Goal: Task Accomplishment & Management: Use online tool/utility

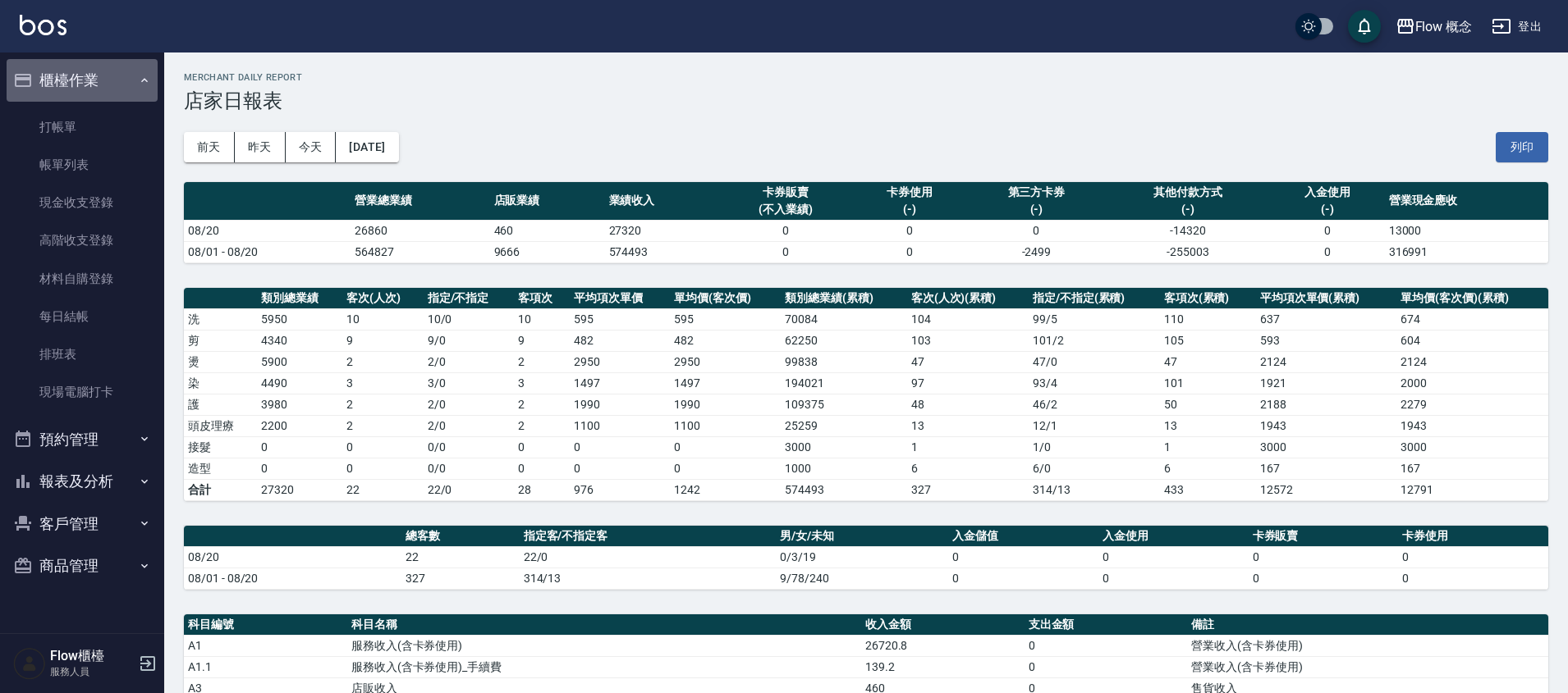
click at [52, 82] on button "櫃檯作業" at bounding box center [82, 80] width 151 height 43
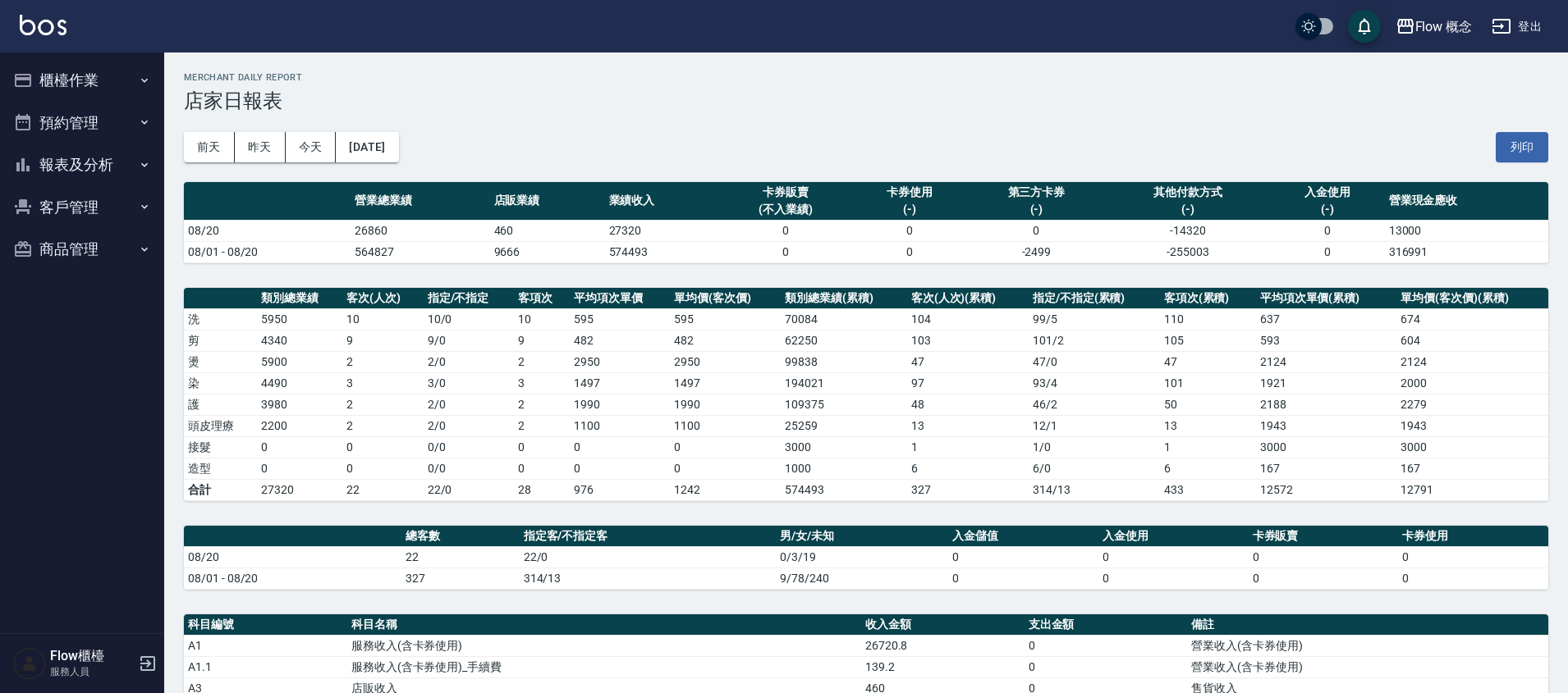
click at [80, 70] on button "櫃檯作業" at bounding box center [82, 80] width 151 height 43
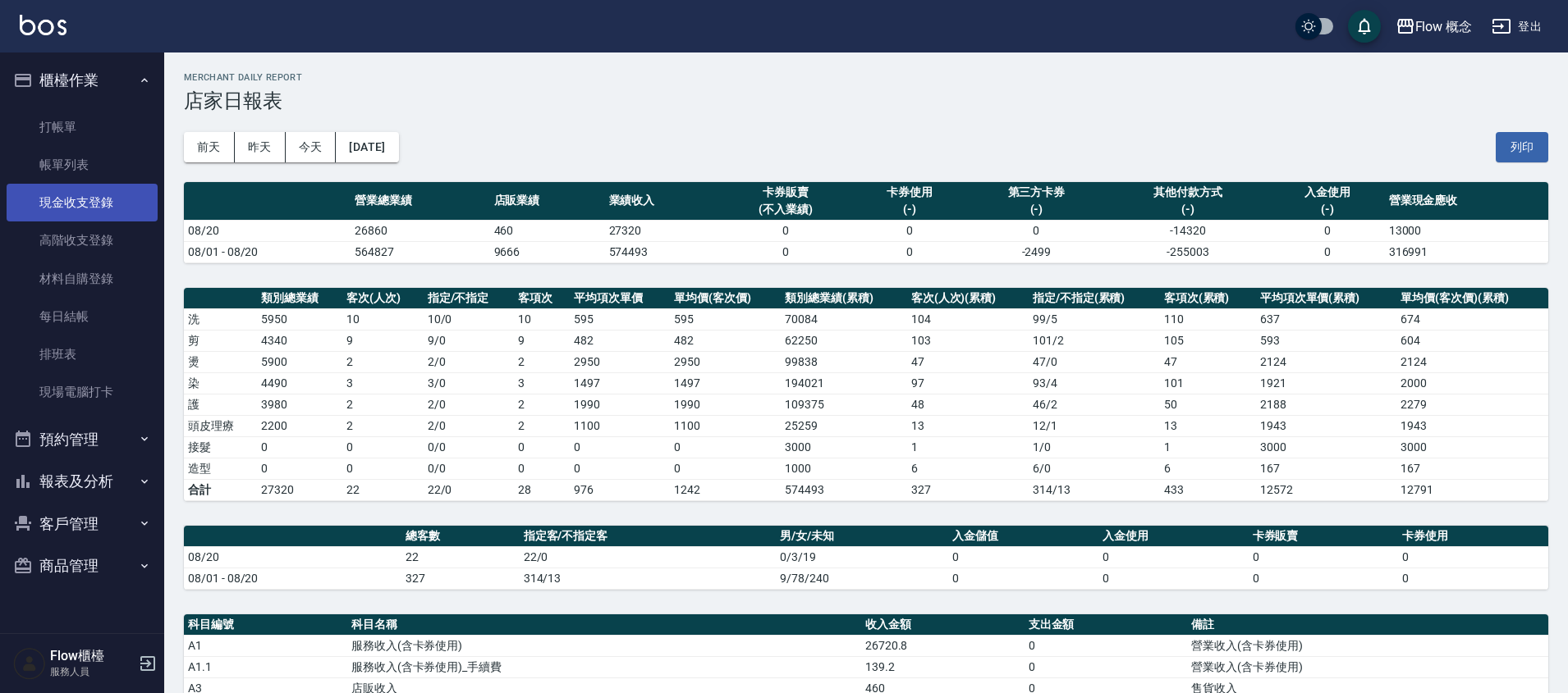
click at [101, 192] on link "現金收支登錄" at bounding box center [82, 202] width 151 height 37
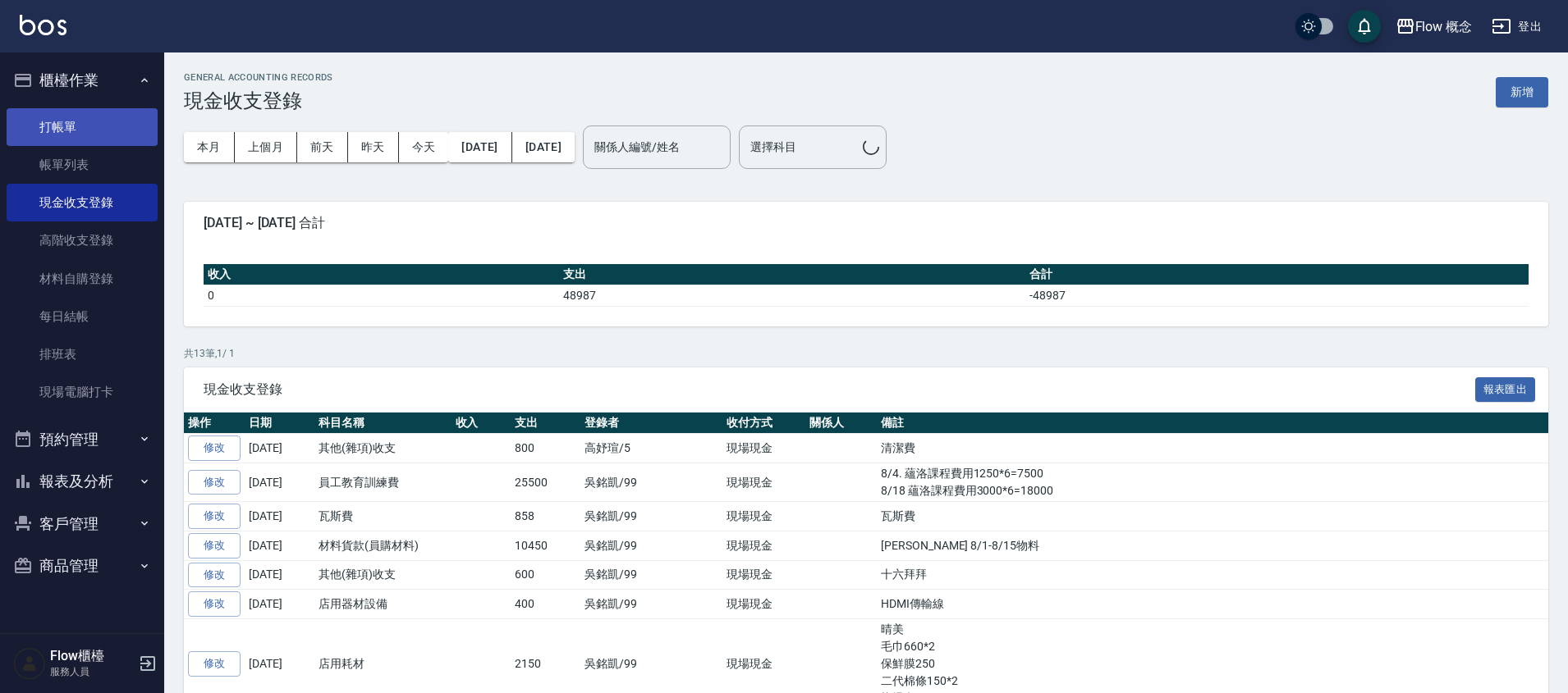
click at [87, 130] on link "打帳單" at bounding box center [82, 126] width 151 height 37
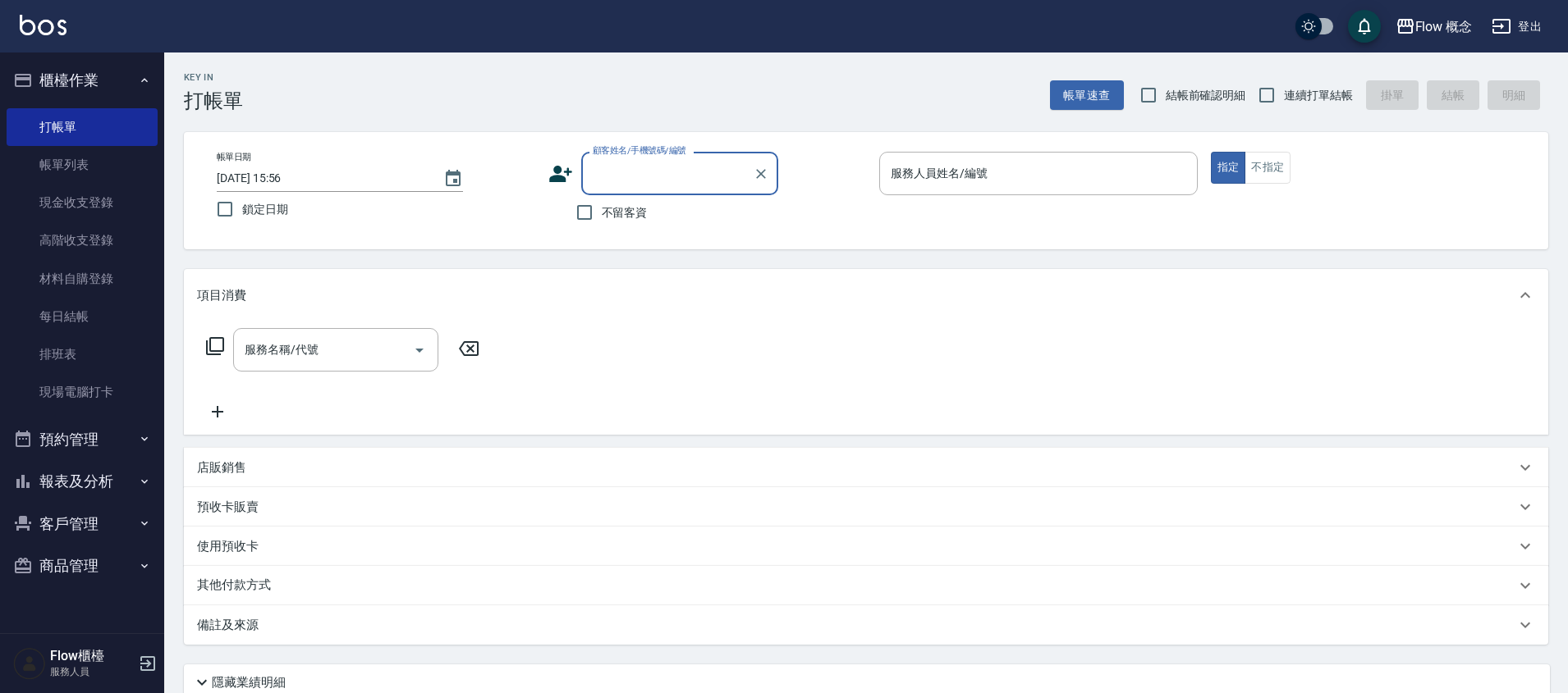
click at [89, 481] on button "報表及分析" at bounding box center [82, 481] width 151 height 43
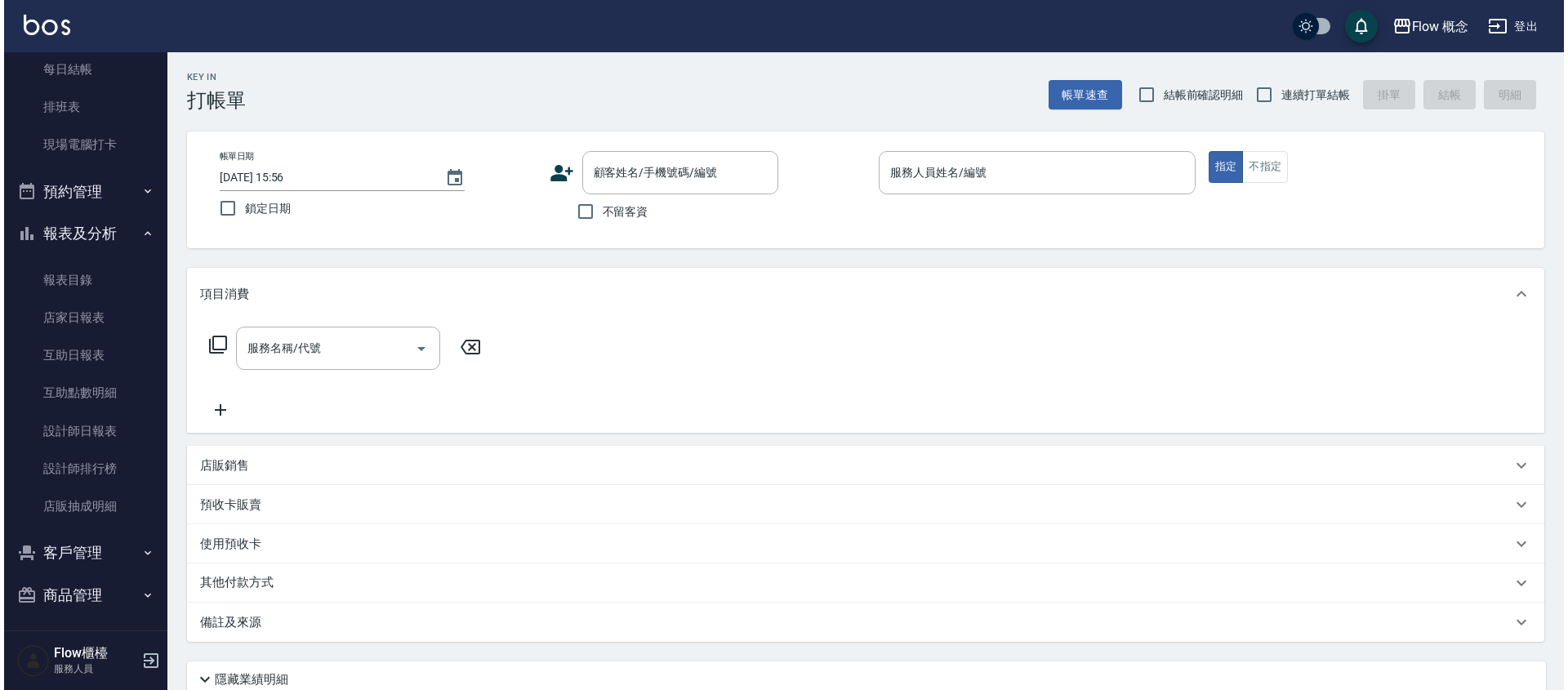
scroll to position [247, 0]
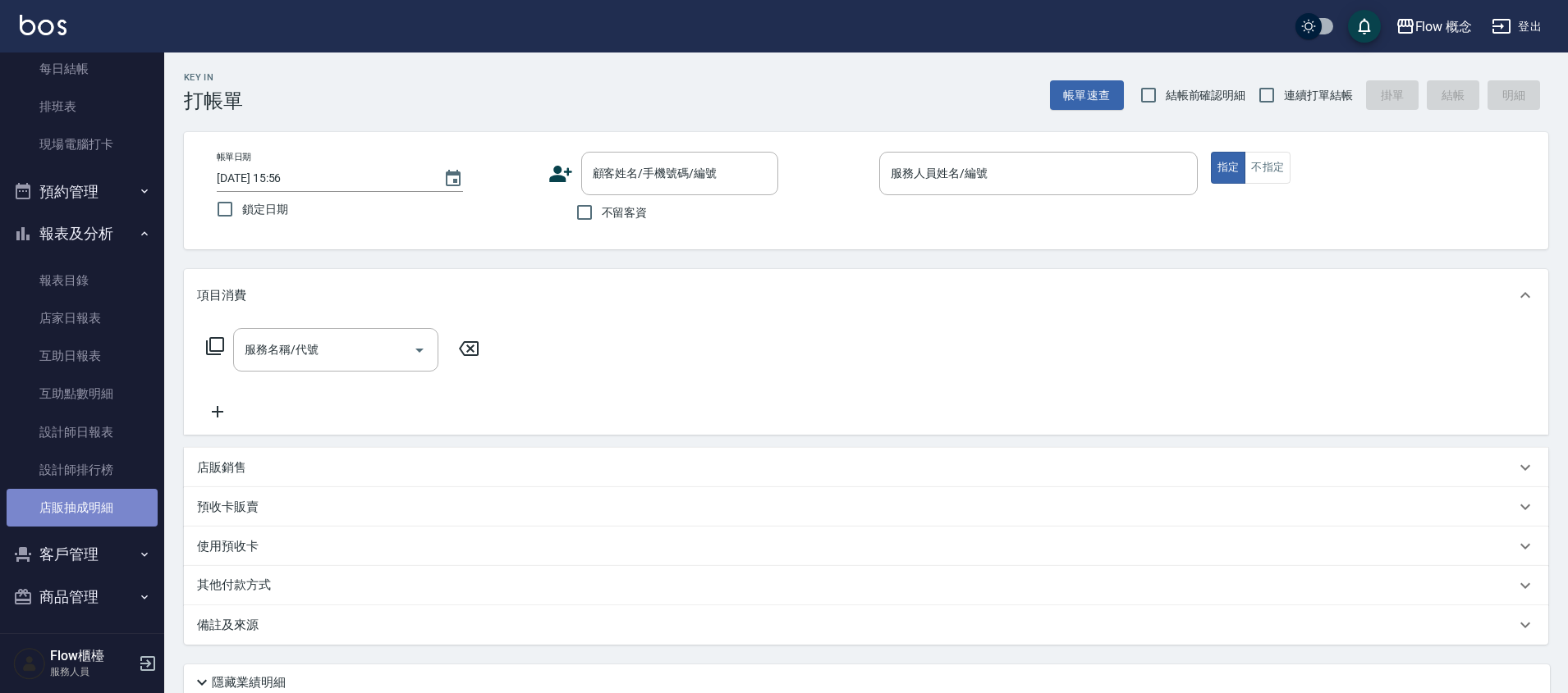
click at [90, 502] on link "店販抽成明細" at bounding box center [82, 507] width 151 height 37
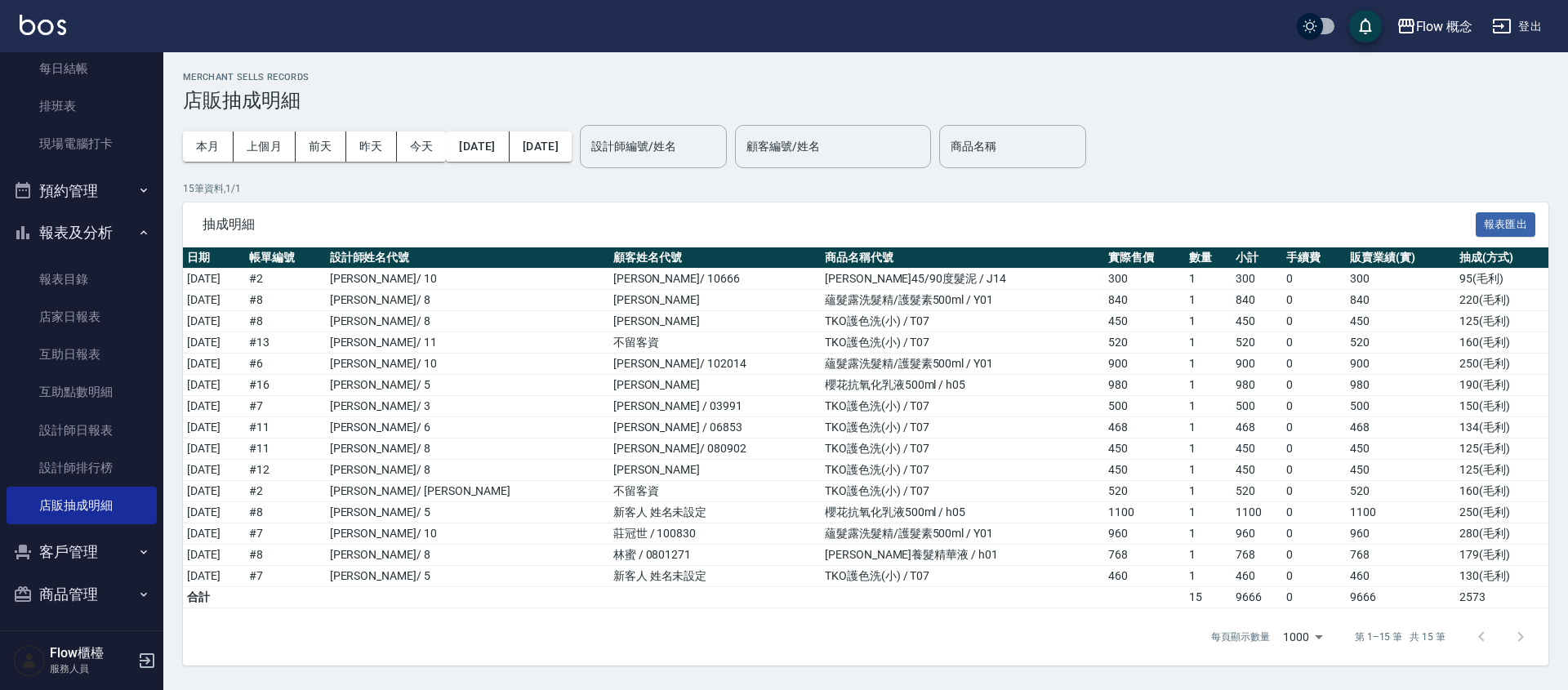
click at [137, 235] on icon "button" at bounding box center [144, 233] width 13 height 13
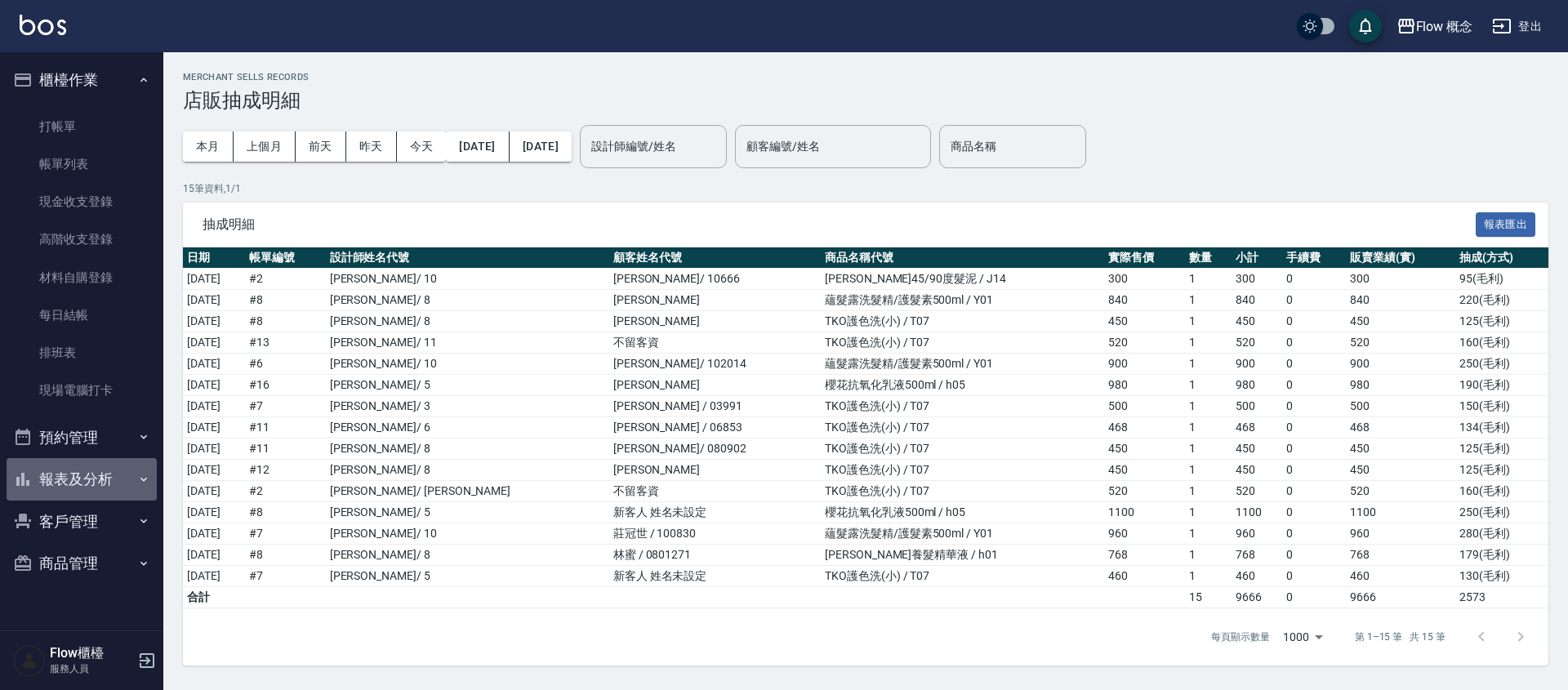
click at [111, 476] on button "報表及分析" at bounding box center [82, 479] width 151 height 43
click at [821, 380] on td "櫻花抗氧化乳液500ml / h05" at bounding box center [962, 385] width 283 height 21
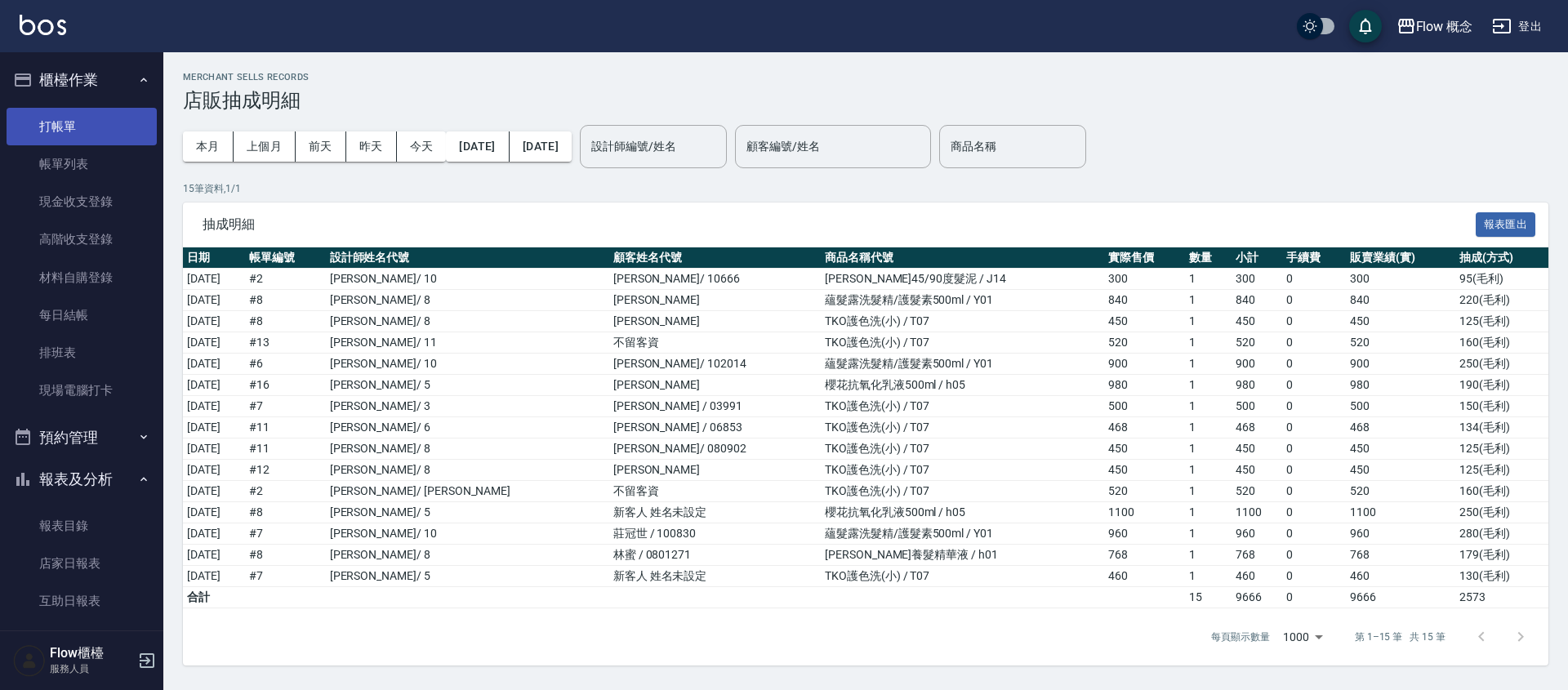
click at [43, 122] on link "打帳單" at bounding box center [82, 126] width 151 height 37
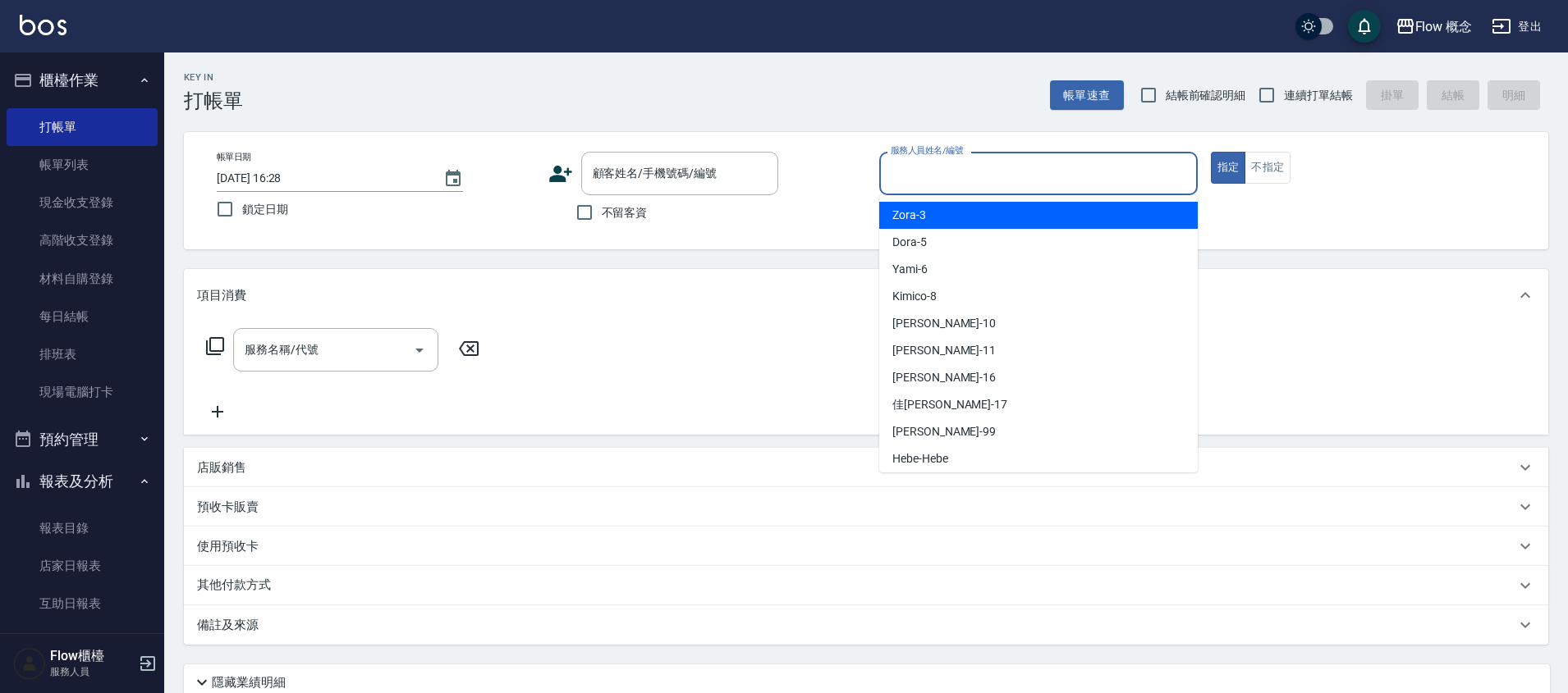
click at [922, 181] on input "服務人員姓名/編號" at bounding box center [1037, 173] width 304 height 29
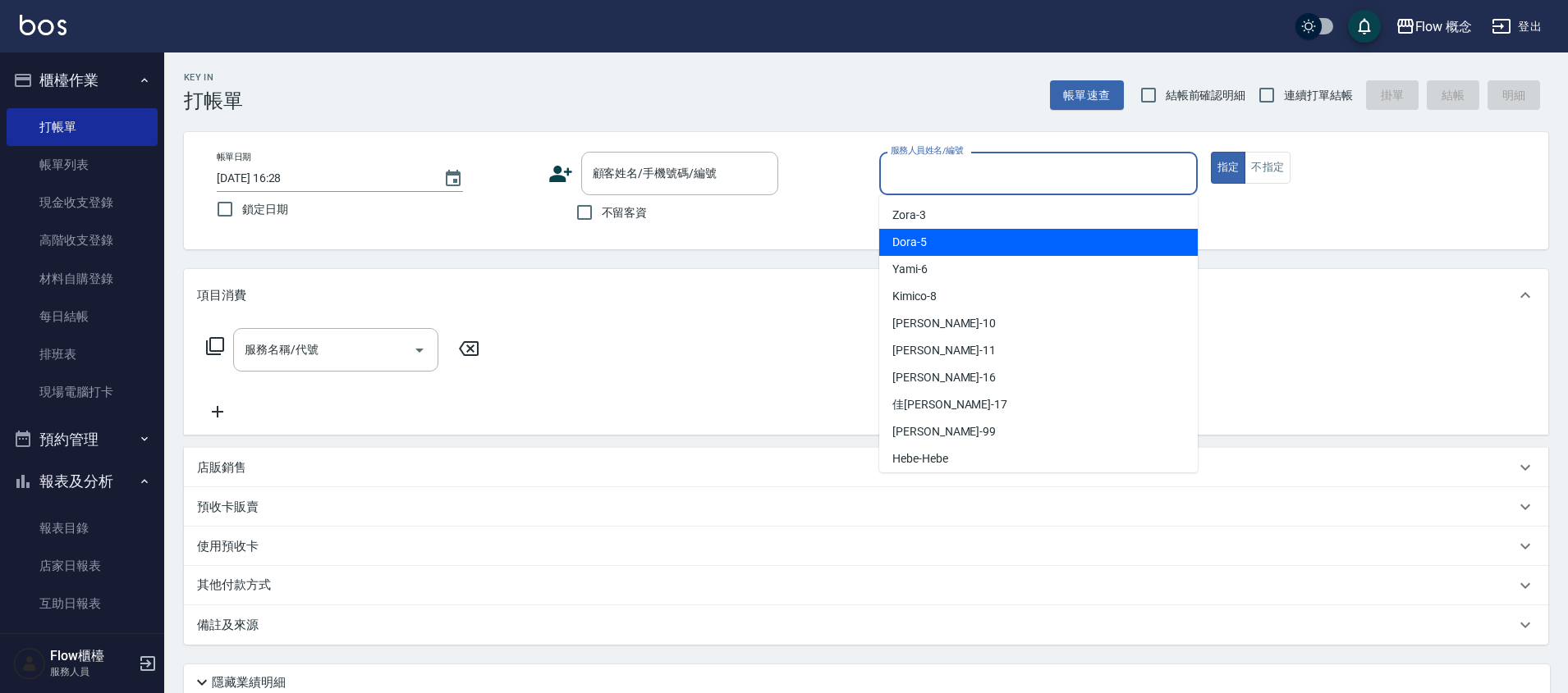
click at [926, 231] on div "Dora -5" at bounding box center [1038, 242] width 318 height 27
type input "Dora-5"
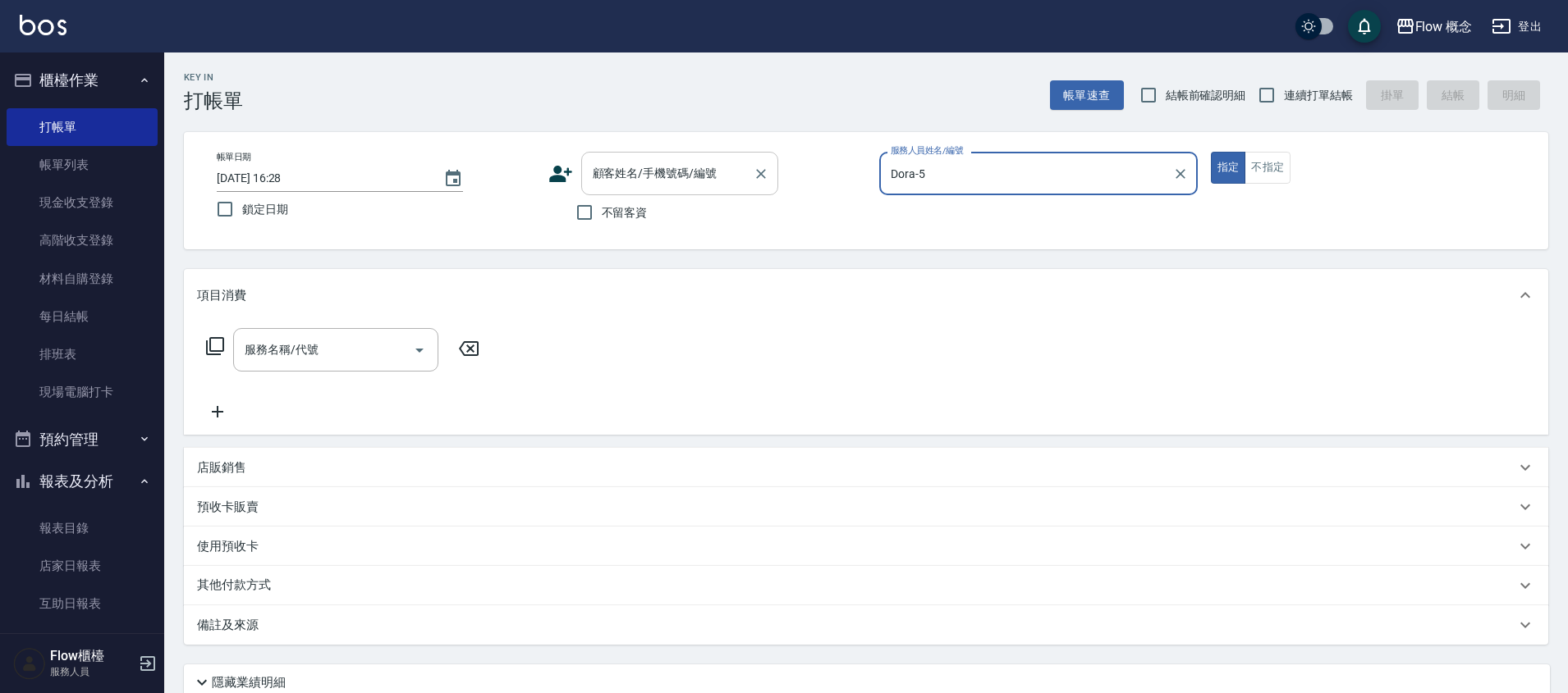
click at [691, 177] on input "顧客姓名/手機號碼/編號" at bounding box center [667, 173] width 158 height 29
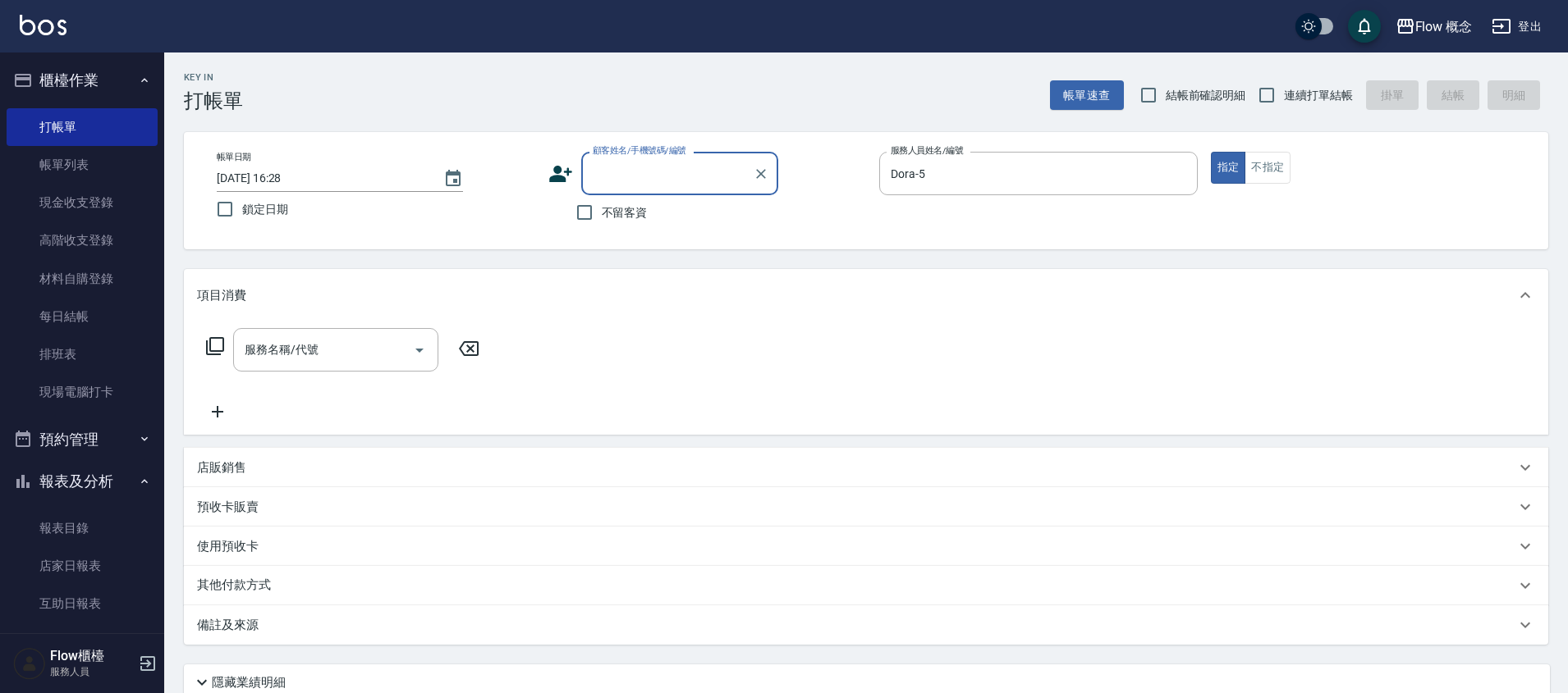
click at [655, 175] on input "顧客姓名/手機號碼/編號" at bounding box center [667, 173] width 158 height 29
paste input "染簡妤晅 0985468840"
drag, startPoint x: 602, startPoint y: 170, endPoint x: 588, endPoint y: 172, distance: 14.1
click at [588, 172] on input "染簡妤晅 0985468840" at bounding box center [667, 173] width 158 height 29
drag, startPoint x: 717, startPoint y: 173, endPoint x: 631, endPoint y: 189, distance: 87.5
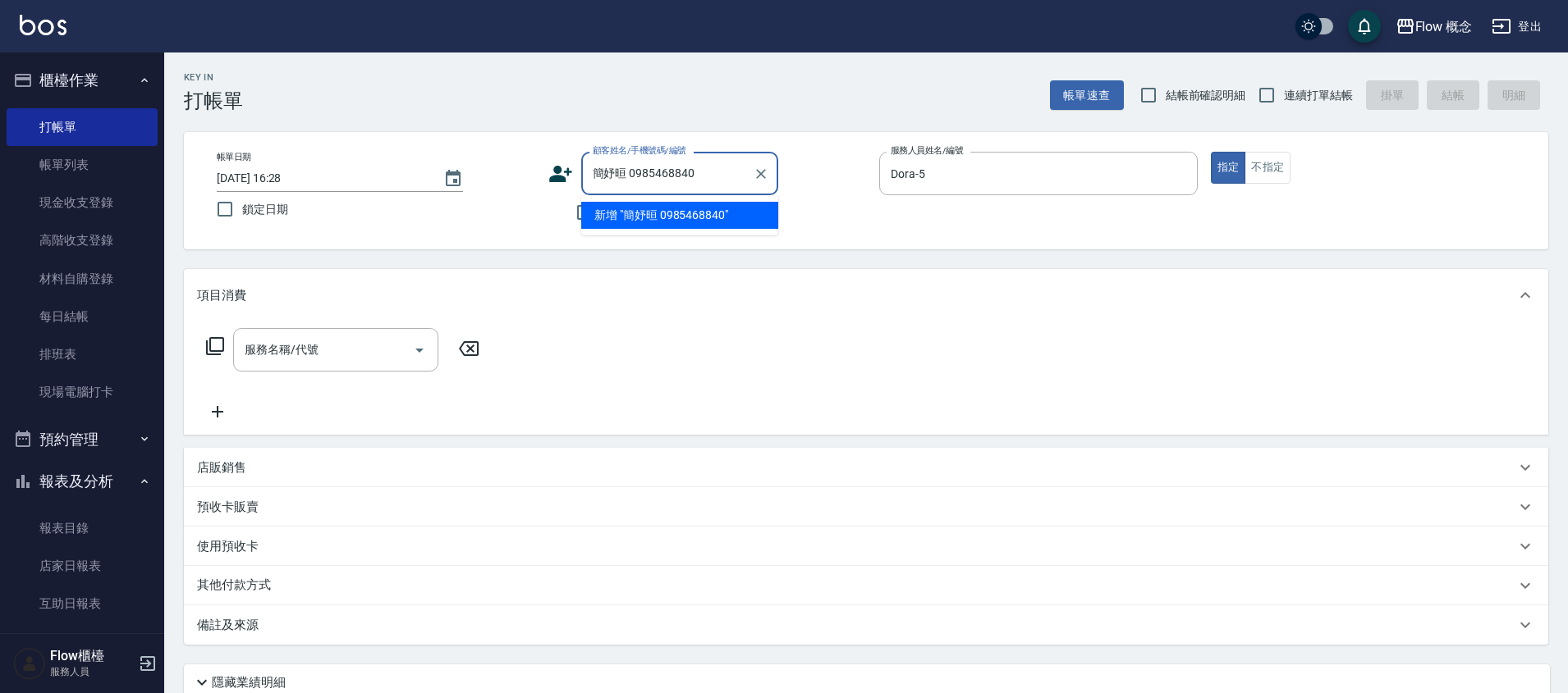
click at [631, 189] on div "簡妤晅 0985468840 顧客姓名/手機號碼/編號" at bounding box center [680, 173] width 197 height 43
drag, startPoint x: 719, startPoint y: 176, endPoint x: 630, endPoint y: 180, distance: 89.1
click at [630, 180] on input "簡妤晅 0985468840" at bounding box center [667, 173] width 158 height 29
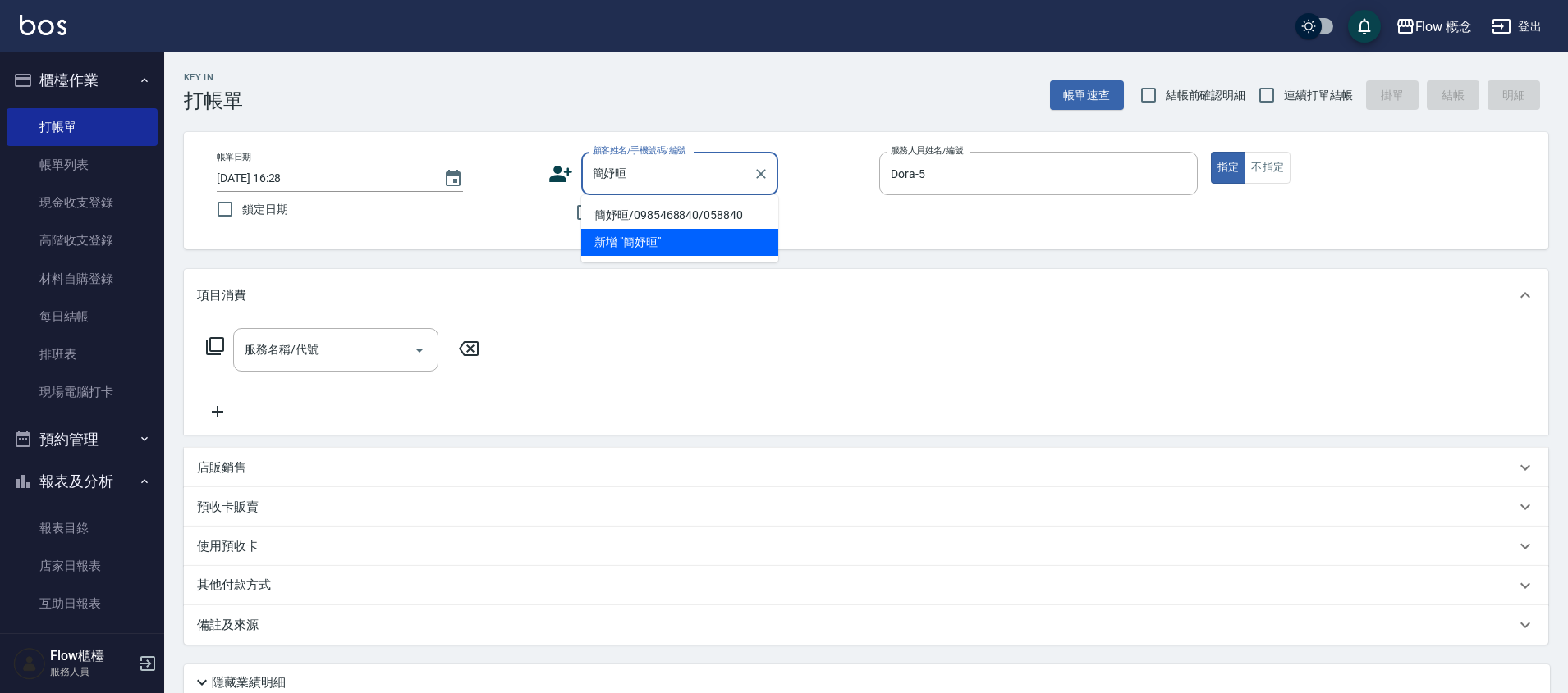
click at [667, 212] on li "簡妤晅/0985468840/058840" at bounding box center [680, 215] width 197 height 27
type input "簡妤晅/0985468840/058840"
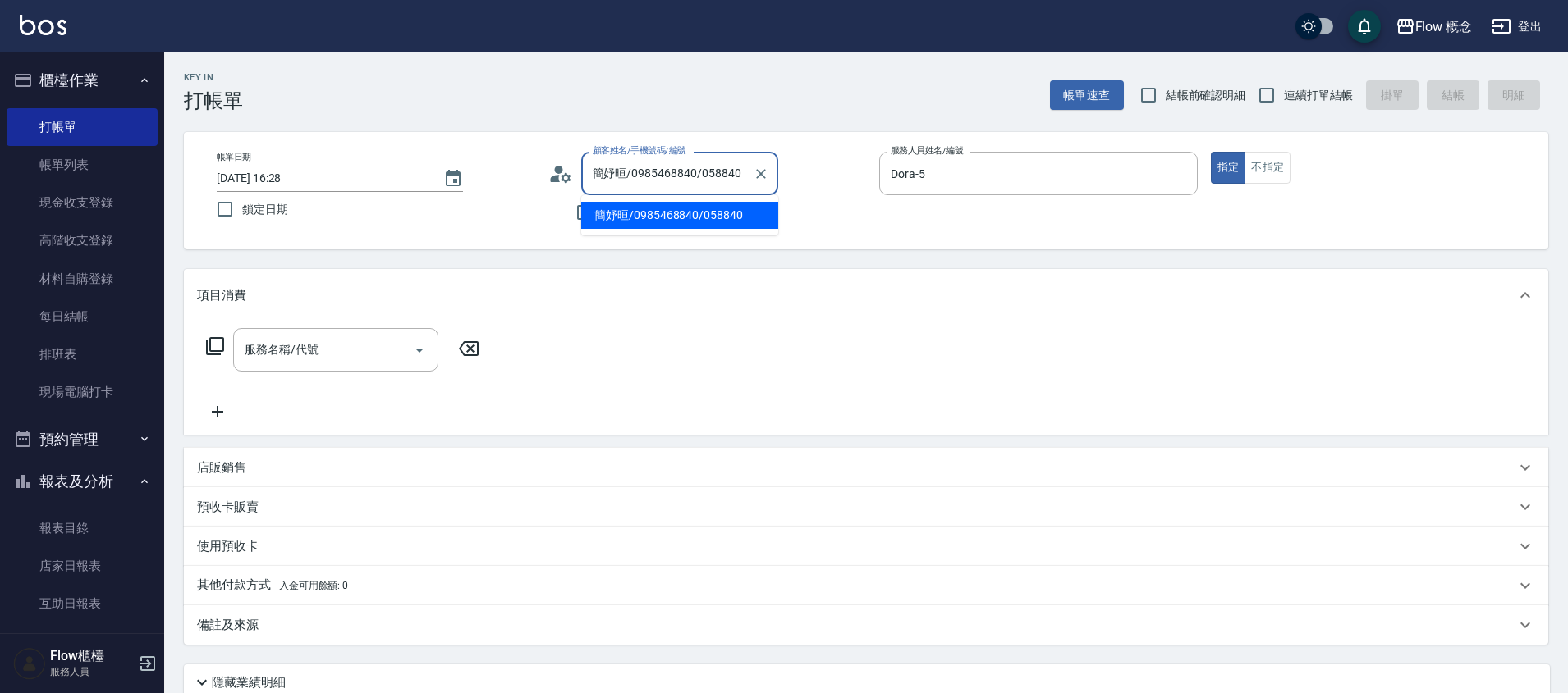
click at [741, 165] on input "簡妤晅/0985468840/058840" at bounding box center [667, 173] width 158 height 29
click at [720, 215] on li "簡妤晅/0985468840/058840" at bounding box center [680, 215] width 197 height 27
click at [301, 365] on div "服務名稱/代號" at bounding box center [335, 349] width 205 height 43
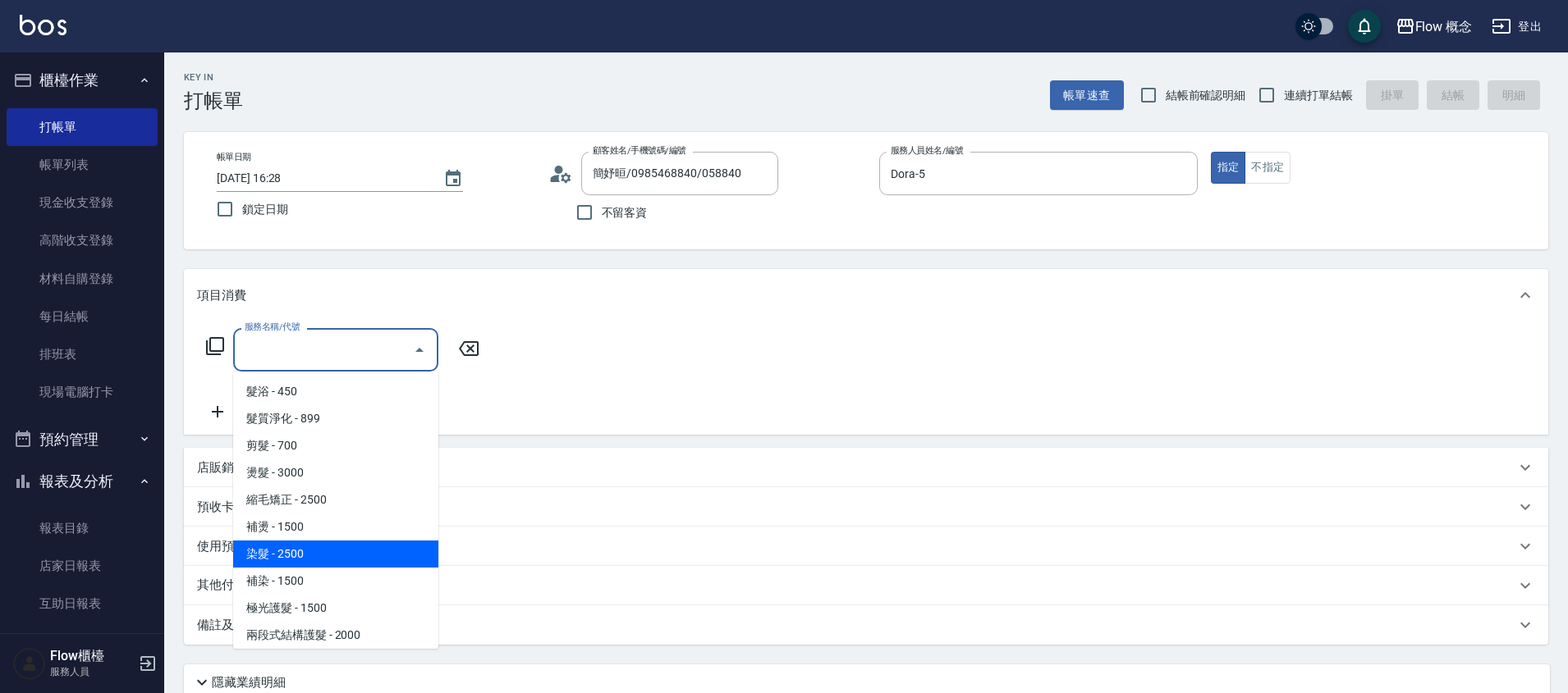
click at [280, 556] on span "染髮 - 2500" at bounding box center [335, 554] width 205 height 27
type input "染髮(401)"
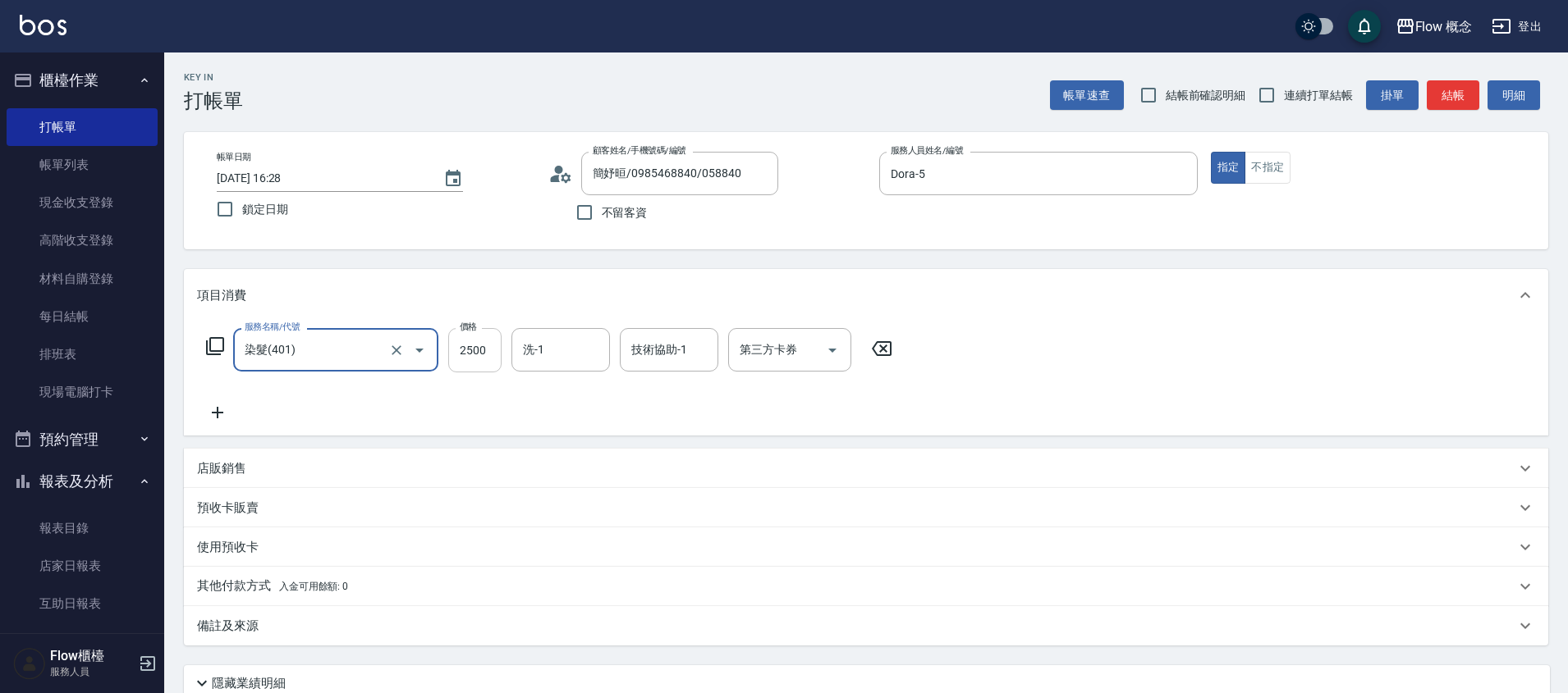
click at [474, 354] on input "2500" at bounding box center [475, 350] width 54 height 44
type input "1800"
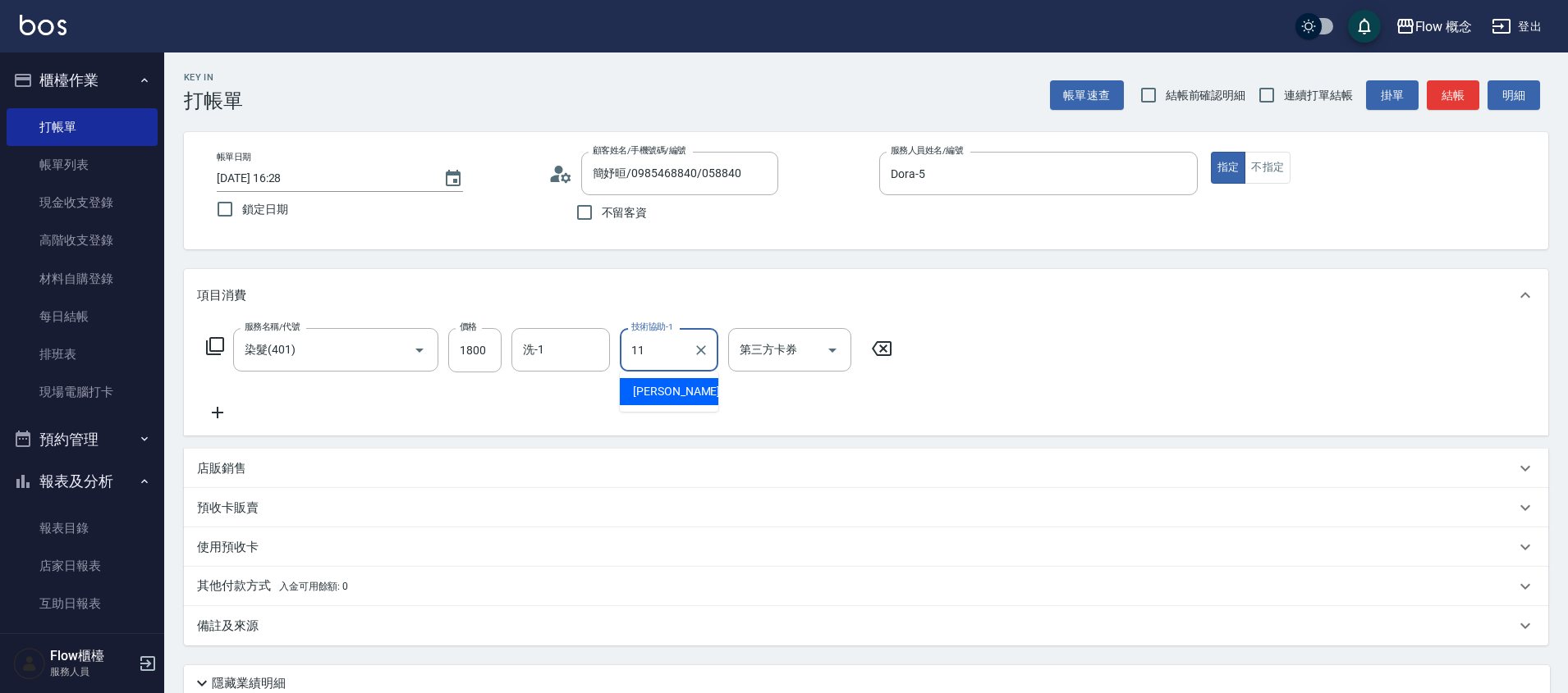
type input "[PERSON_NAME]-11"
click at [226, 411] on icon at bounding box center [217, 413] width 41 height 20
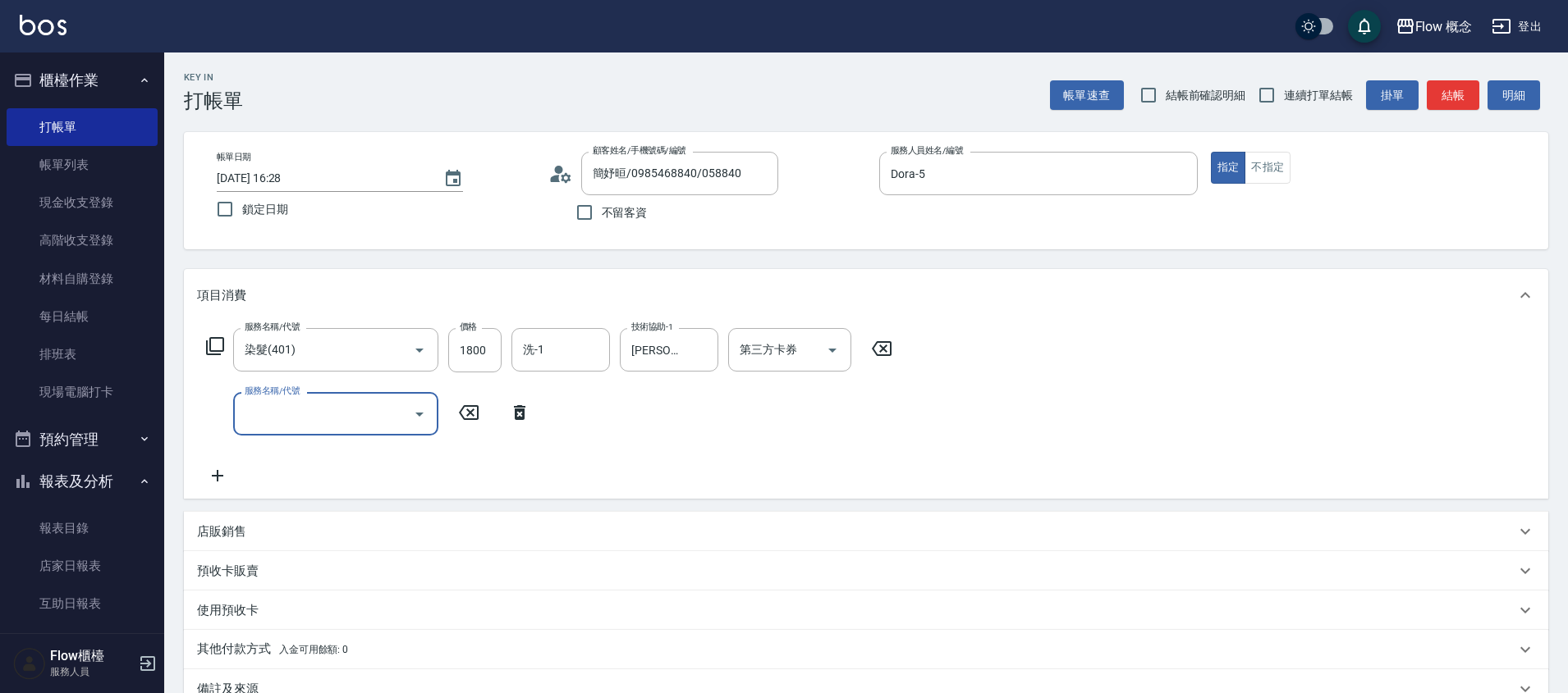
click at [252, 411] on input "服務名稱/代號" at bounding box center [323, 414] width 166 height 29
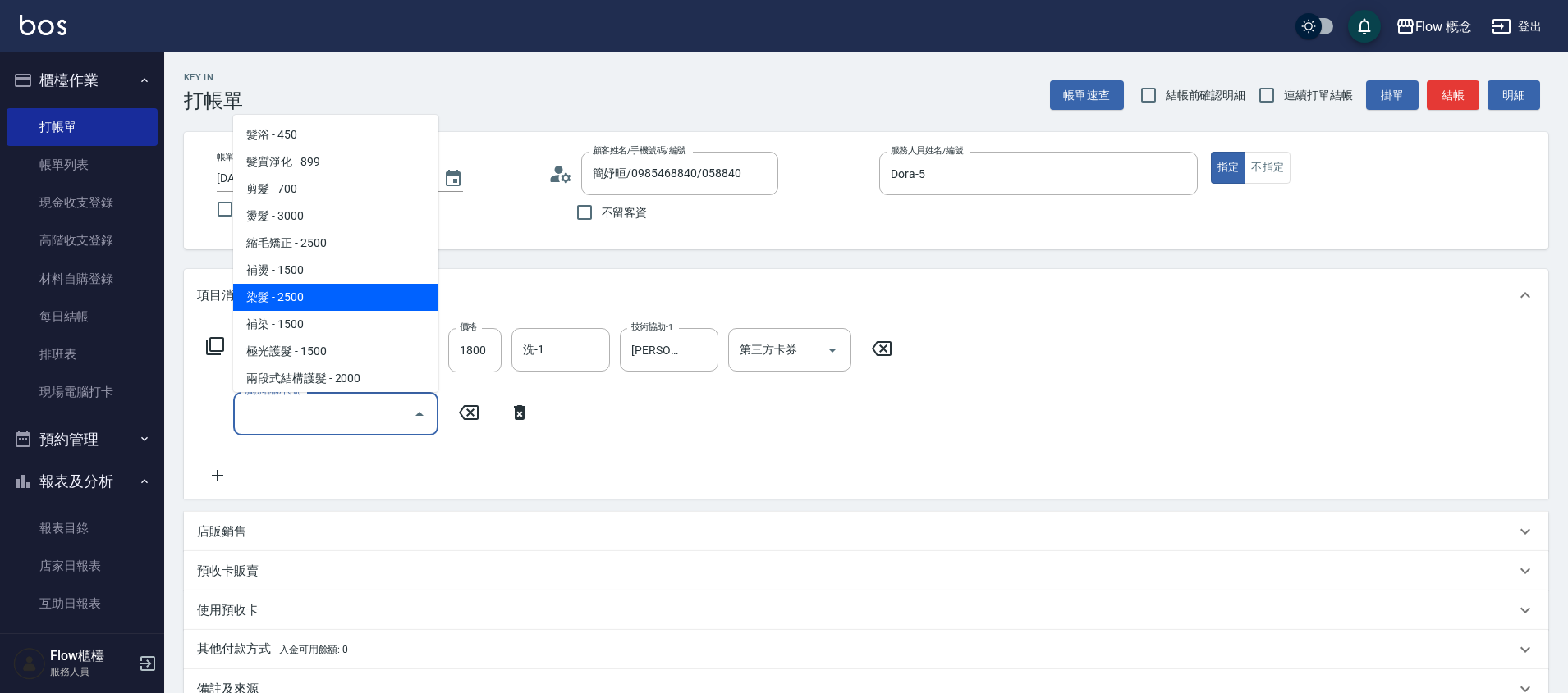
click at [293, 305] on span "染髮 - 2500" at bounding box center [335, 297] width 205 height 27
type input "染髮(401)"
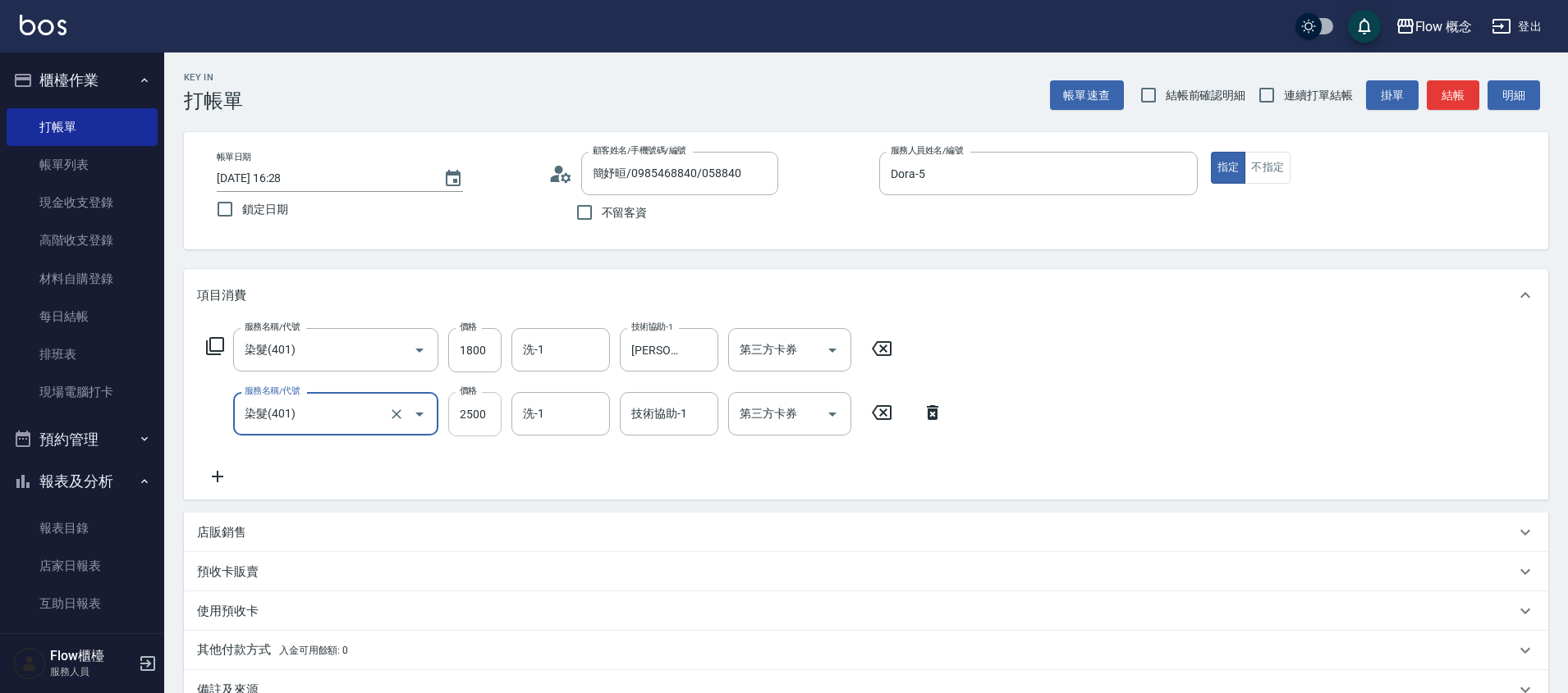
click at [459, 416] on input "2500" at bounding box center [475, 414] width 54 height 44
type input "800"
click at [222, 486] on div "服務名稱/代號 染髮(401) 服務名稱/代號 價格 1800 價格 洗-1 洗-1 技術協助-1 恬恬-11 技術協助-1 第三方卡券 第三方卡券 服務名稱…" at bounding box center [866, 411] width 1364 height 178
click at [211, 479] on icon at bounding box center [217, 477] width 41 height 20
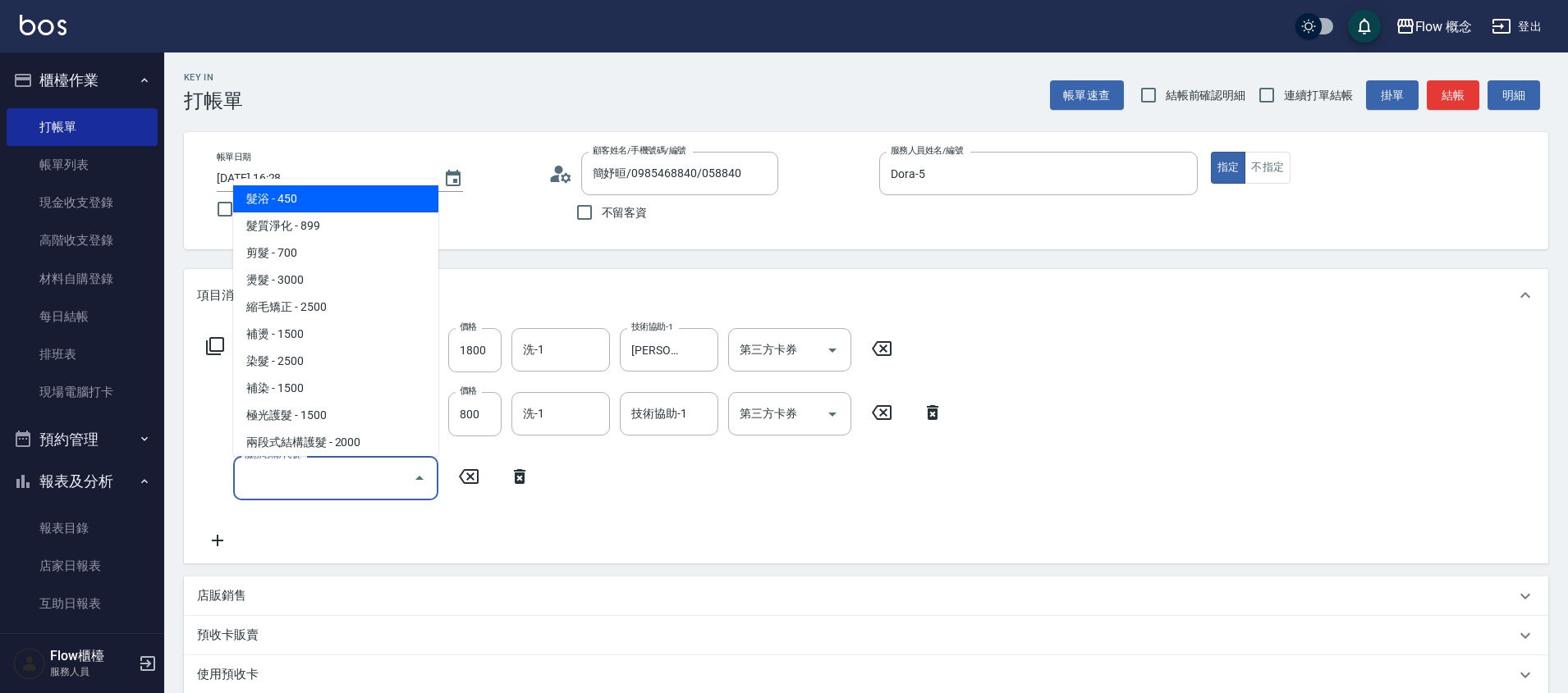
click at [271, 470] on input "服務名稱/代號" at bounding box center [323, 478] width 166 height 29
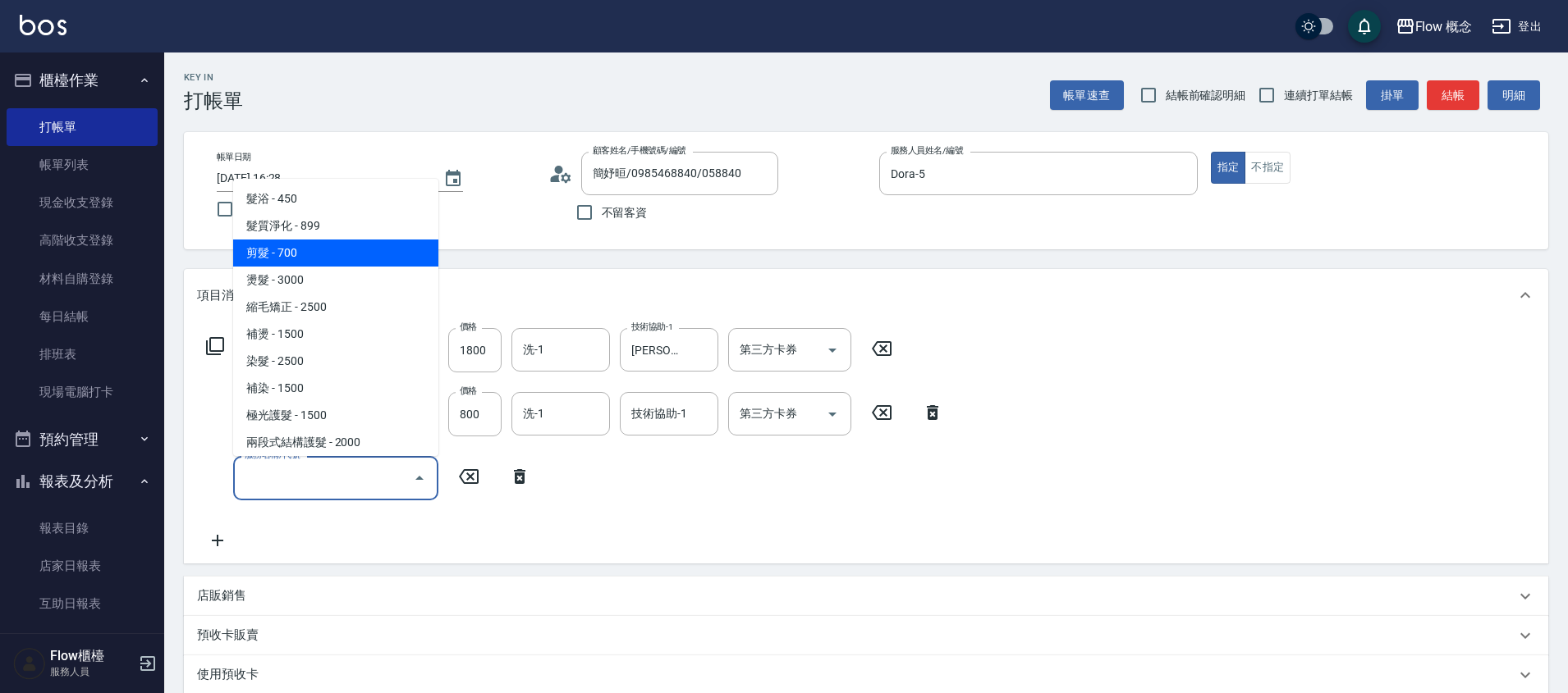
click at [297, 247] on span "剪髮 - 700" at bounding box center [335, 253] width 205 height 27
type input "剪髮(201)"
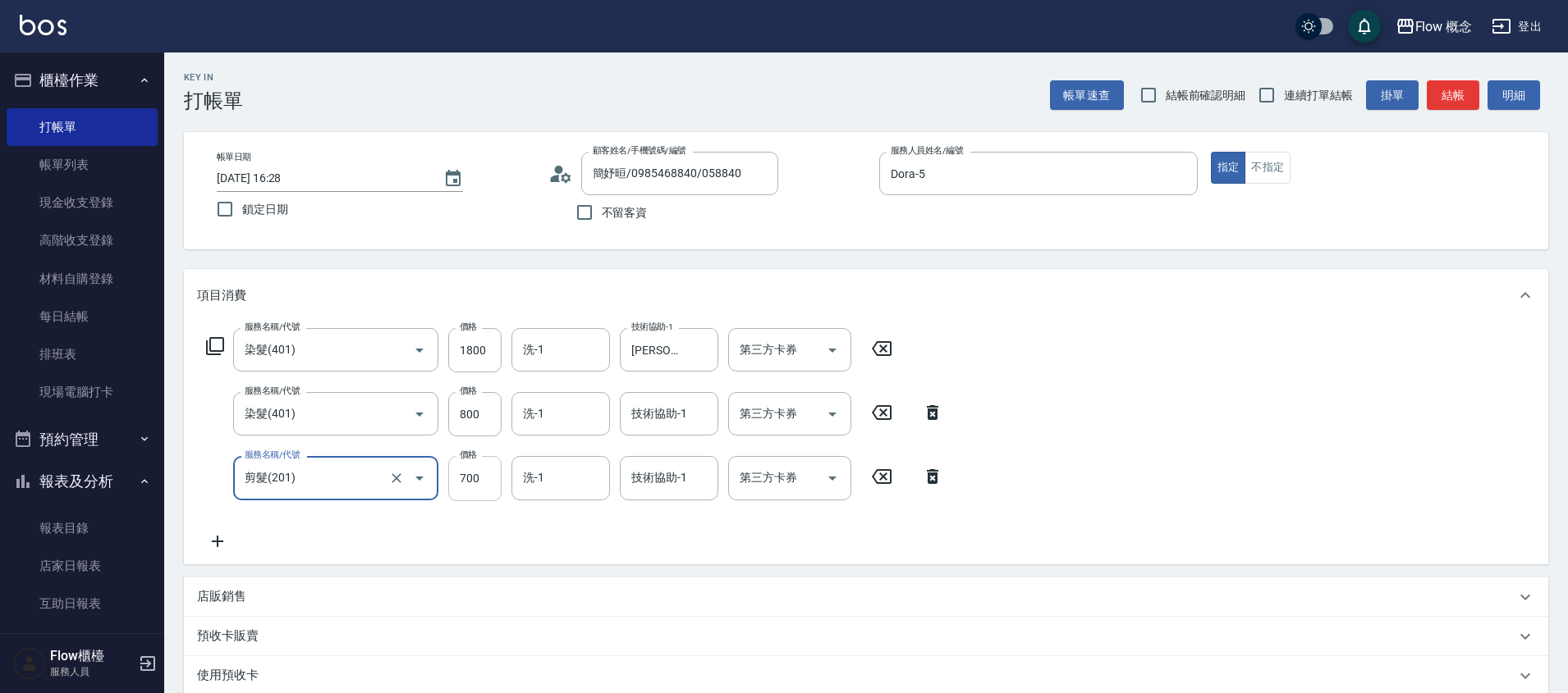
click at [473, 467] on input "700" at bounding box center [475, 478] width 54 height 44
type input "100"
click at [721, 552] on div "服務名稱/代號 染髮(401) 服務名稱/代號 價格 1800 價格 洗-1 洗-1 技術協助-1 恬恬-11 技術協助-1 第三方卡券 第三方卡券 服務名稱…" at bounding box center [866, 442] width 1364 height 242
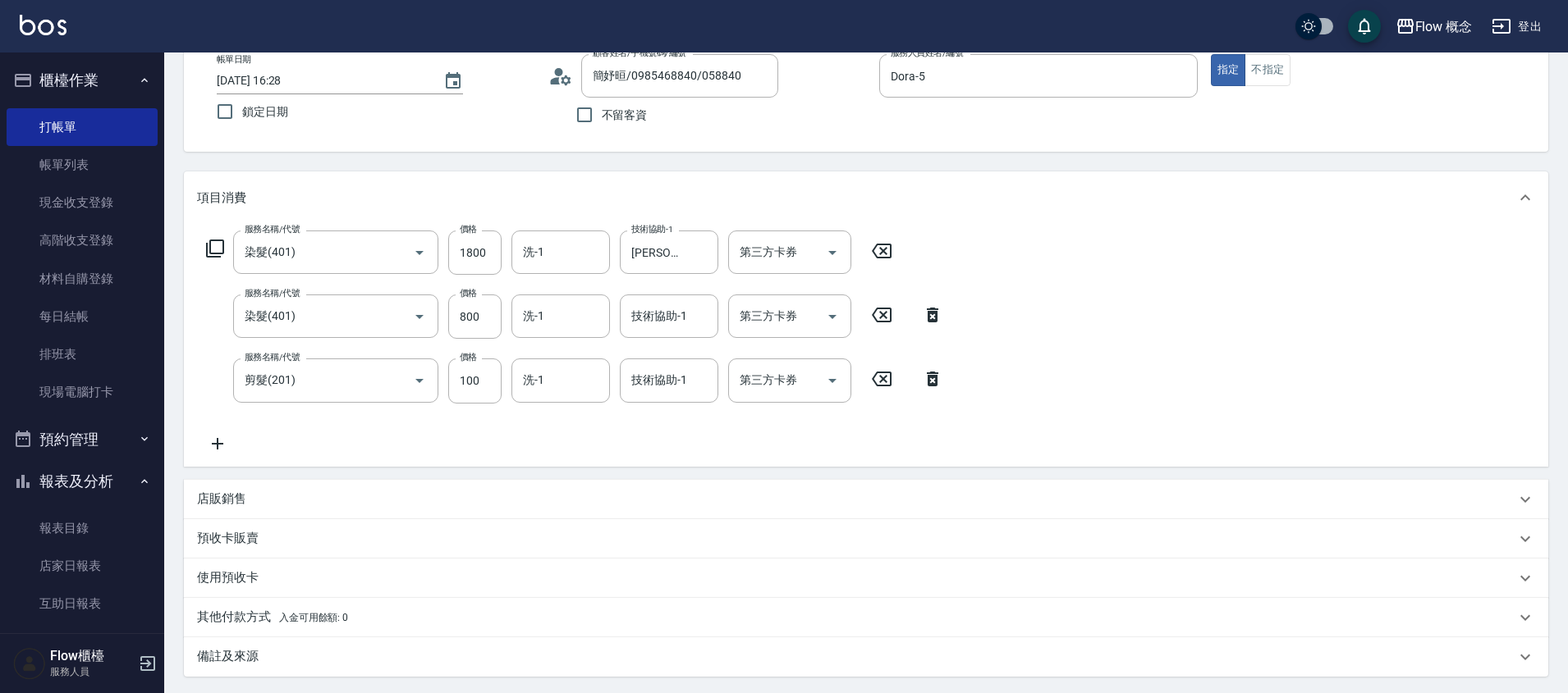
scroll to position [266, 0]
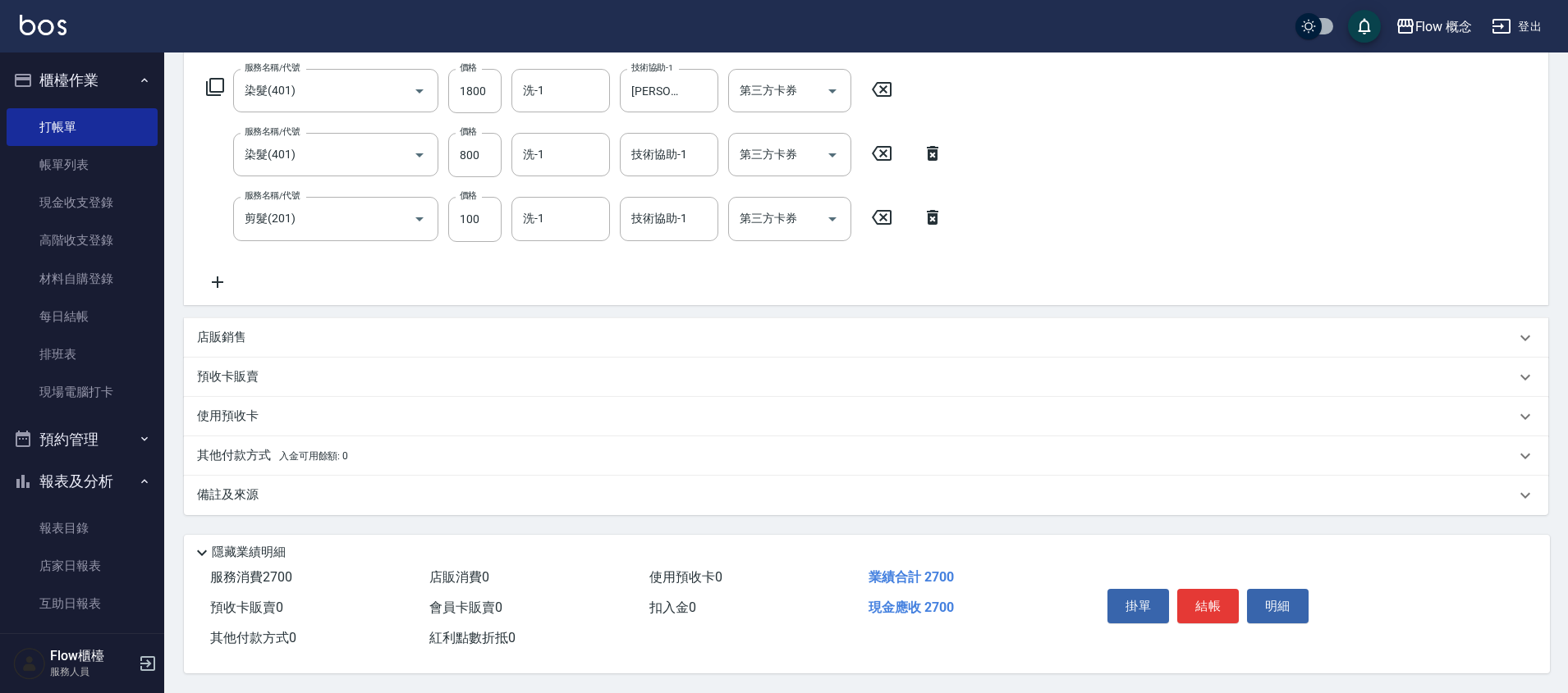
click at [232, 329] on p "店販銷售" at bounding box center [221, 338] width 49 height 17
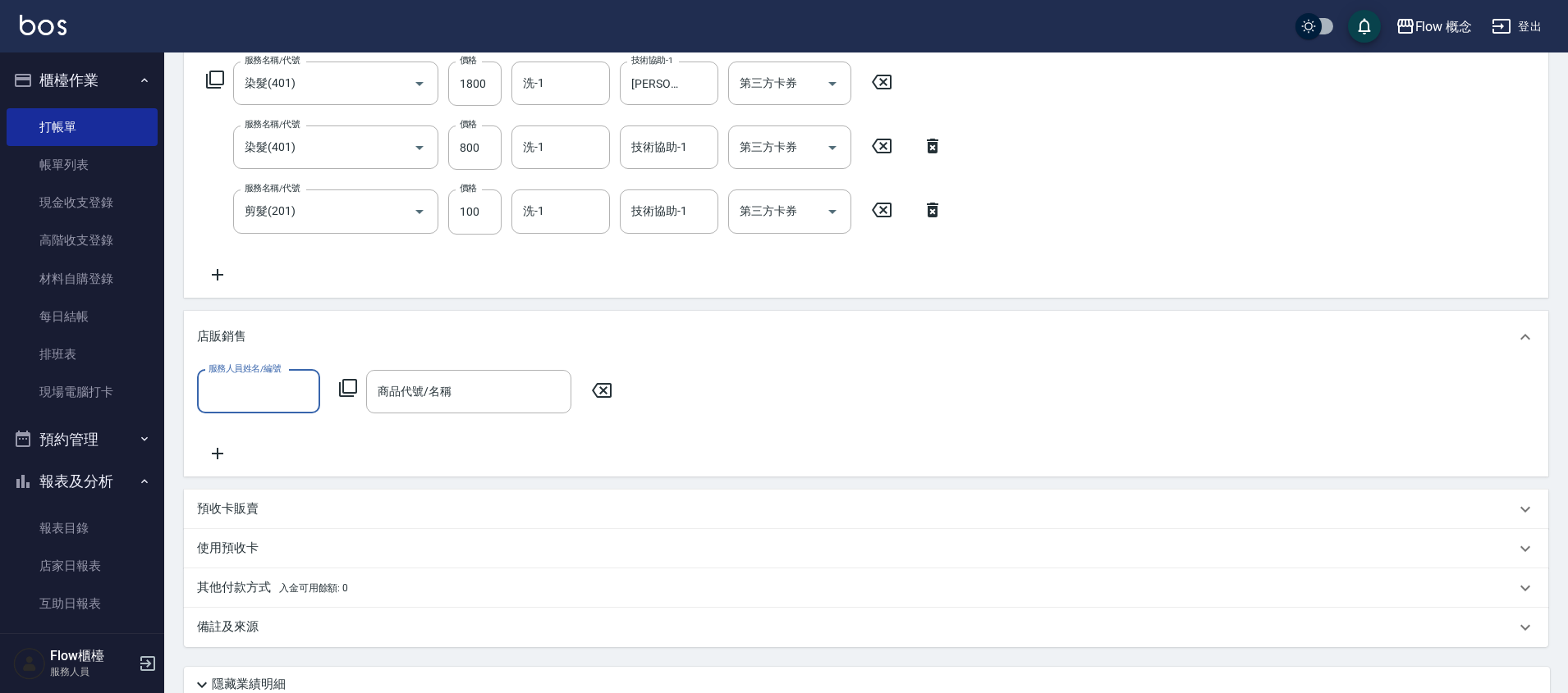
scroll to position [0, 0]
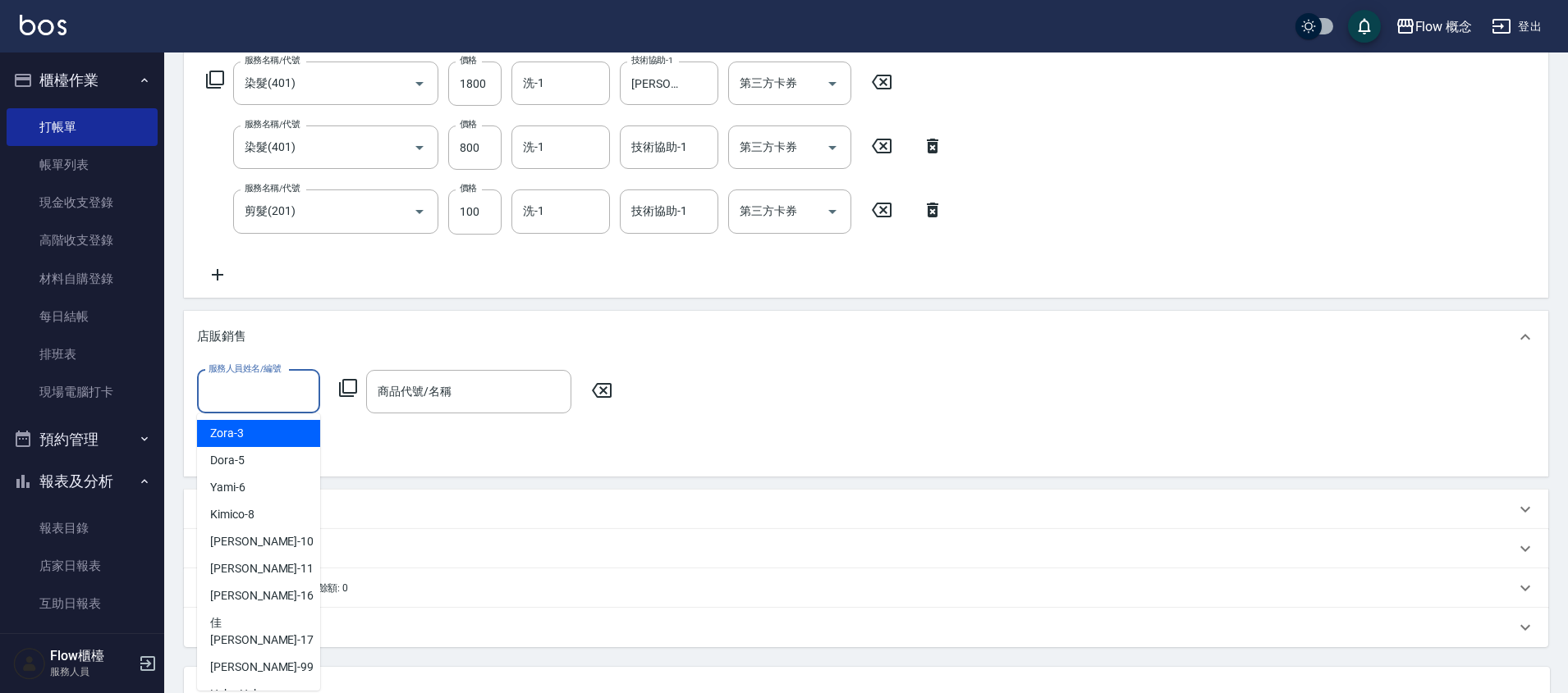
click at [247, 392] on input "服務人員姓名/編號" at bounding box center [258, 391] width 108 height 29
click at [261, 465] on div "Dora -5" at bounding box center [259, 460] width 124 height 27
type input "Dora-5"
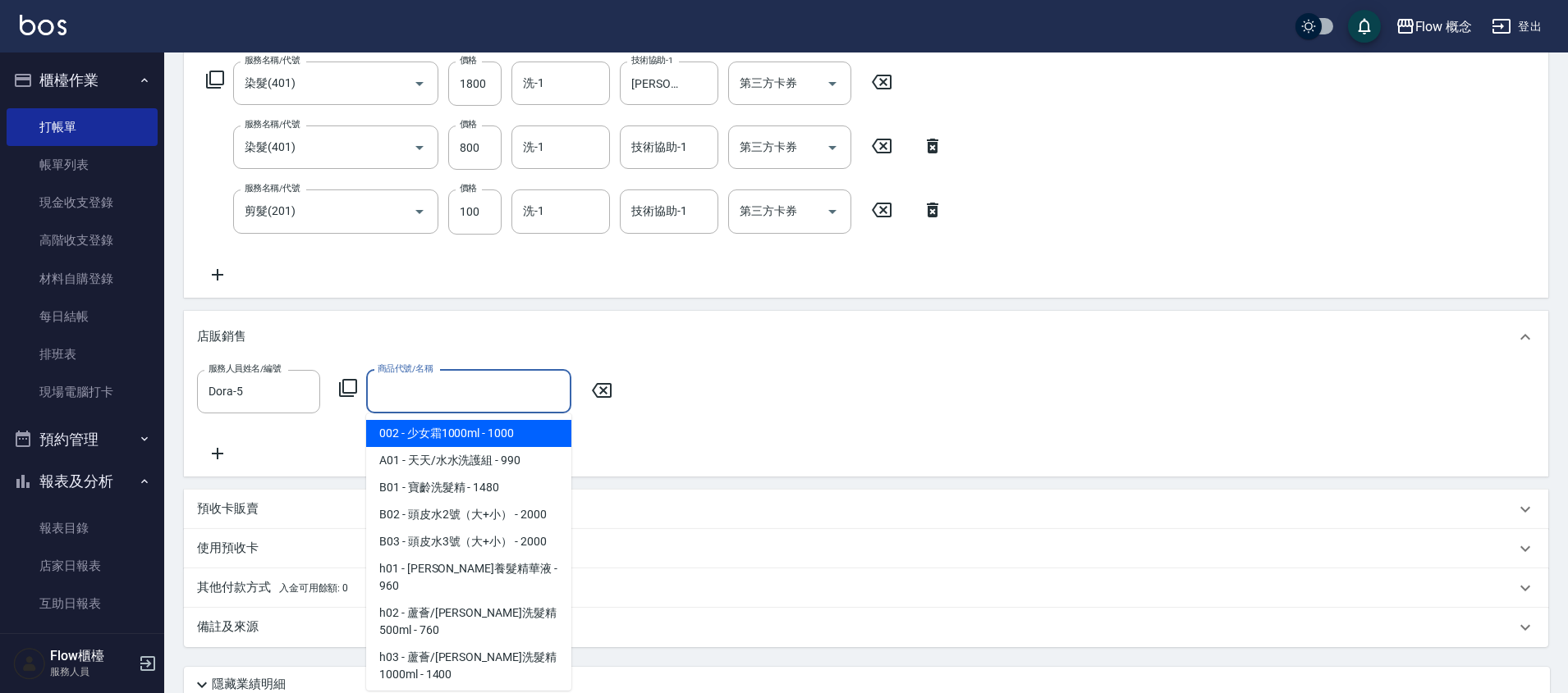
click at [429, 392] on input "商品代號/名稱" at bounding box center [468, 391] width 191 height 29
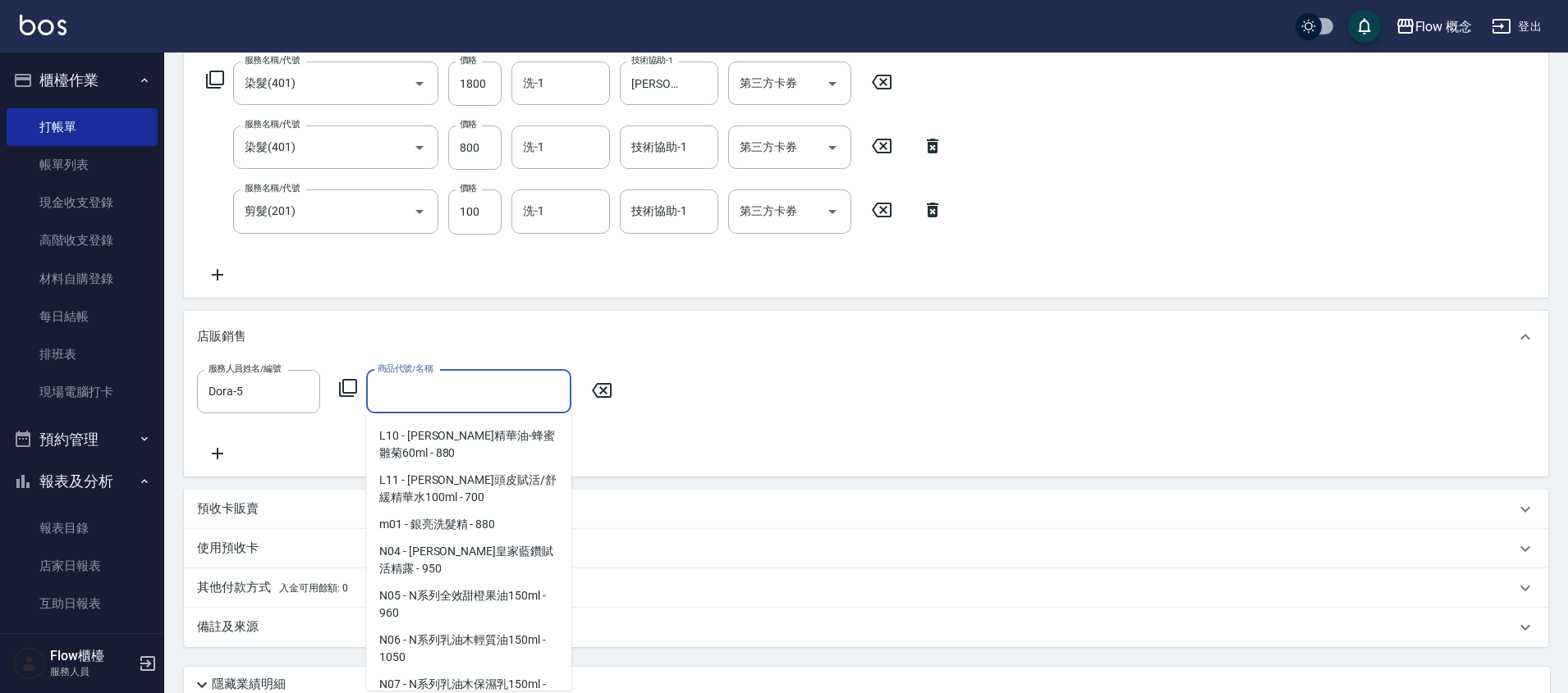
scroll to position [1579, 0]
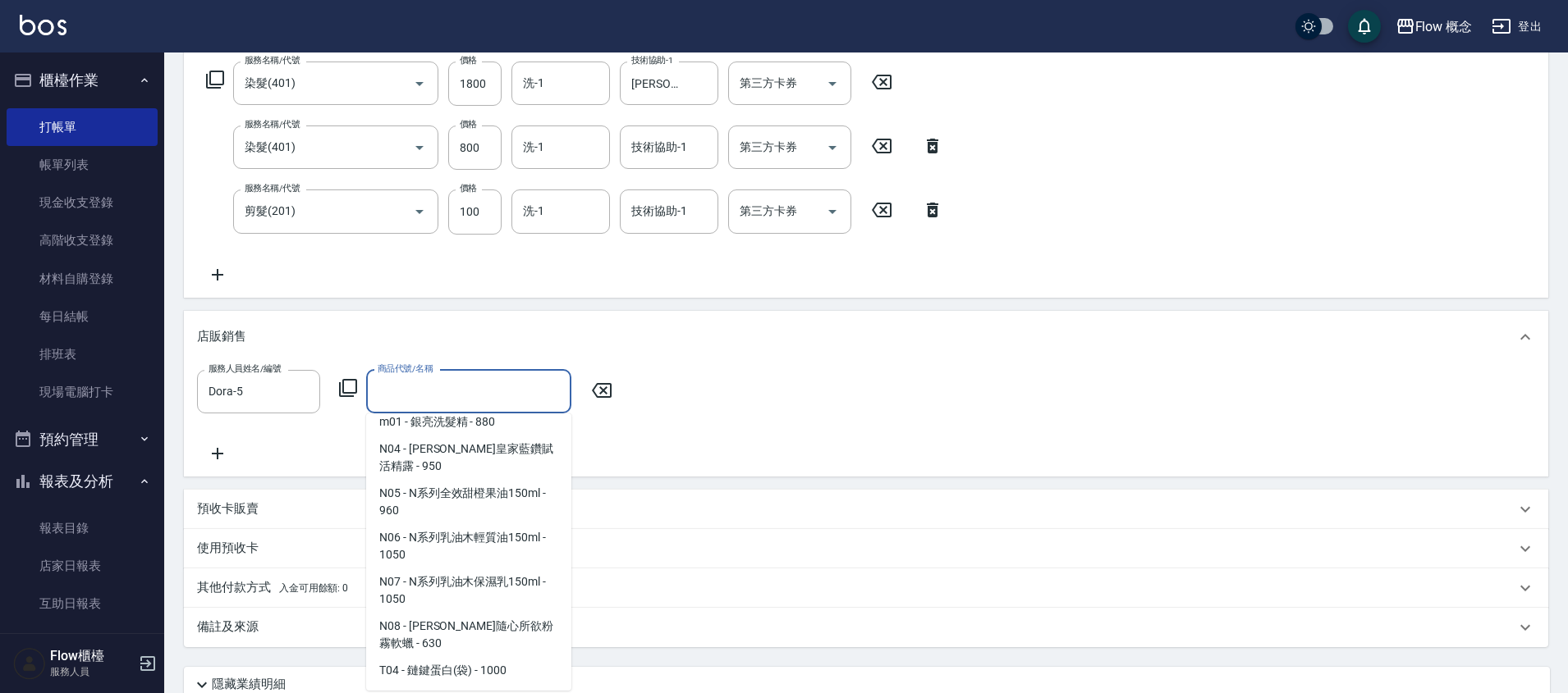
type input "TKO護色洗(小)"
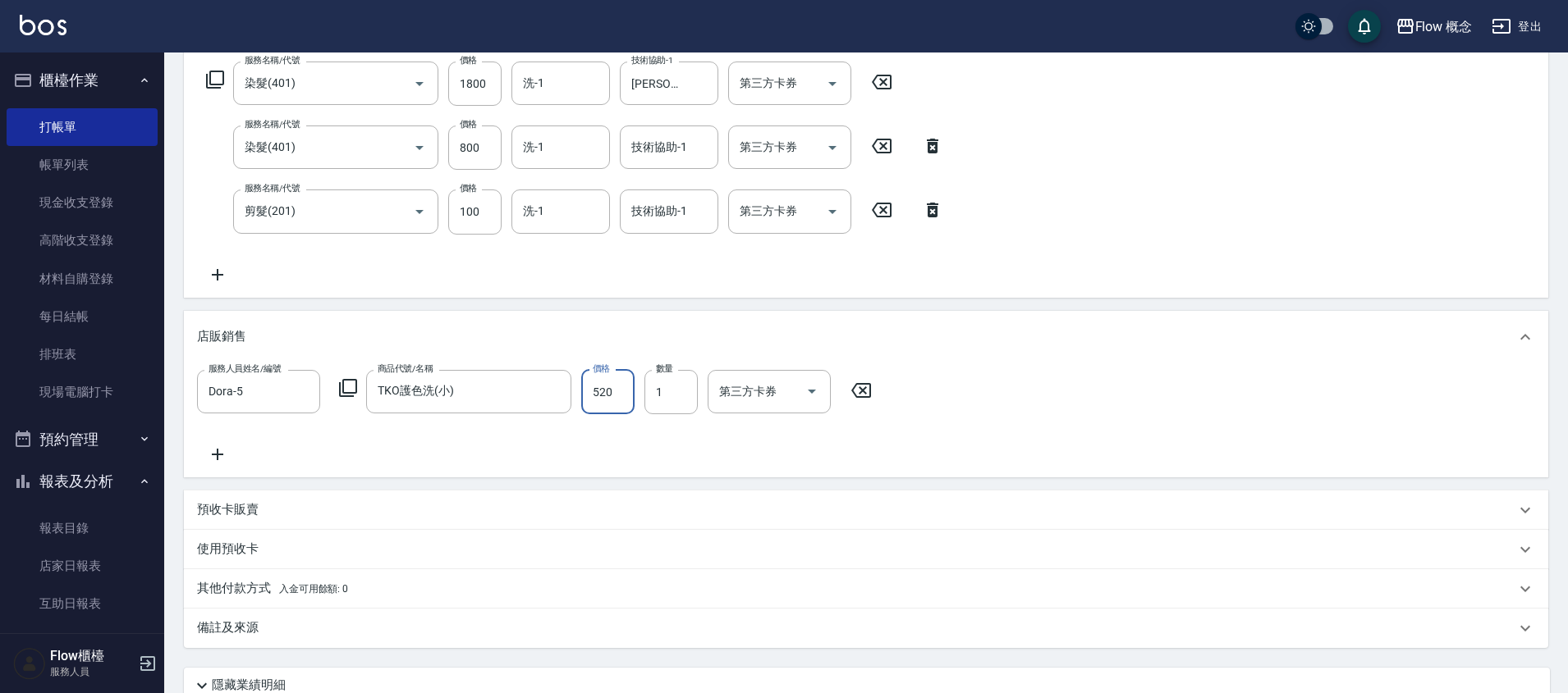
click at [611, 382] on input "520" at bounding box center [608, 391] width 54 height 44
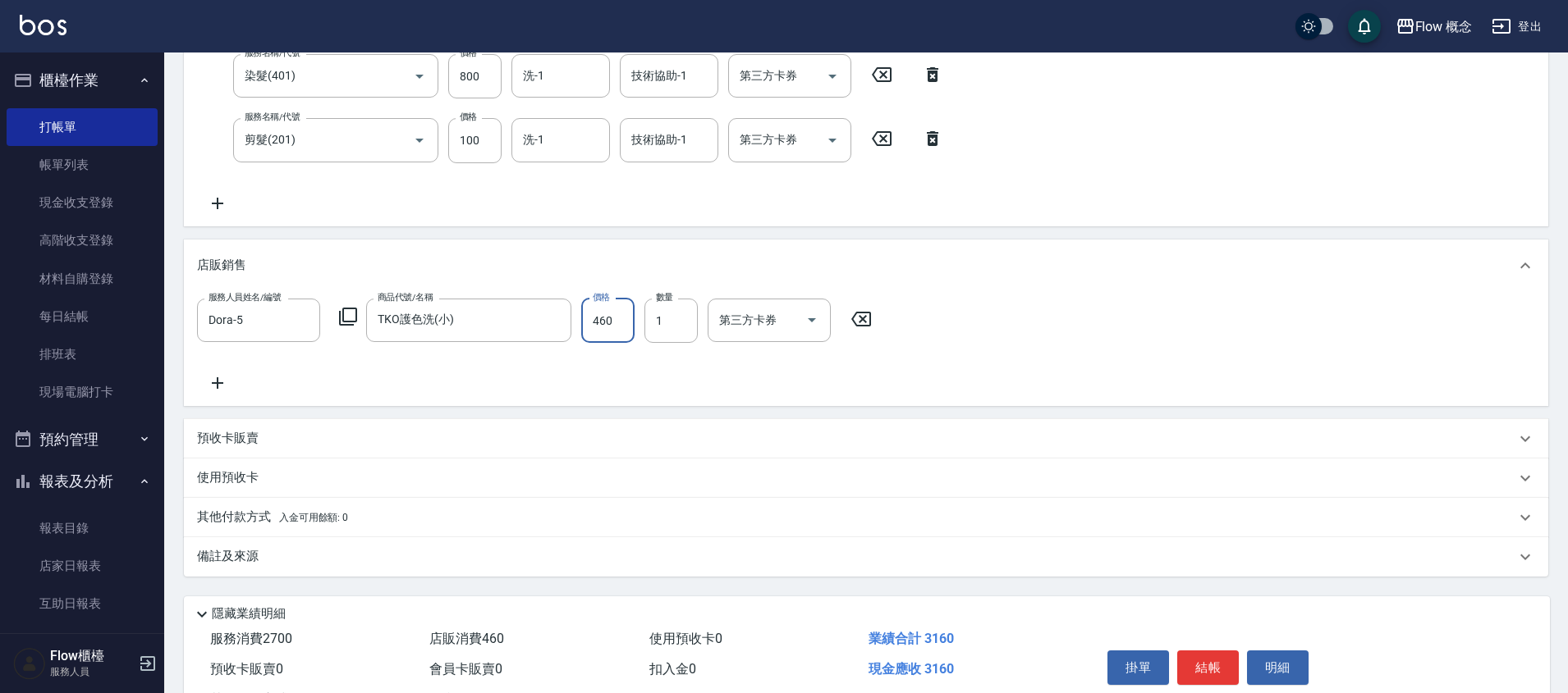
scroll to position [407, 0]
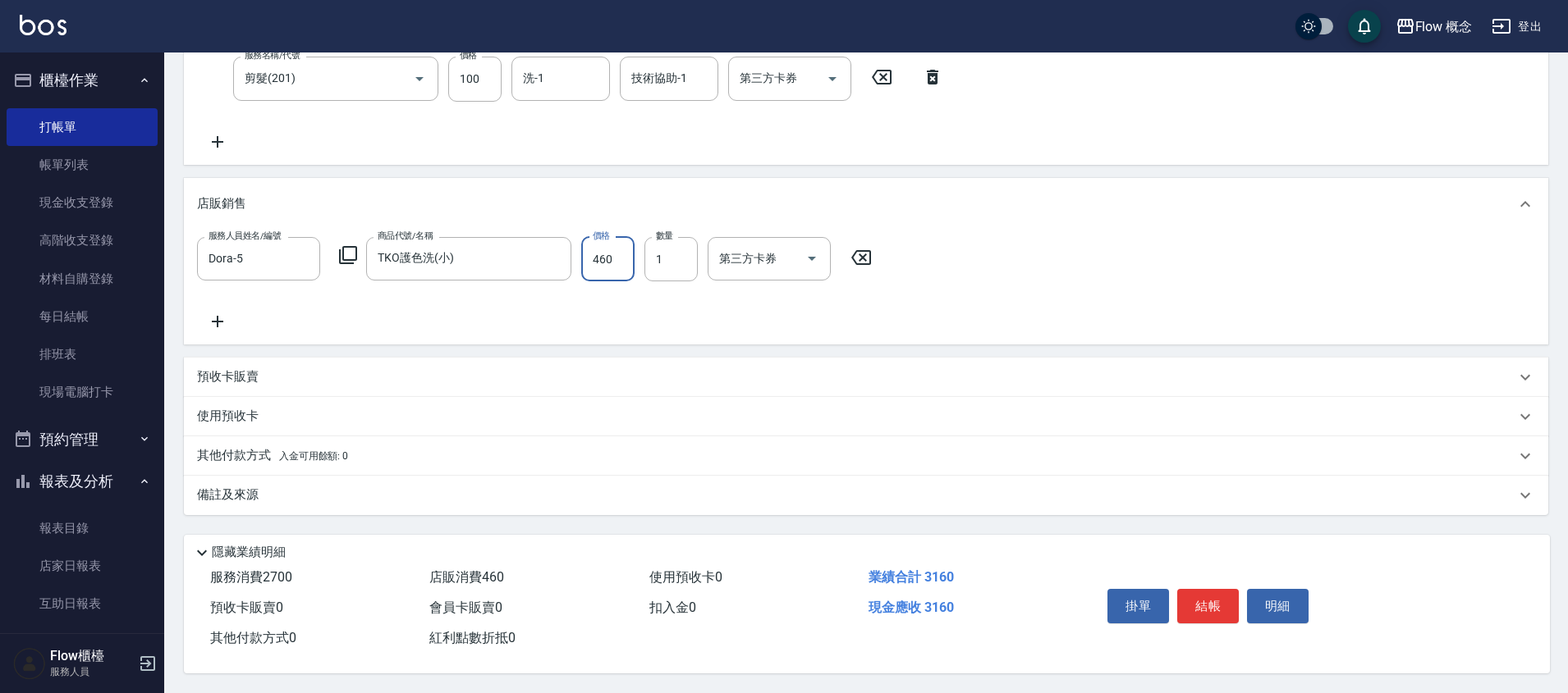
type input "460"
click at [324, 490] on div "備註及來源" at bounding box center [856, 495] width 1318 height 17
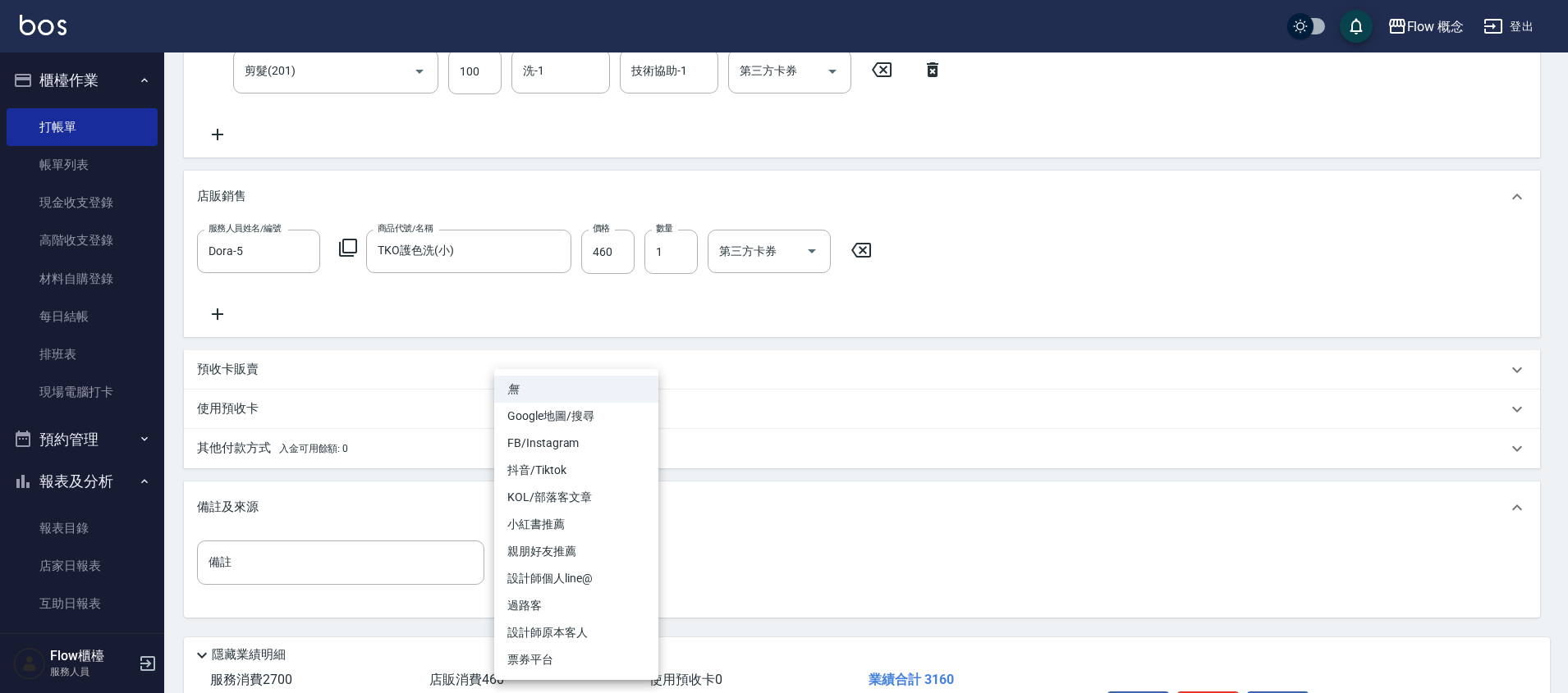
click at [530, 548] on body "Flow 概念 登出 櫃檯作業 打帳單 帳單列表 現金收支登錄 高階收支登錄 材料自購登錄 每日結帳 排班表 現場電腦打卡 預約管理 預約管理 單日預約紀錄 …" at bounding box center [784, 194] width 1568 height 1202
click at [570, 633] on li "設計師原本客人" at bounding box center [576, 633] width 164 height 27
type input "設計師原本客人"
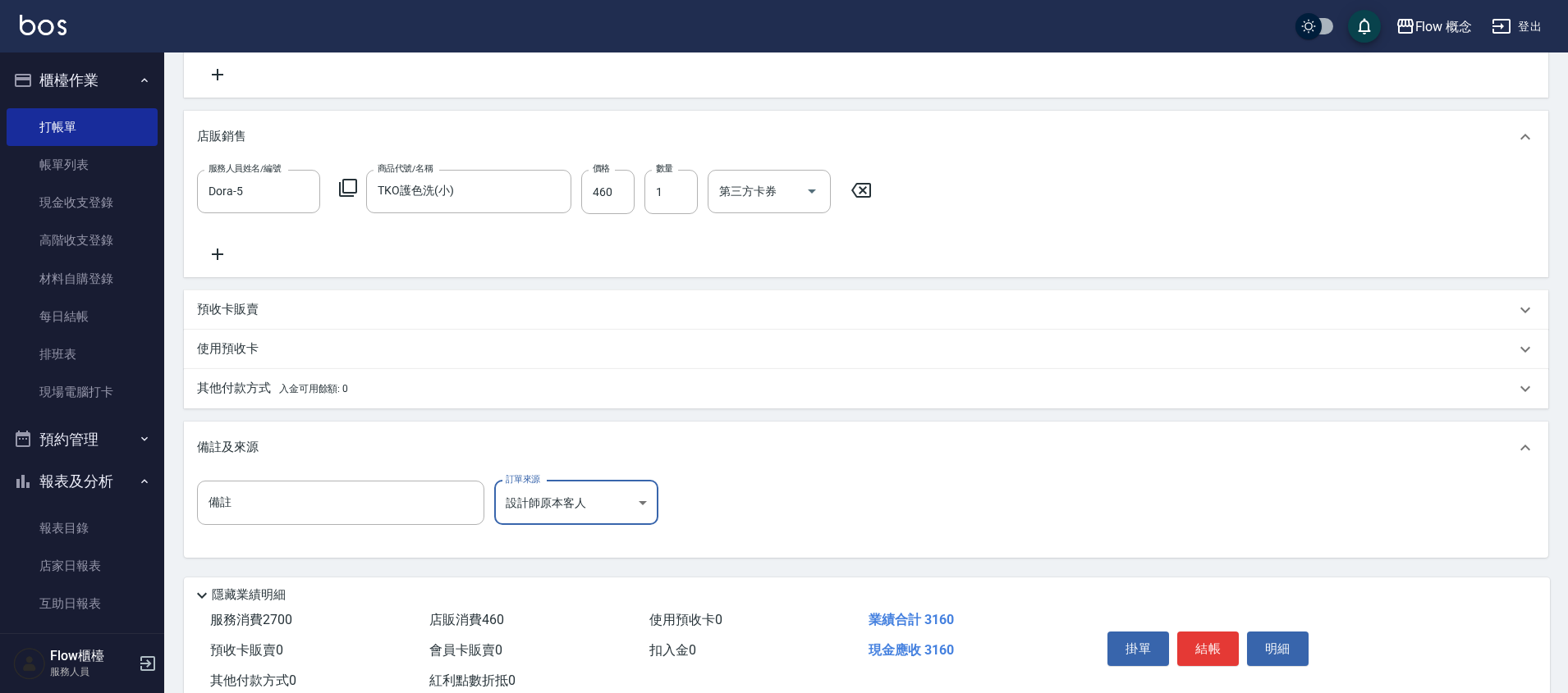
scroll to position [517, 0]
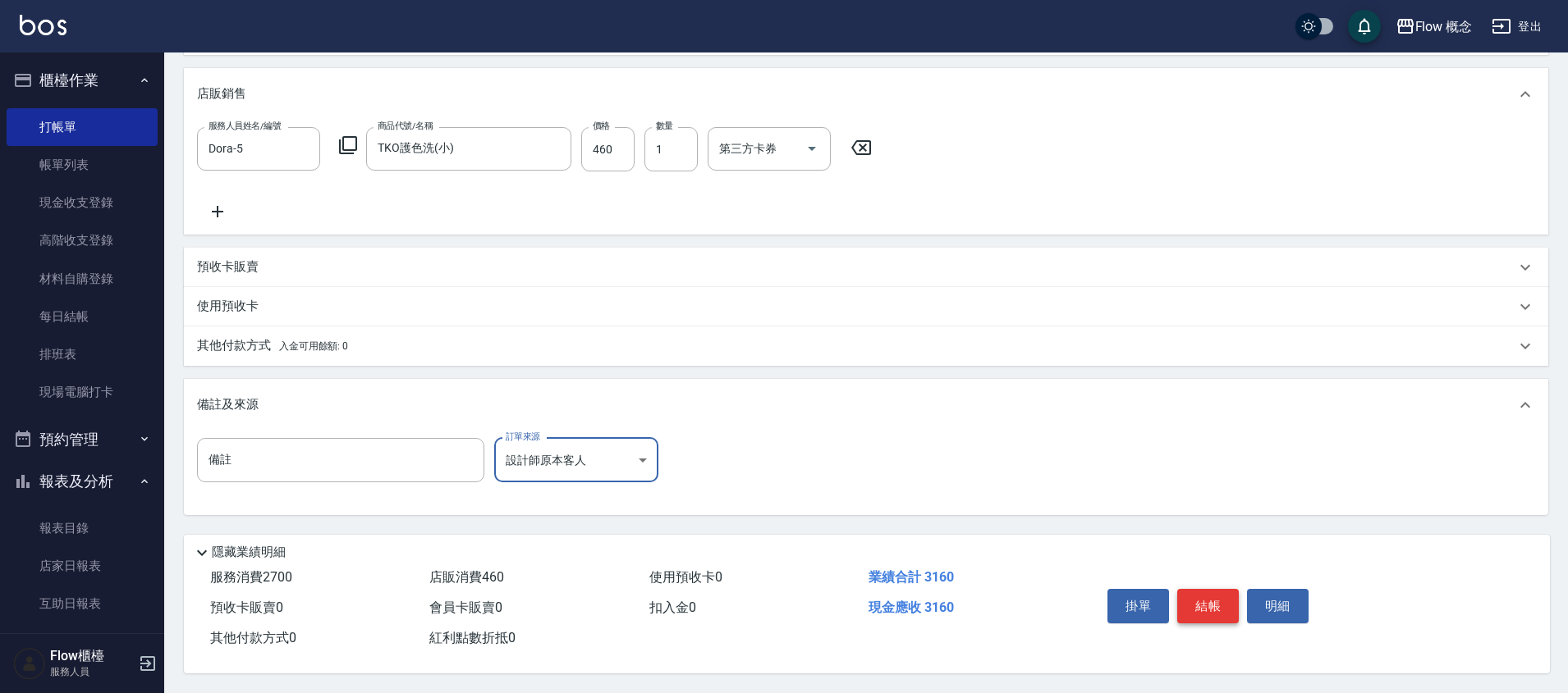
click at [1228, 604] on button "結帳" at bounding box center [1208, 606] width 61 height 34
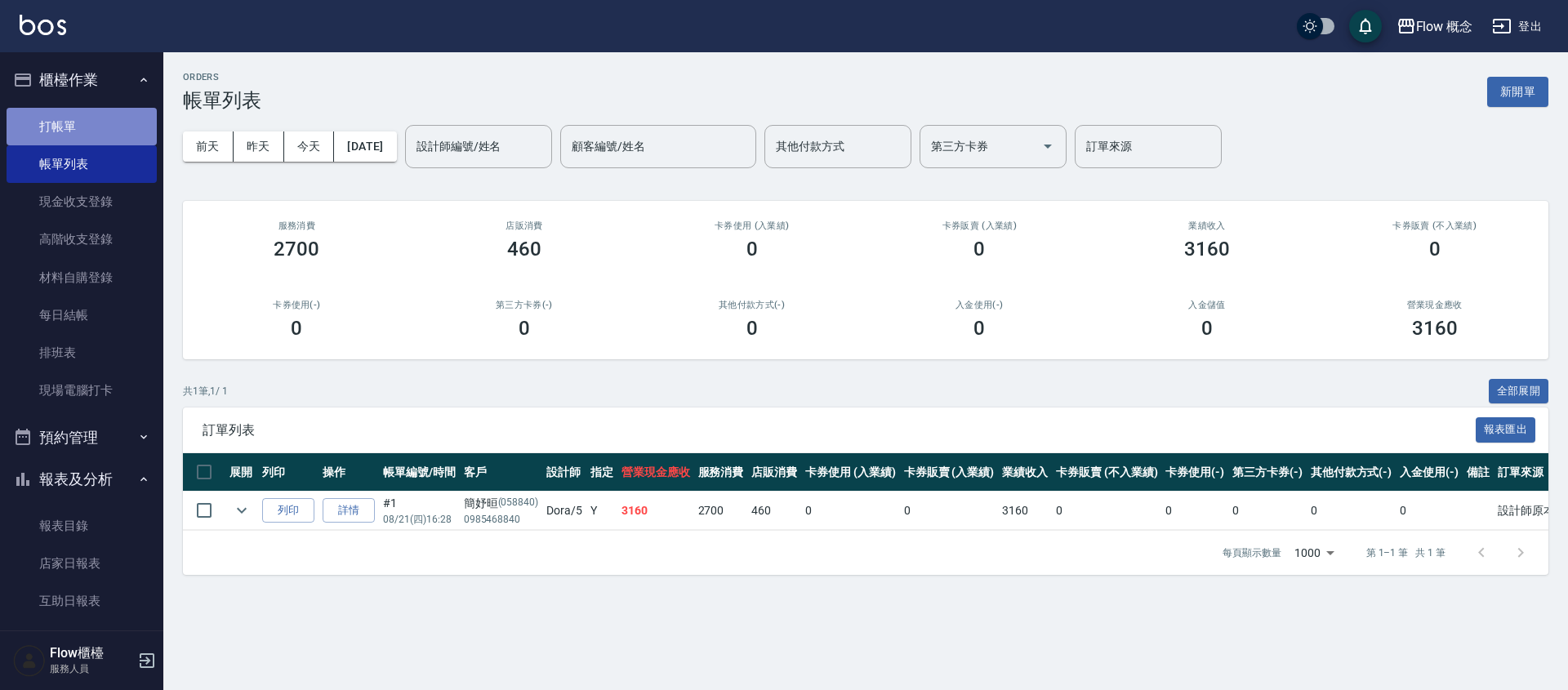
click at [98, 112] on link "打帳單" at bounding box center [82, 126] width 151 height 37
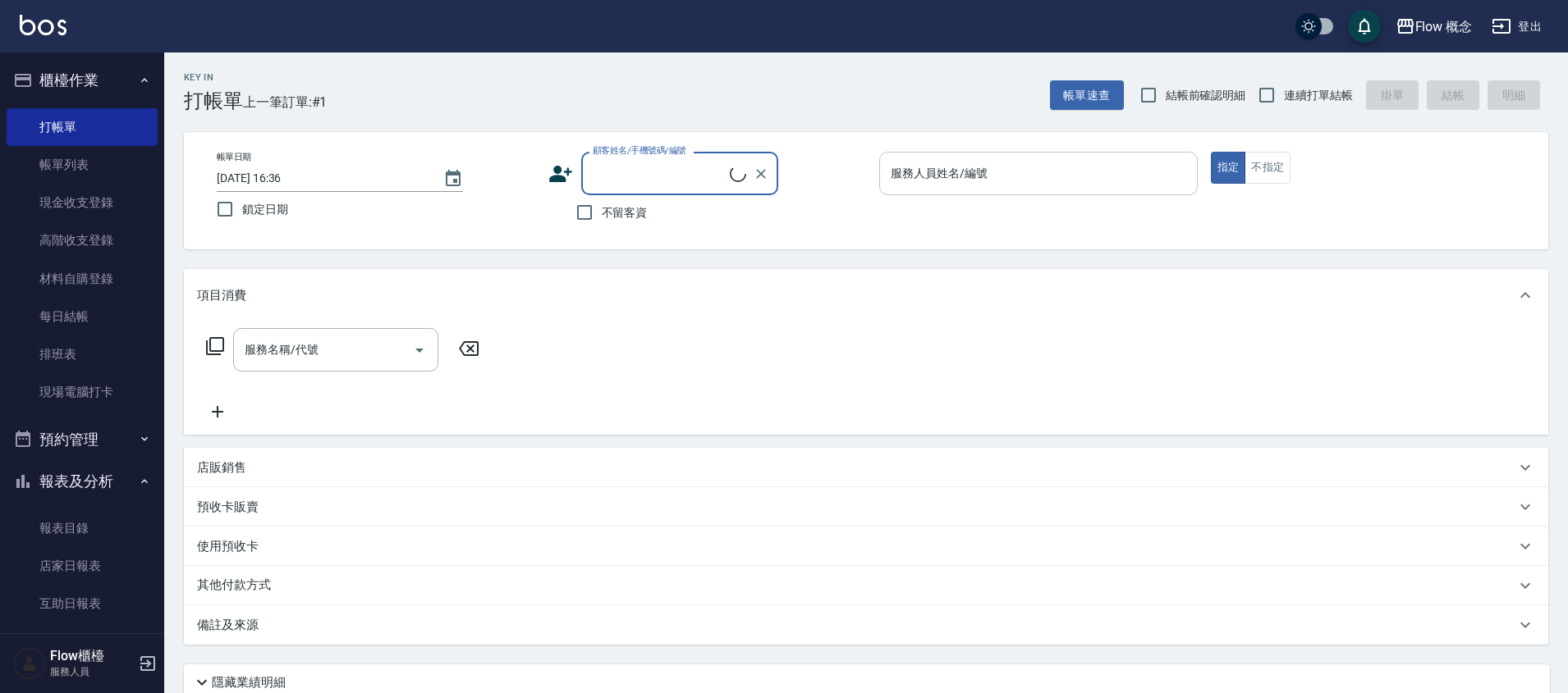
click at [932, 170] on input "服務人員姓名/編號" at bounding box center [1037, 173] width 304 height 29
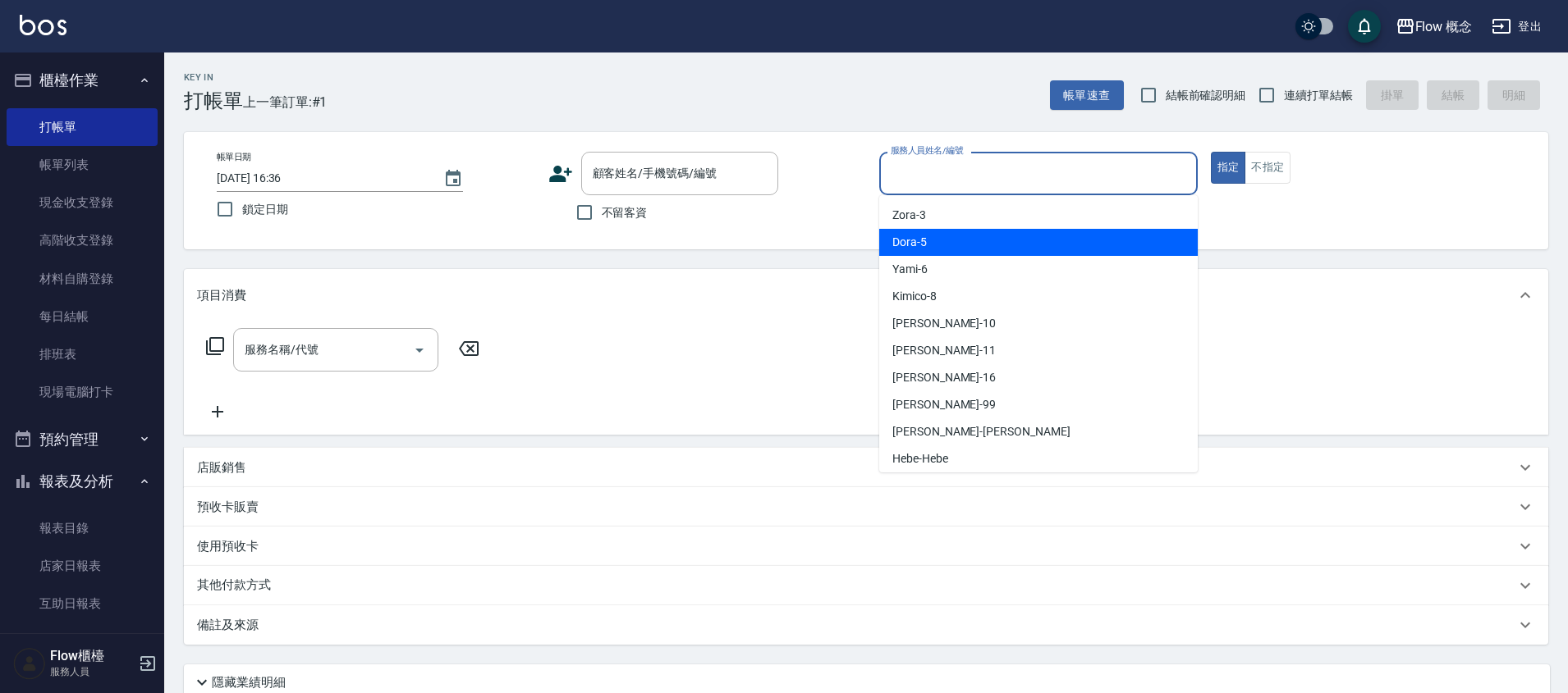
click at [943, 246] on div "Dora -5" at bounding box center [1038, 242] width 318 height 27
type input "Dora-5"
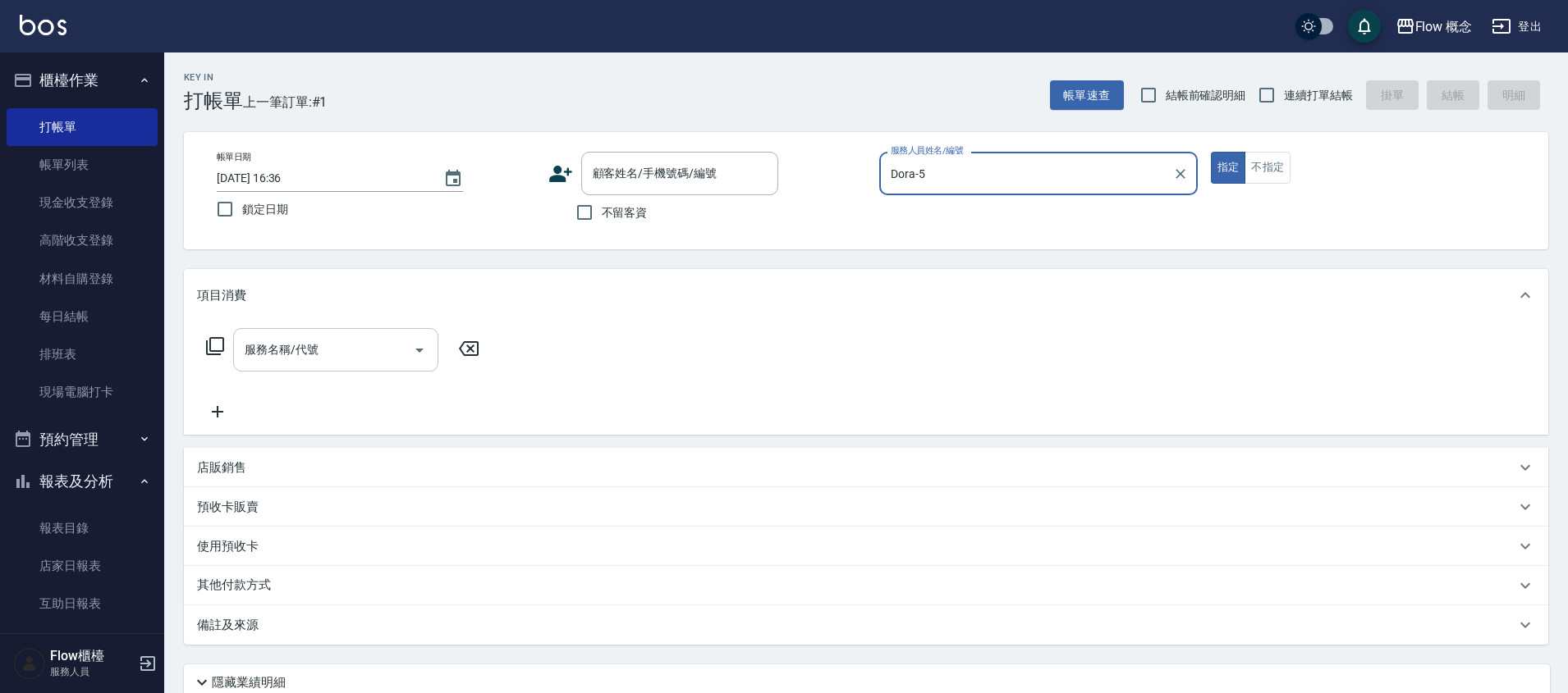
click at [261, 342] on input "服務名稱/代號" at bounding box center [323, 349] width 166 height 29
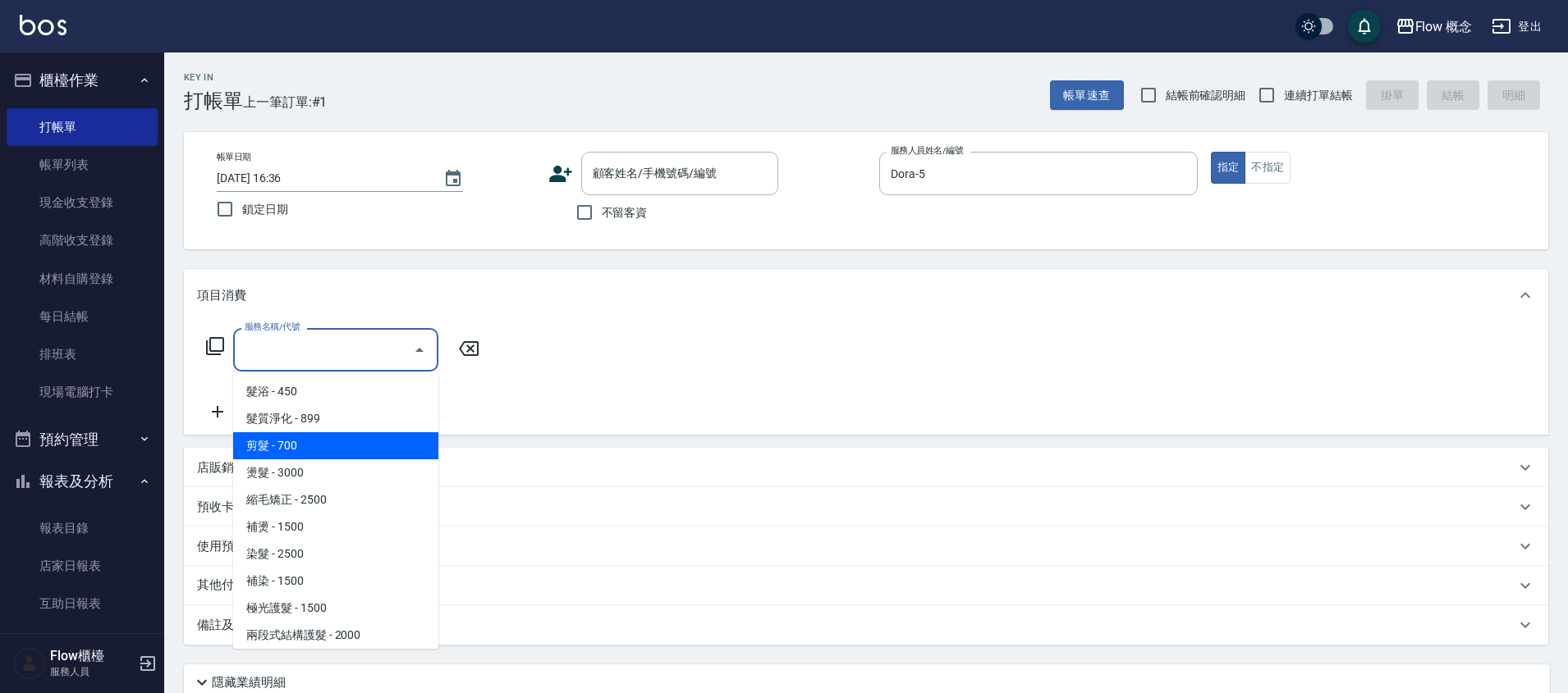
click at [278, 448] on span "剪髮 - 700" at bounding box center [335, 446] width 205 height 27
type input "剪髮(201)"
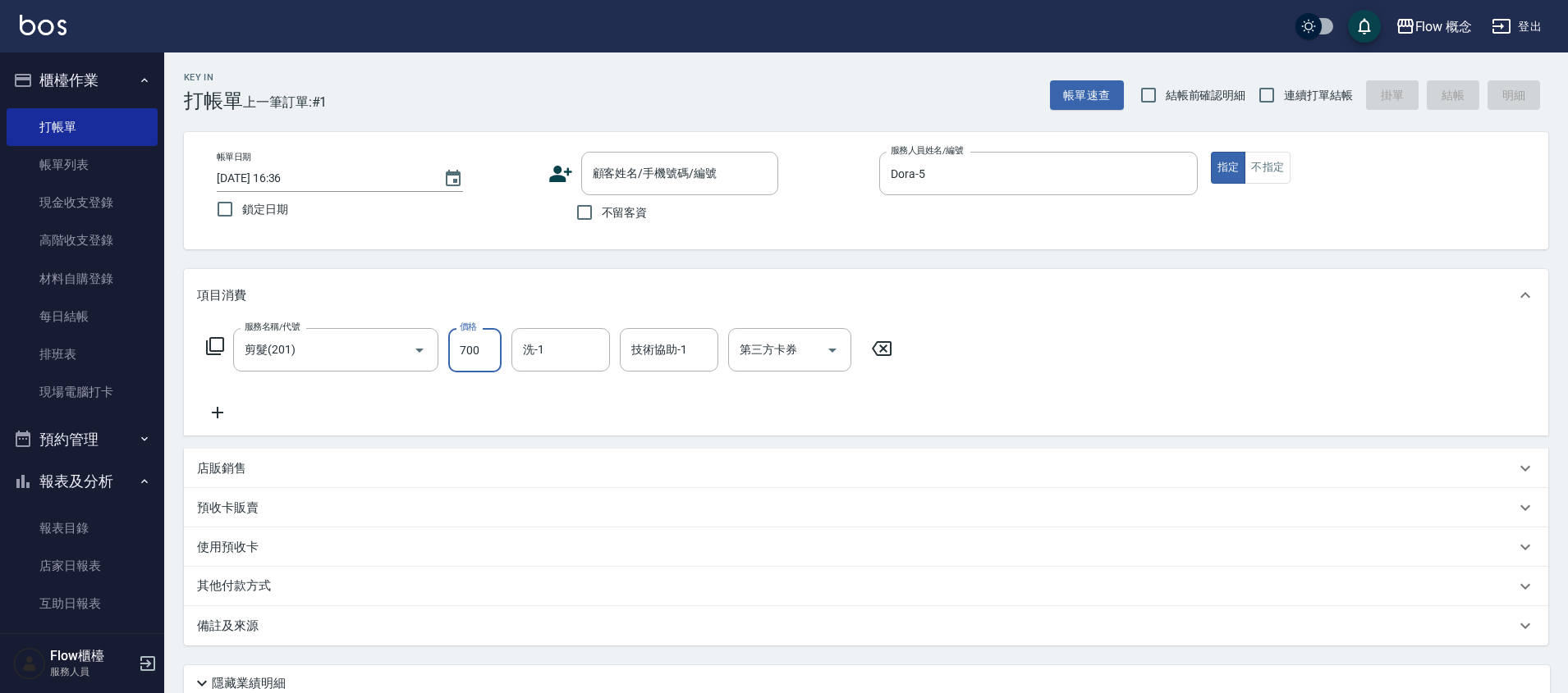
click at [482, 350] on input "700" at bounding box center [475, 350] width 54 height 44
type input "300"
click at [679, 180] on input "顧客姓名/手機號碼/編號" at bounding box center [667, 173] width 158 height 29
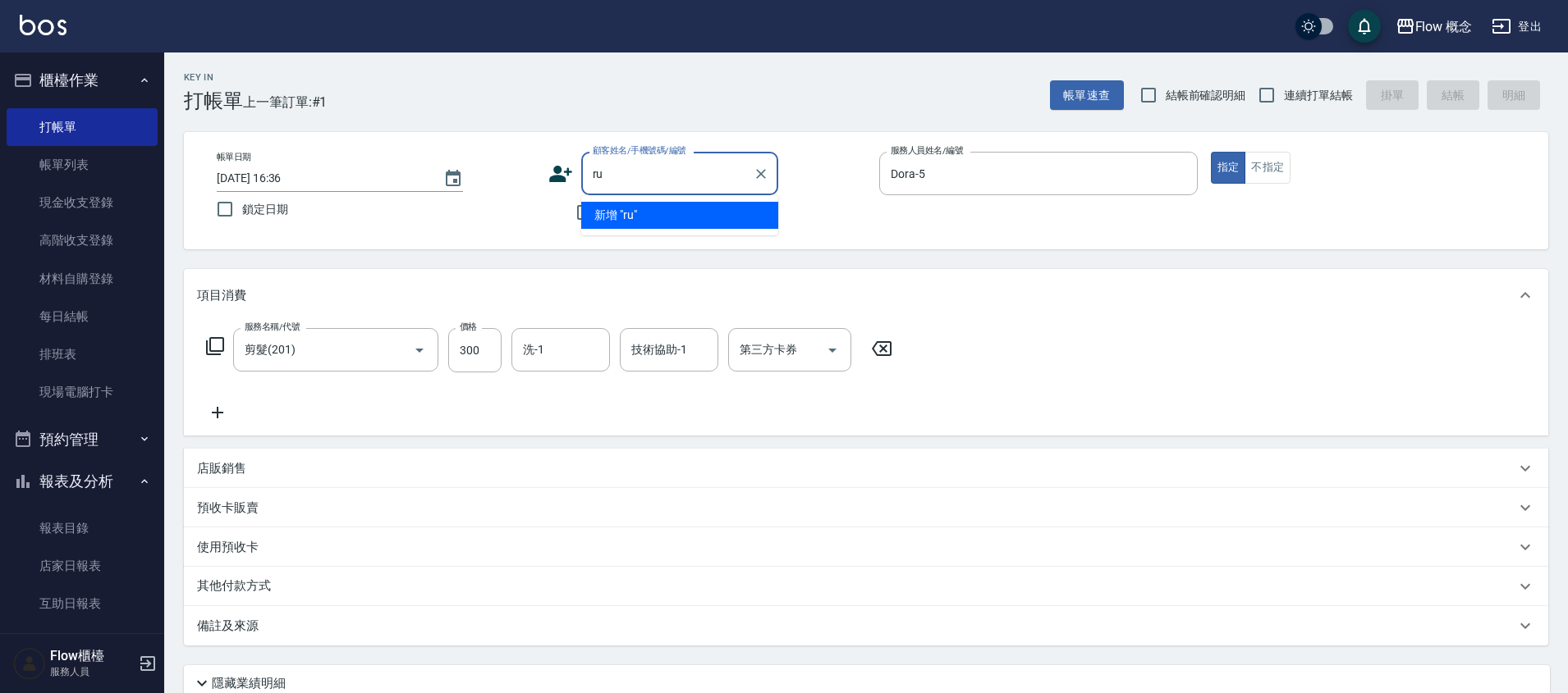
type input "r"
click at [663, 213] on li "無名字/九肥/null" at bounding box center [680, 215] width 197 height 27
type input "無名字/九肥/null"
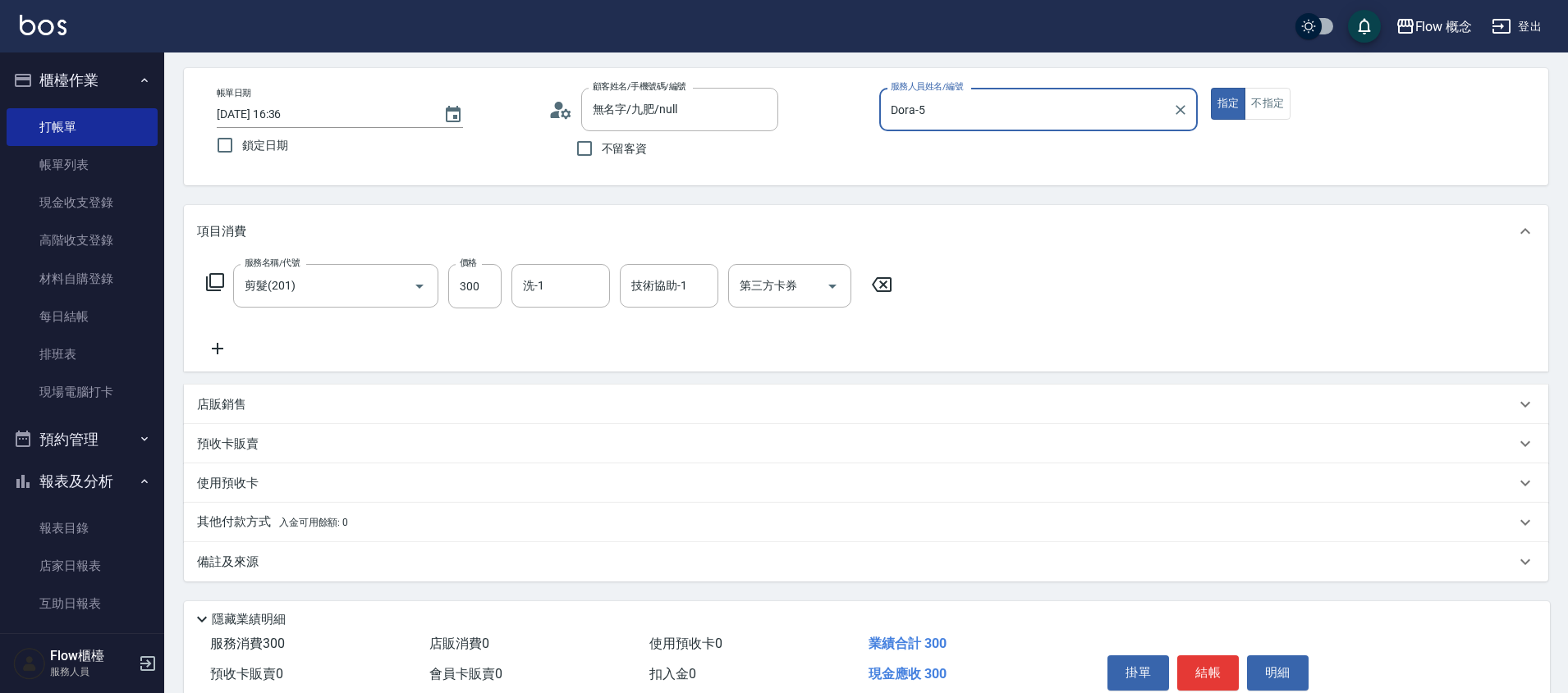
scroll to position [138, 0]
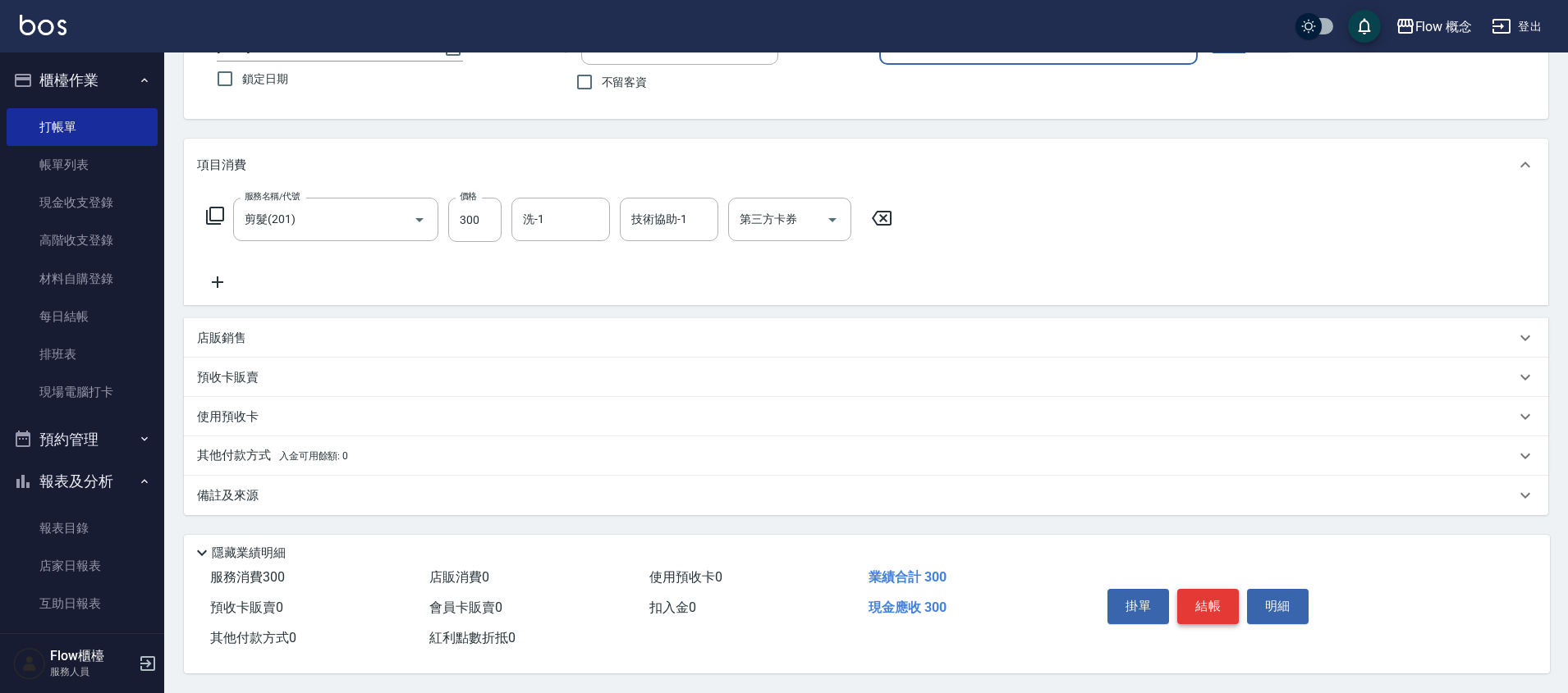
click at [1207, 589] on button "結帳" at bounding box center [1208, 606] width 61 height 34
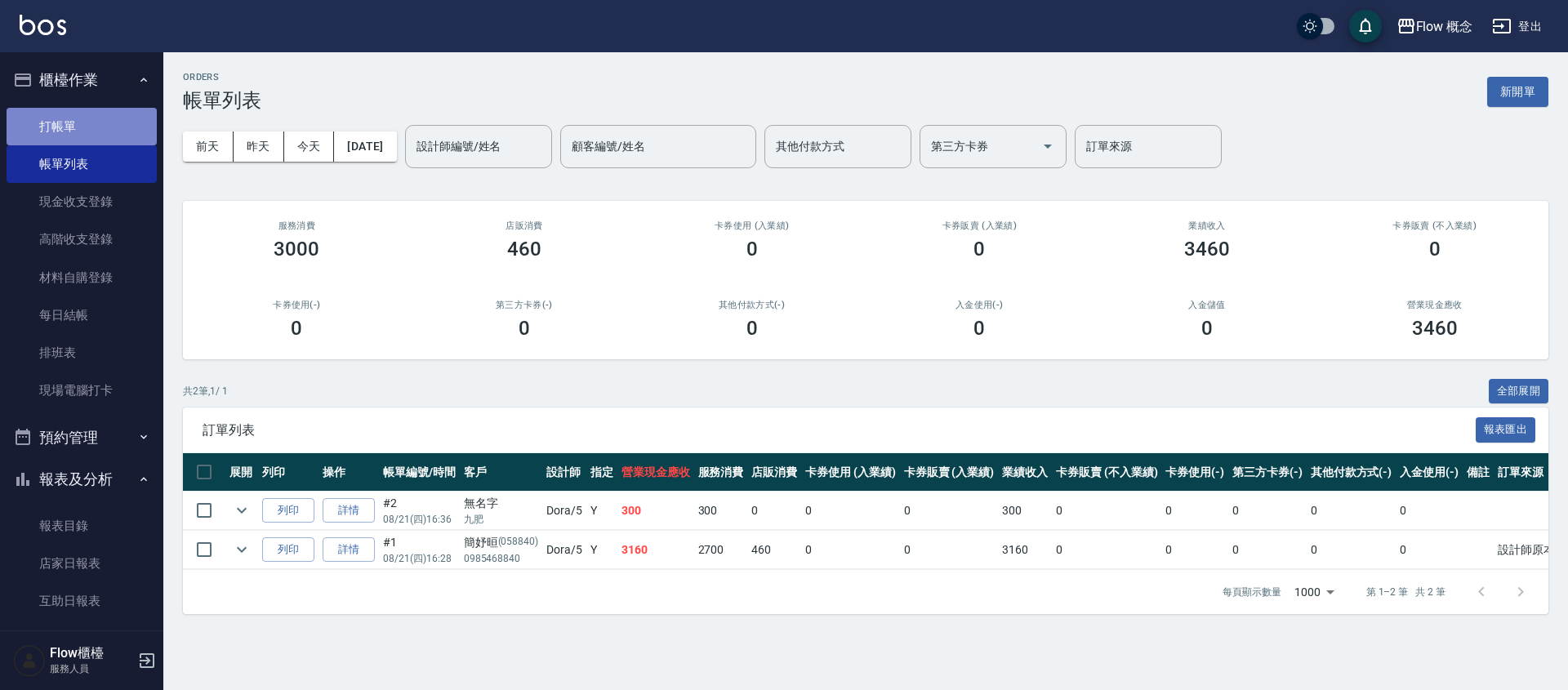
click at [92, 134] on link "打帳單" at bounding box center [82, 126] width 151 height 37
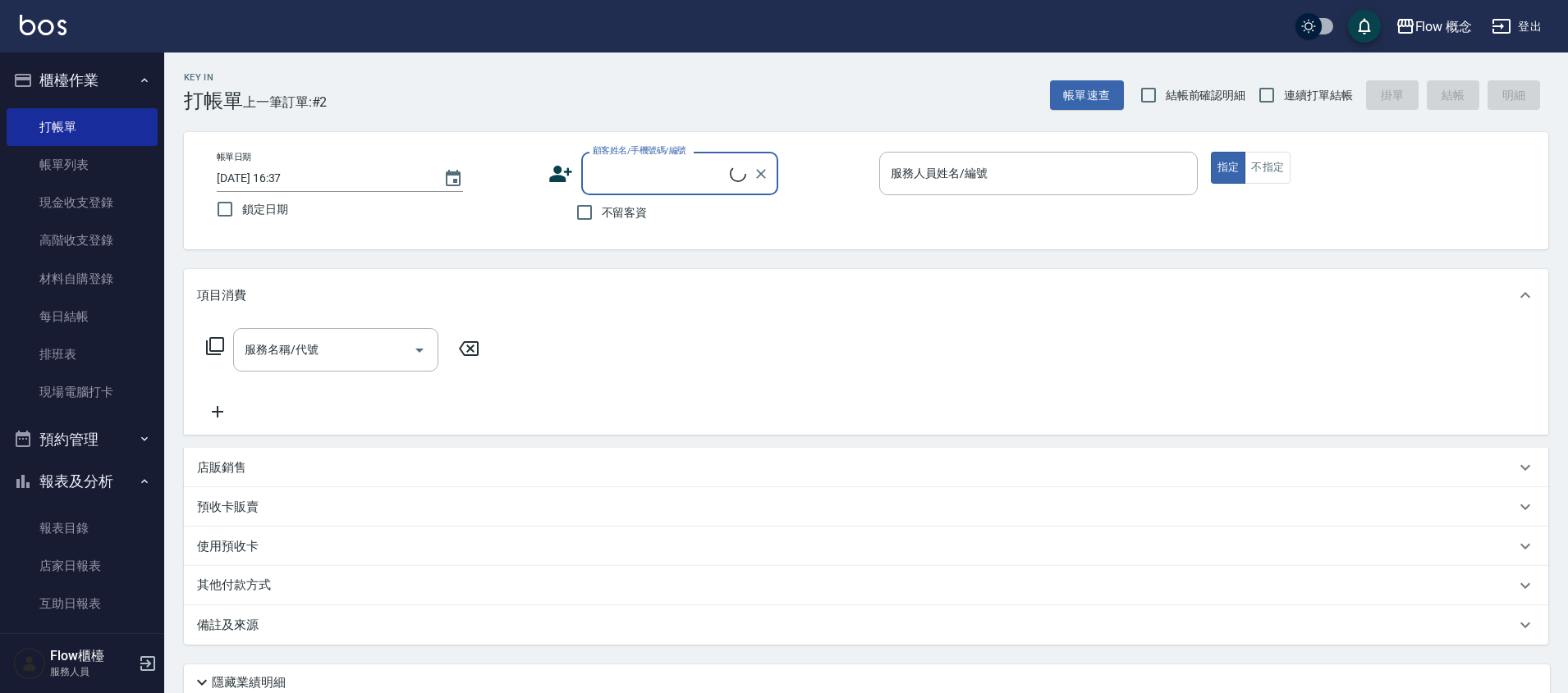
click at [623, 164] on input "顧客姓名/手機號碼/編號" at bounding box center [658, 173] width 141 height 29
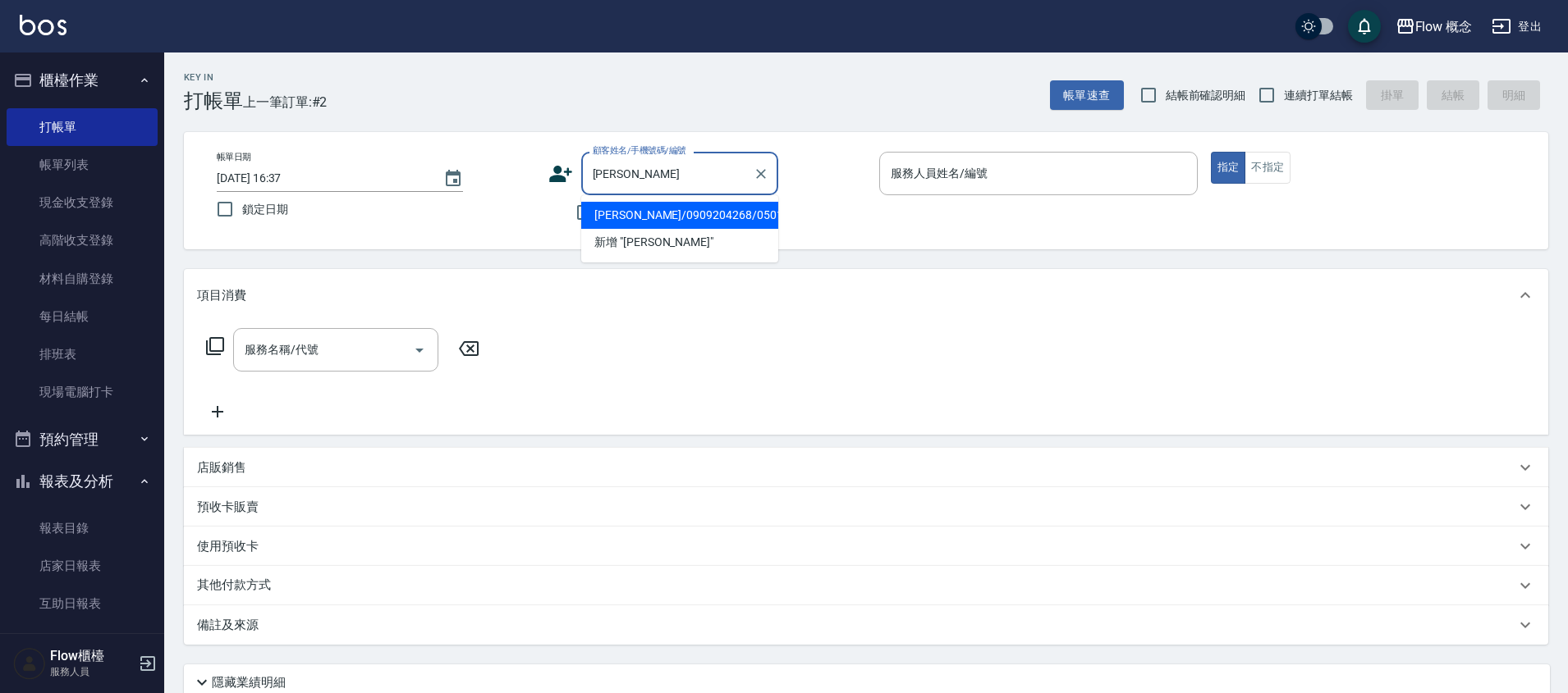
click at [621, 213] on li "[PERSON_NAME]/0909204268/050108" at bounding box center [680, 215] width 197 height 27
type input "[PERSON_NAME]/0909204268/050108"
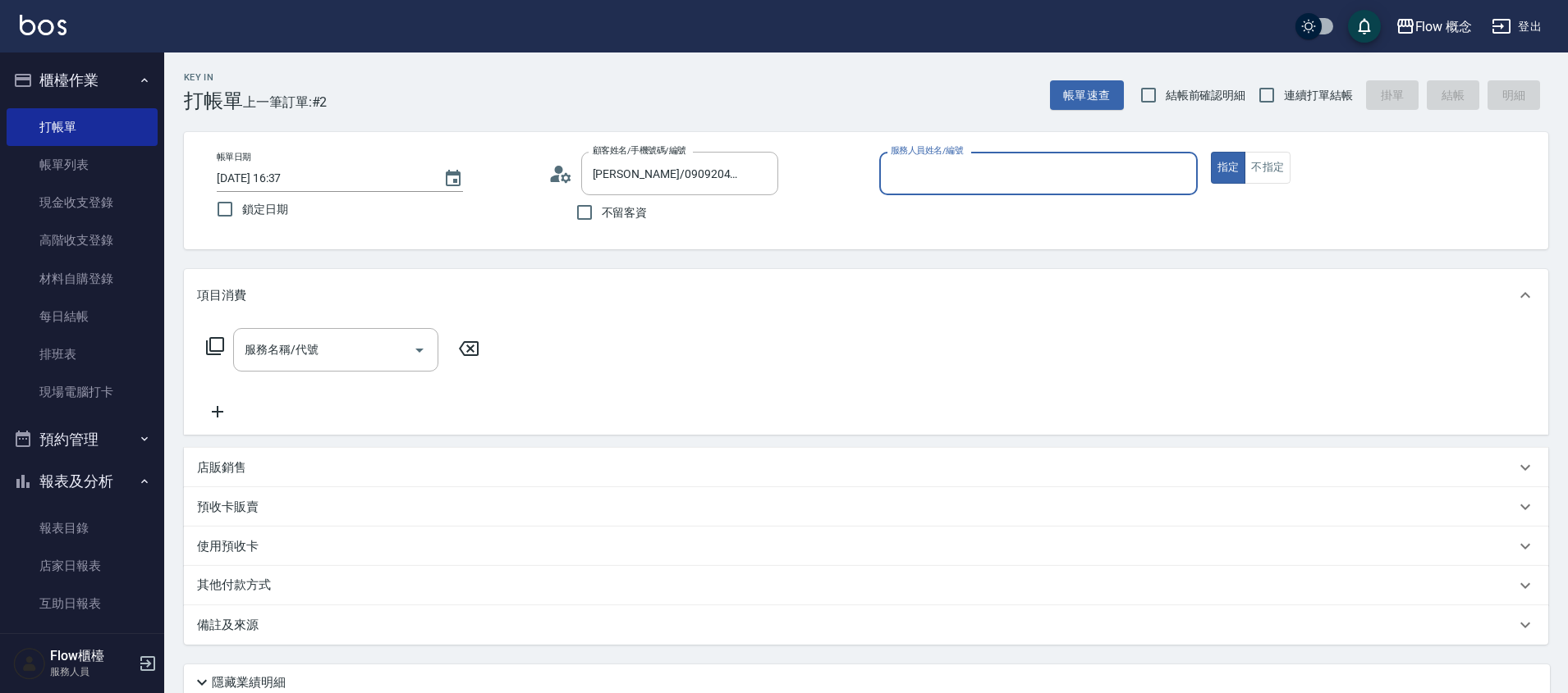
type input "Dora-5"
click at [248, 364] on div "服務名稱/代號" at bounding box center [335, 349] width 205 height 43
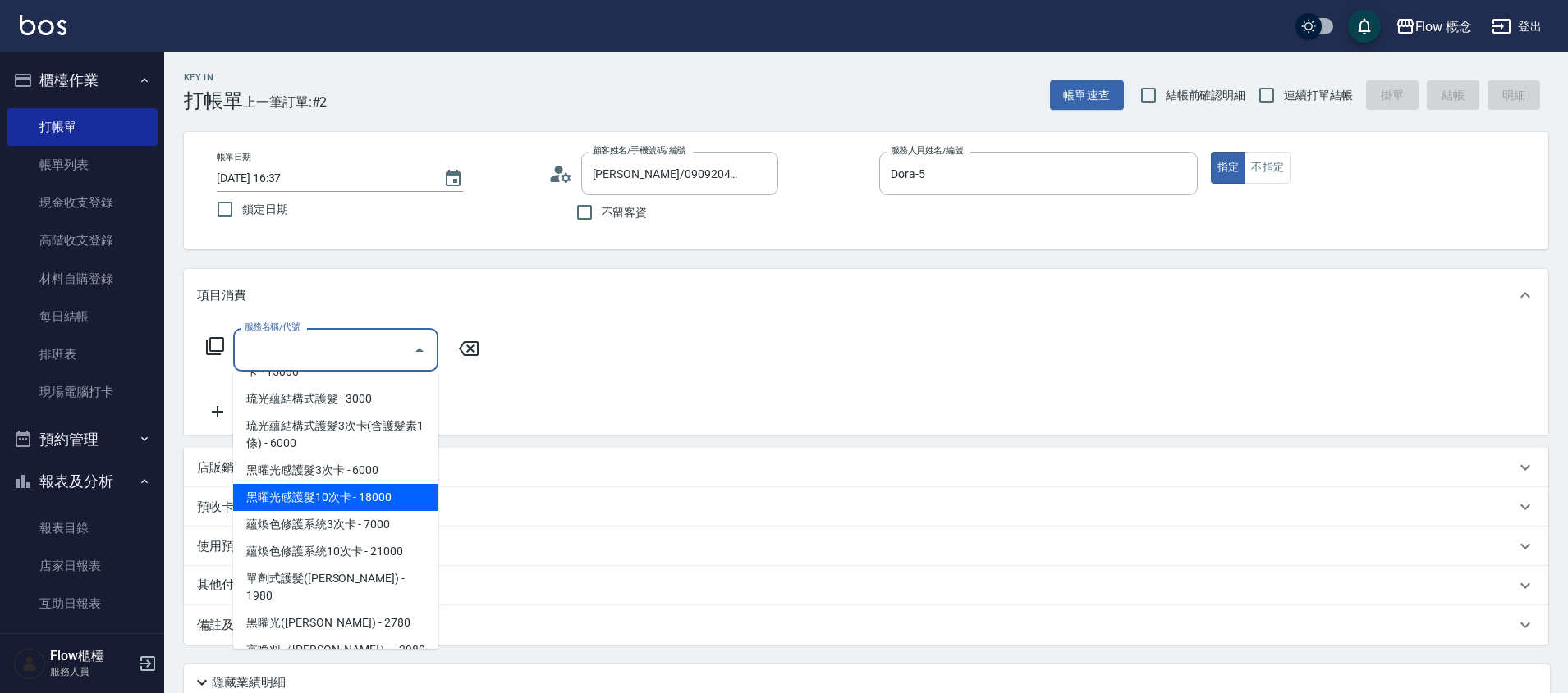
scroll to position [703, 0]
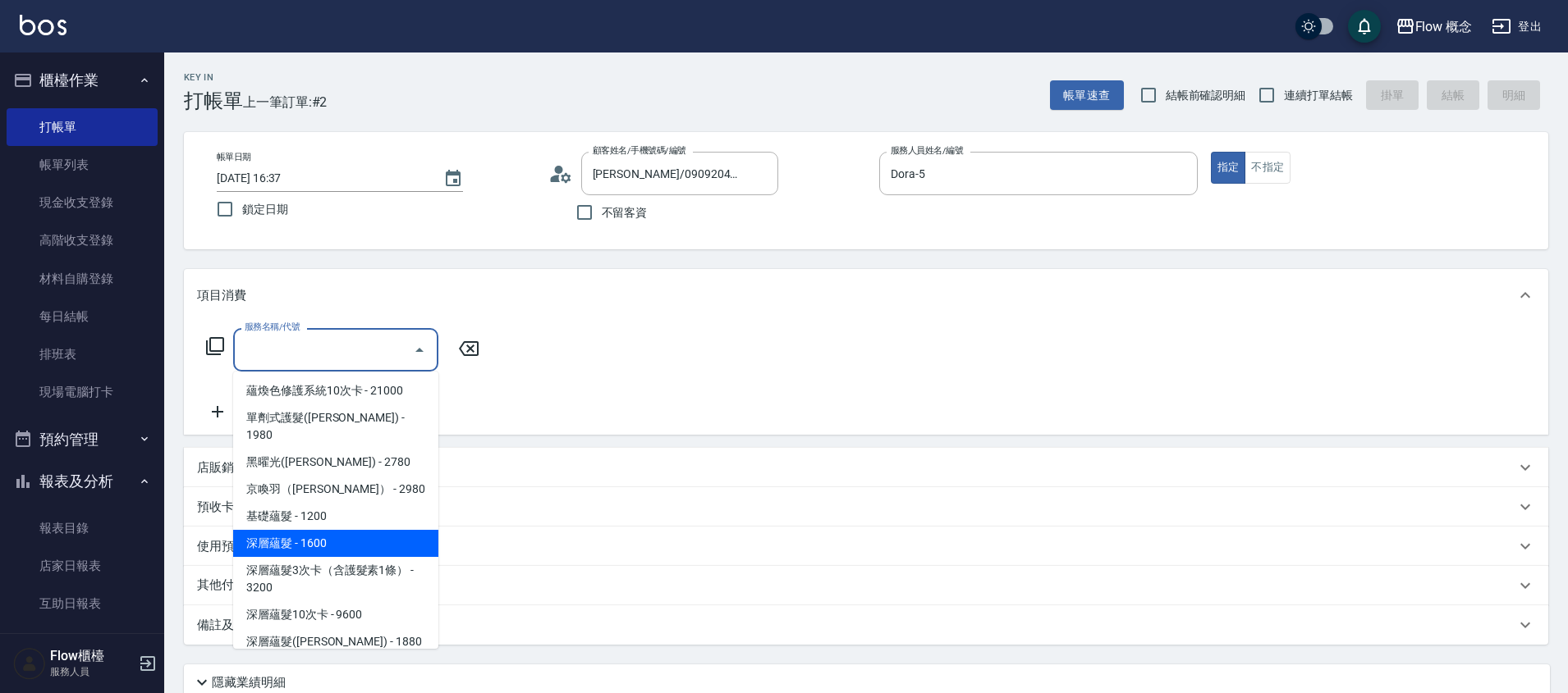
click at [318, 530] on span "深層蘊髮 - 1600" at bounding box center [335, 544] width 205 height 27
type input "深層蘊髮(602)"
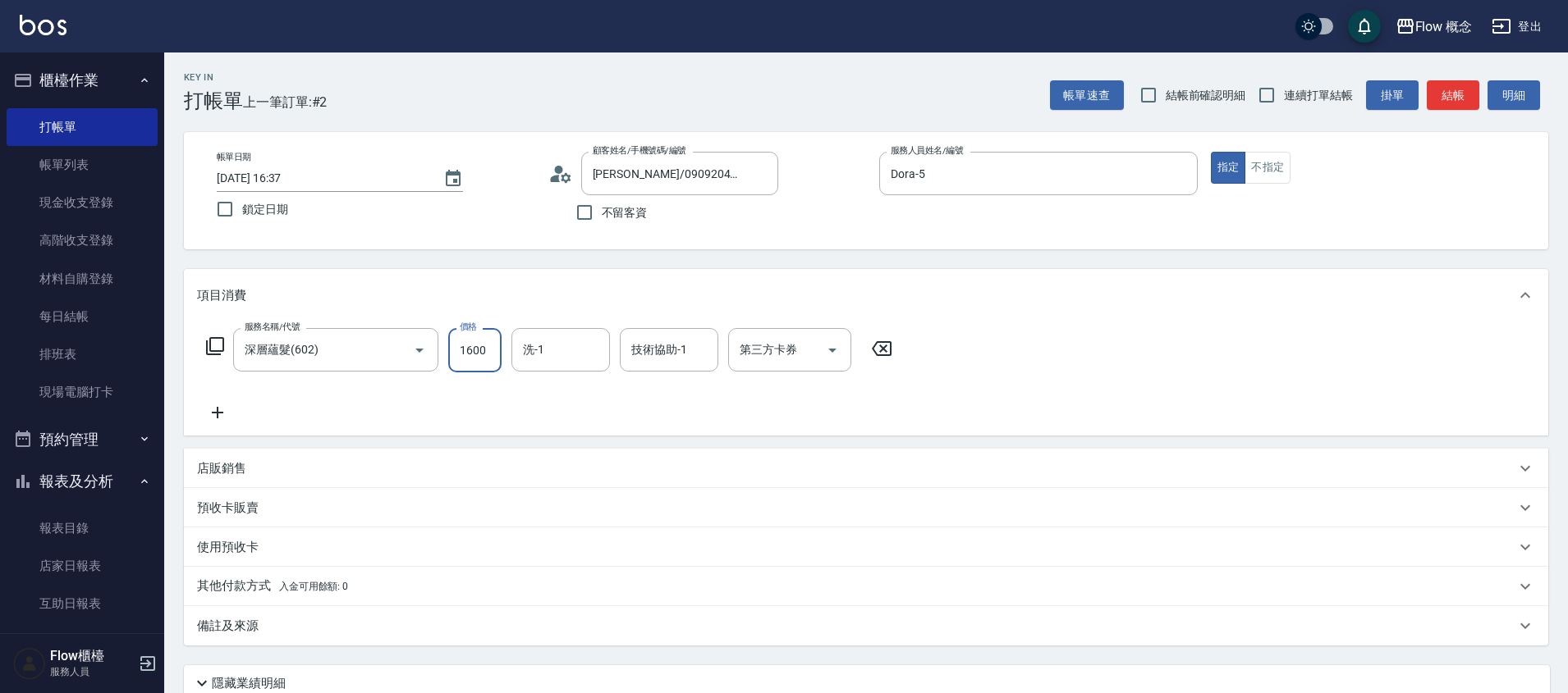
click at [458, 352] on input "1600" at bounding box center [475, 350] width 54 height 44
type input "1200"
type input "."
type input "[PERSON_NAME]-11"
click at [224, 409] on icon at bounding box center [217, 413] width 41 height 20
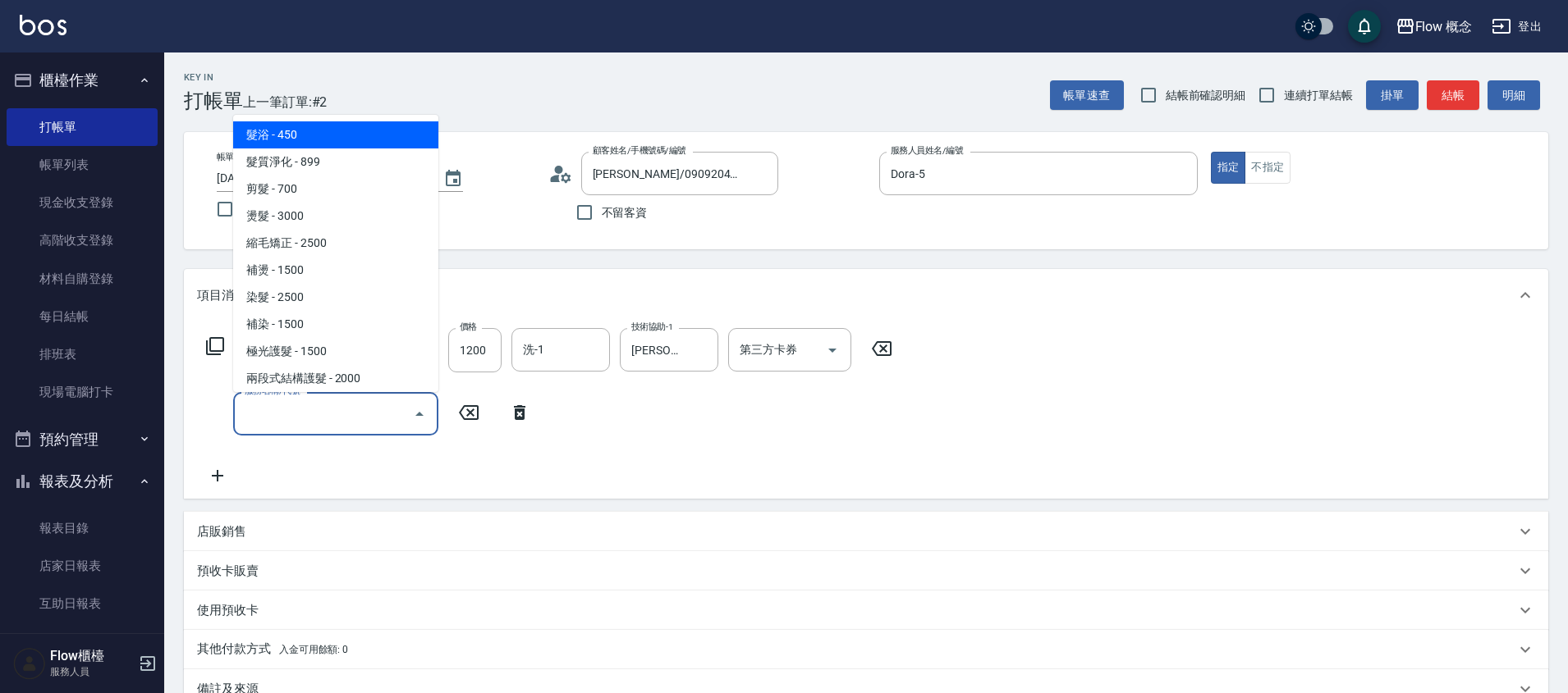
click at [243, 415] on input "服務名稱/代號" at bounding box center [323, 414] width 166 height 29
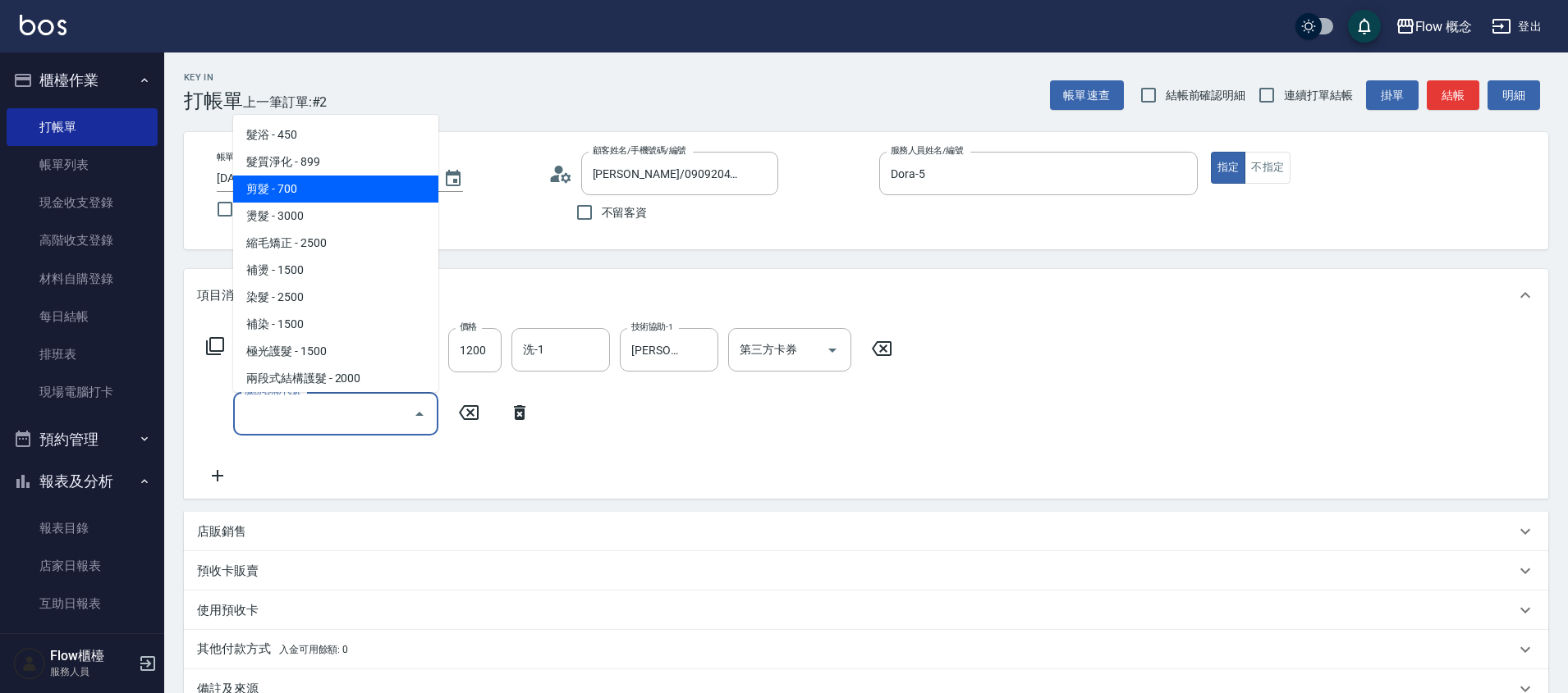
click at [306, 193] on span "剪髮 - 700" at bounding box center [335, 189] width 205 height 27
type input "剪髮(201)"
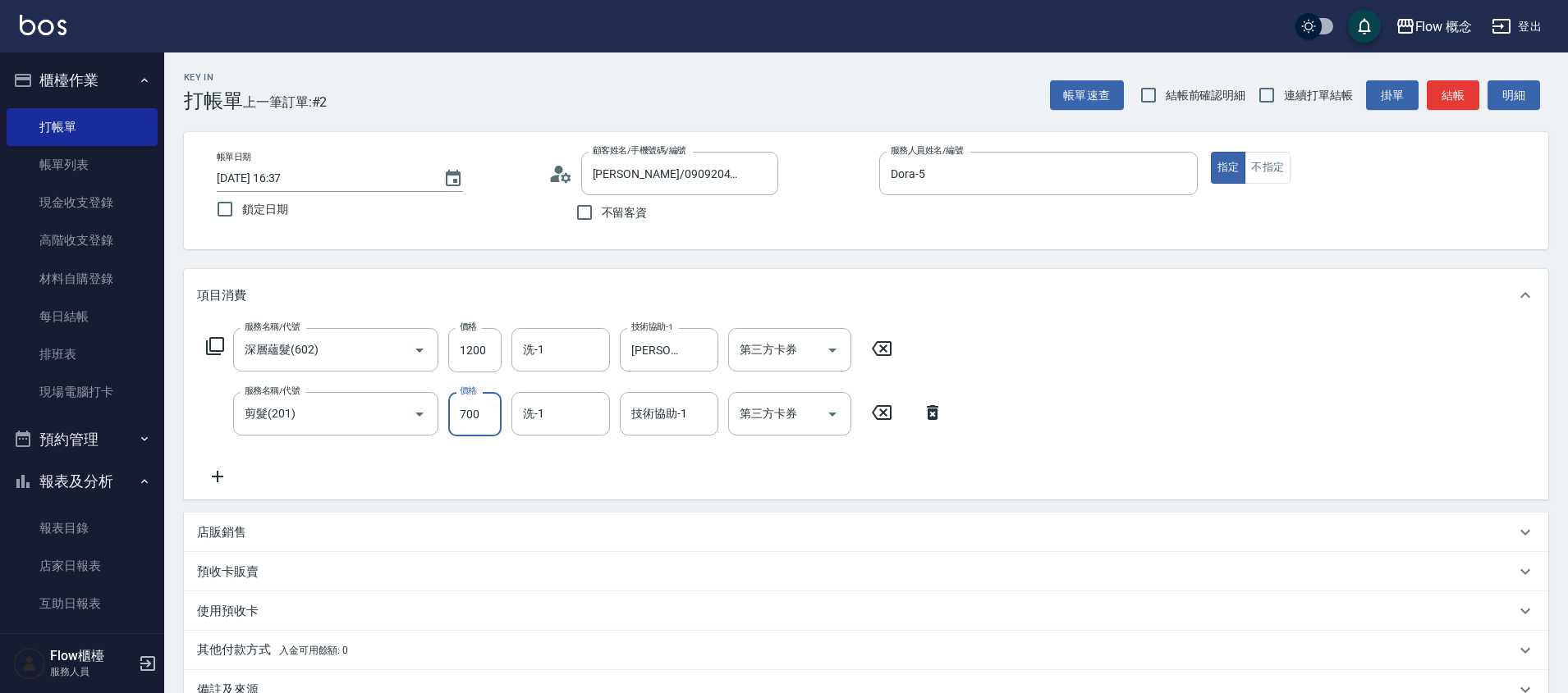
click at [481, 407] on input "700" at bounding box center [475, 414] width 54 height 44
type input "400"
click at [634, 569] on div "預收卡販賣" at bounding box center [856, 572] width 1318 height 17
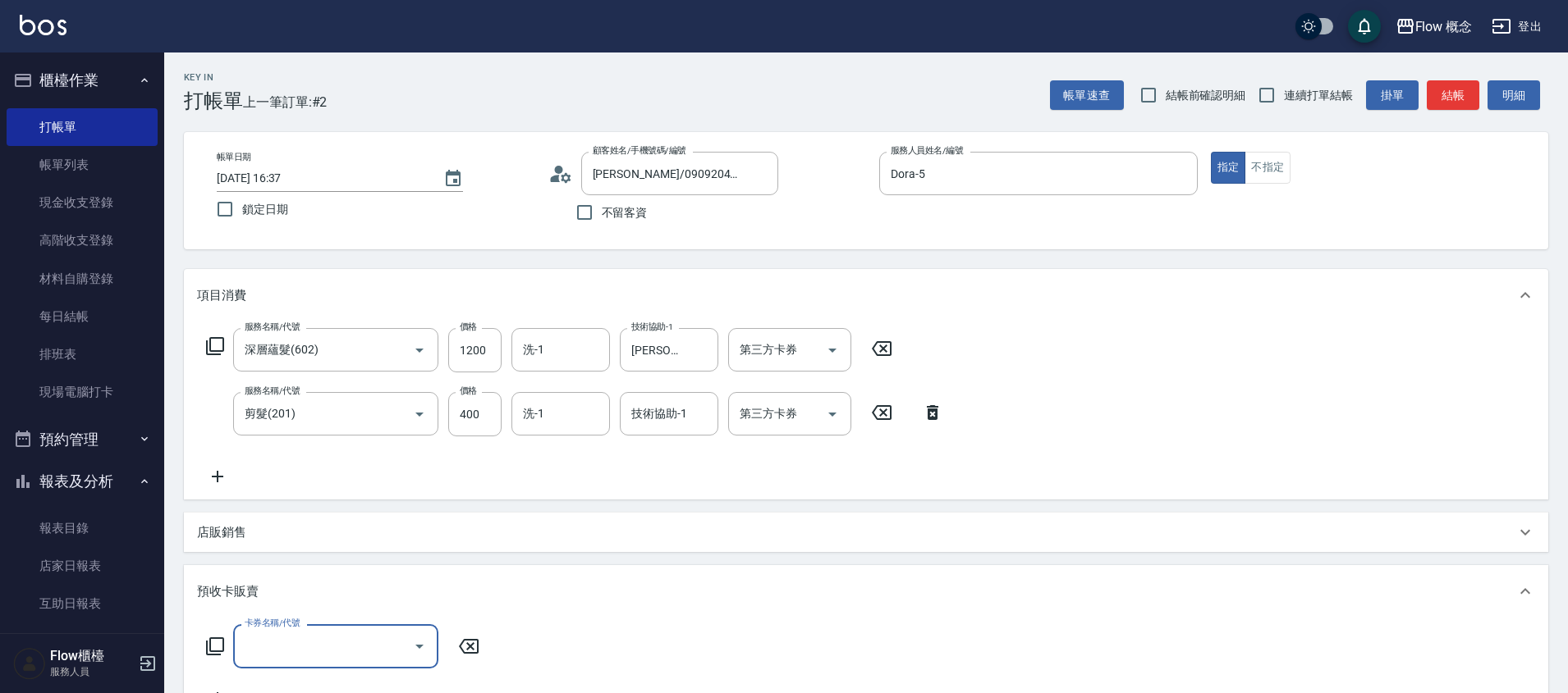
scroll to position [302, 0]
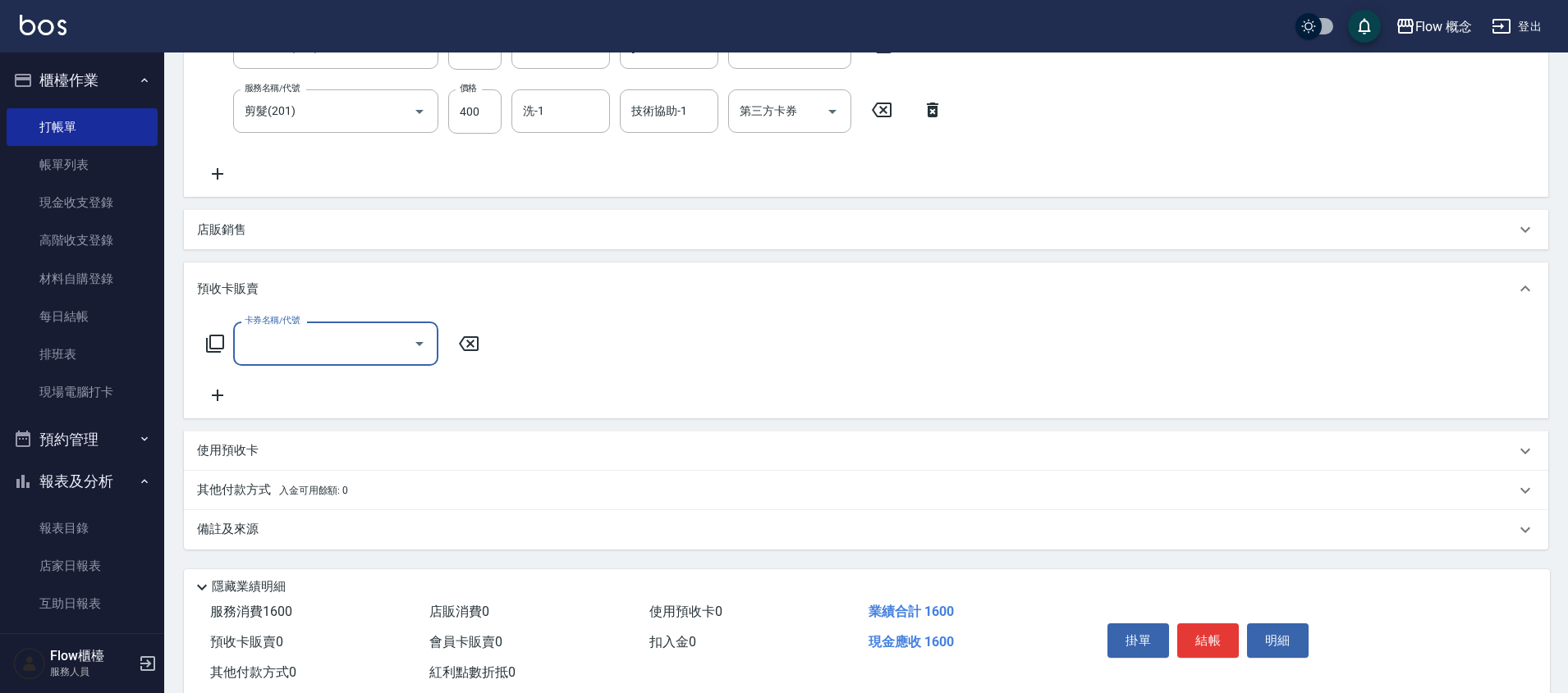
click at [326, 534] on div "備註及來源" at bounding box center [856, 529] width 1318 height 17
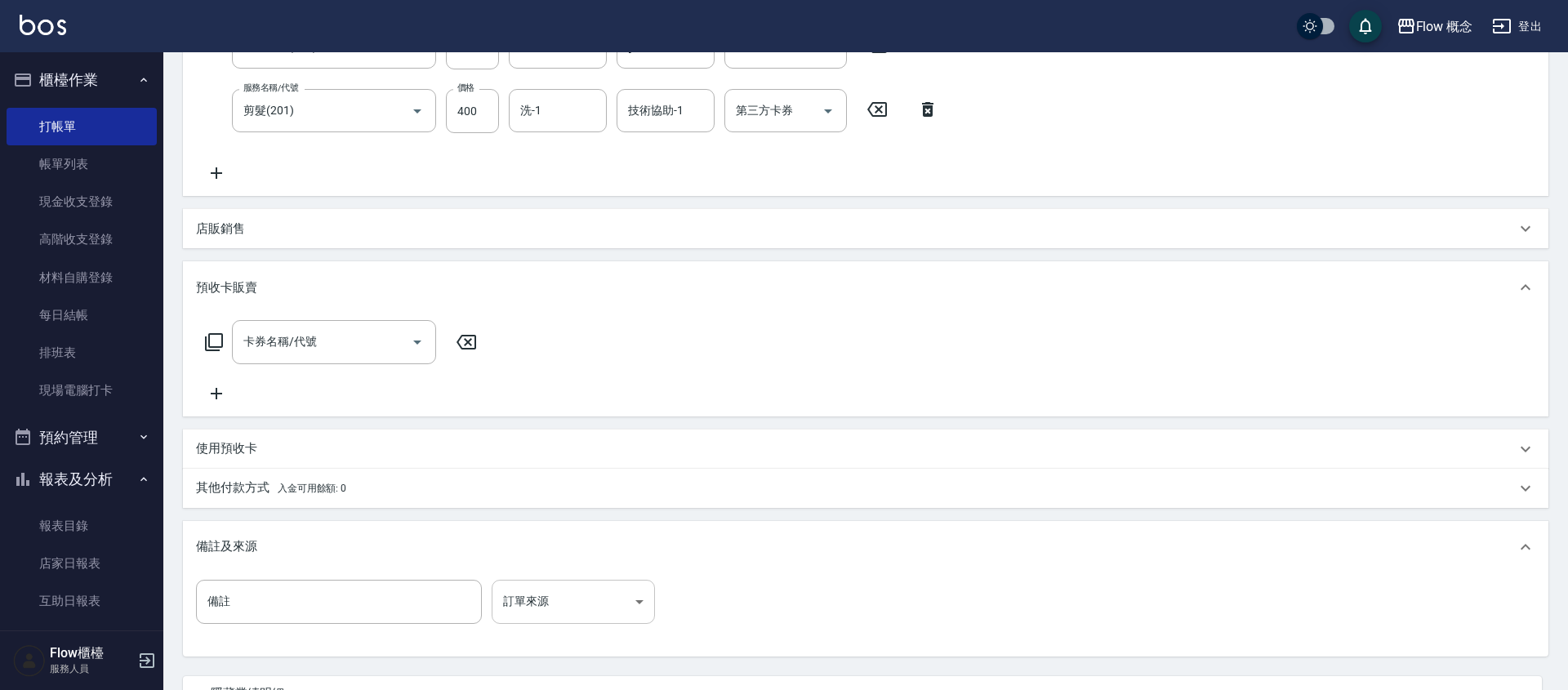
click at [560, 597] on body "Flow 概念 登出 櫃檯作業 打帳單 帳單列表 現金收支登錄 高階收支登錄 材料自購登錄 每日結帳 排班表 現場電腦打卡 預約管理 預約管理 單日預約紀錄 …" at bounding box center [784, 266] width 1568 height 1135
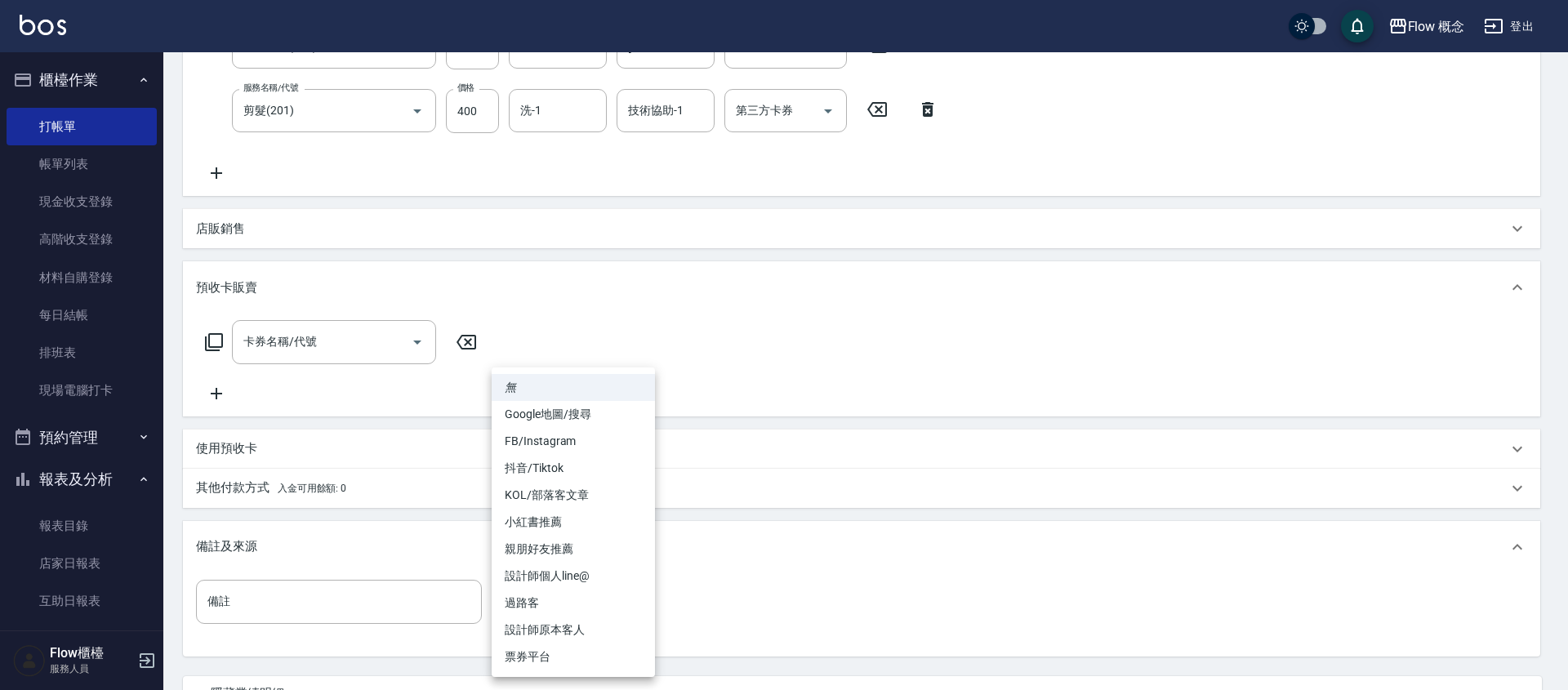
click at [595, 631] on li "設計師原本客人" at bounding box center [573, 630] width 163 height 27
type input "設計師原本客人"
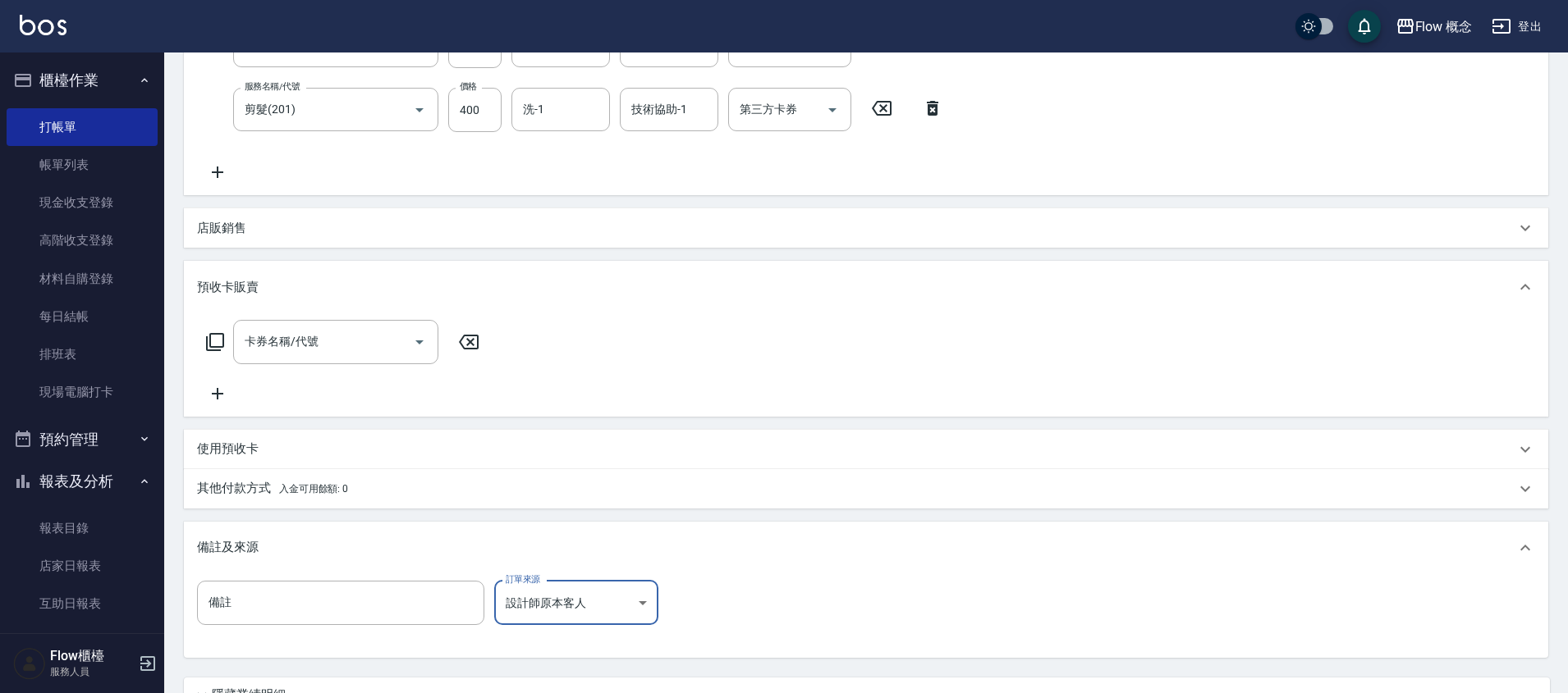
scroll to position [455, 0]
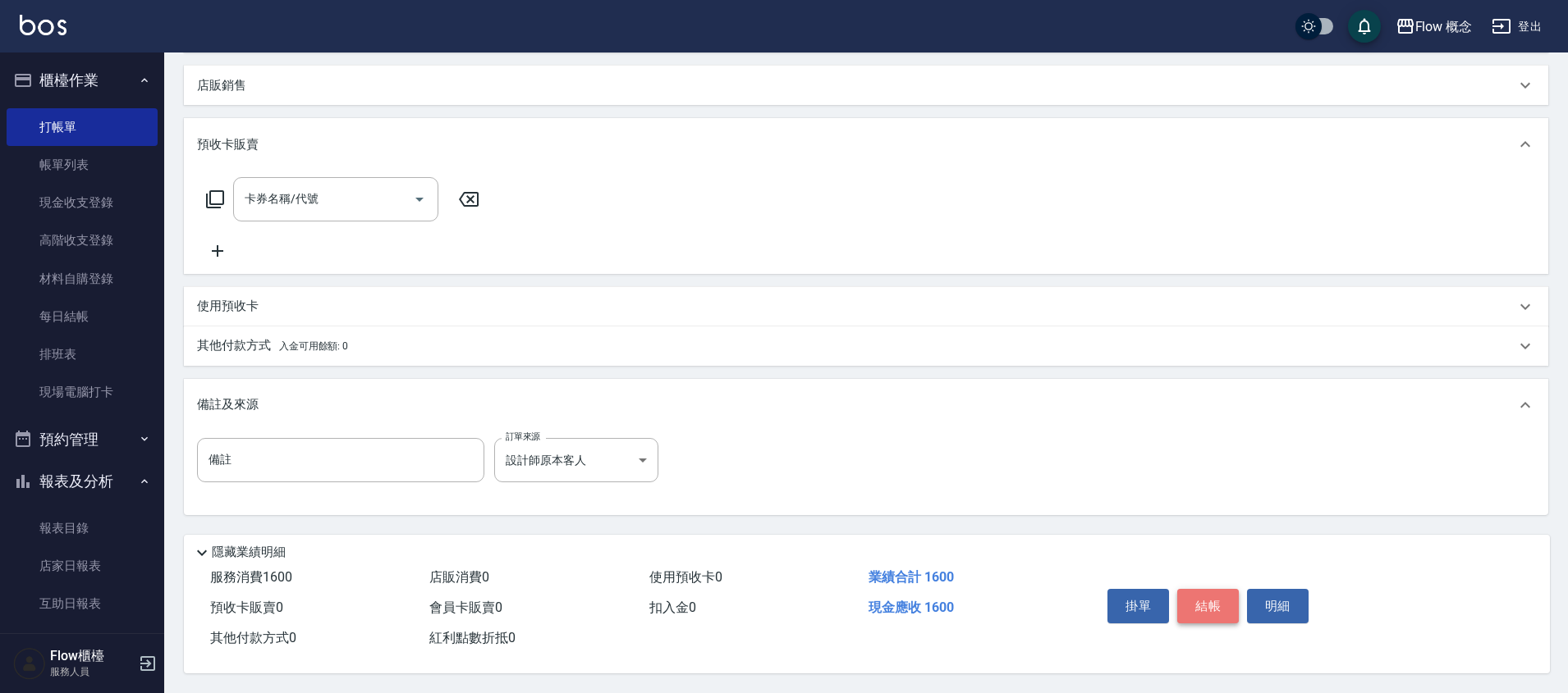
click at [1228, 607] on button "結帳" at bounding box center [1208, 606] width 61 height 34
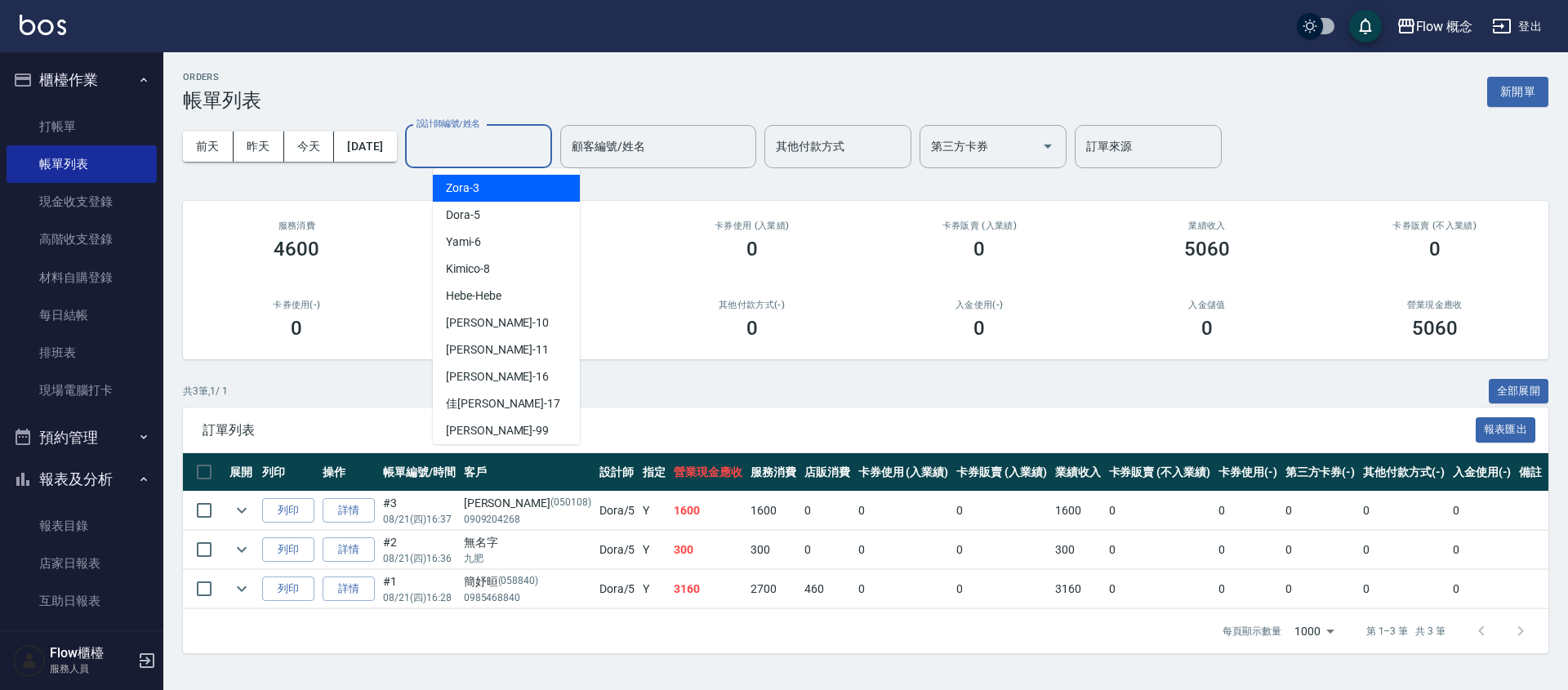
click at [457, 155] on input "設計師編號/姓名" at bounding box center [479, 147] width 132 height 29
click at [493, 214] on div "Dora -5" at bounding box center [506, 215] width 147 height 27
type input "Dora-5"
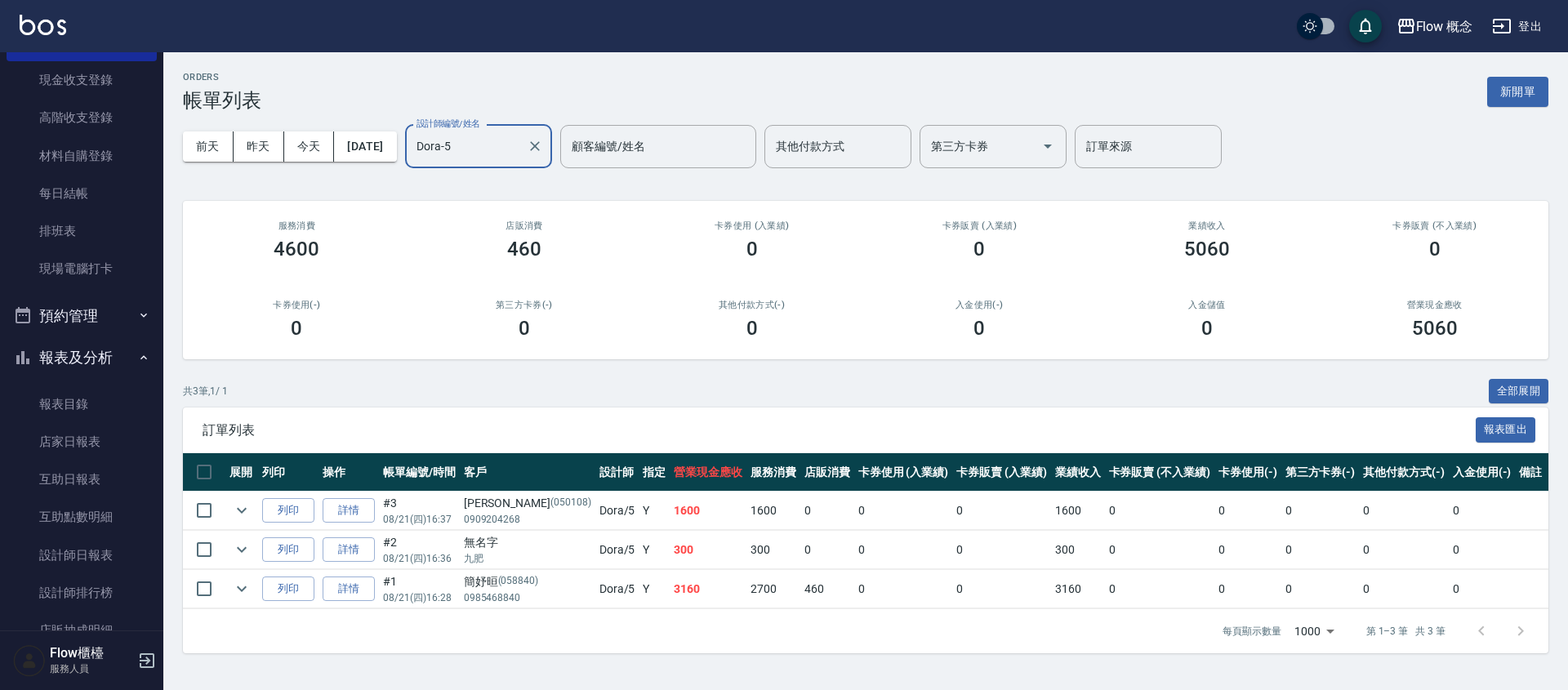
scroll to position [251, 0]
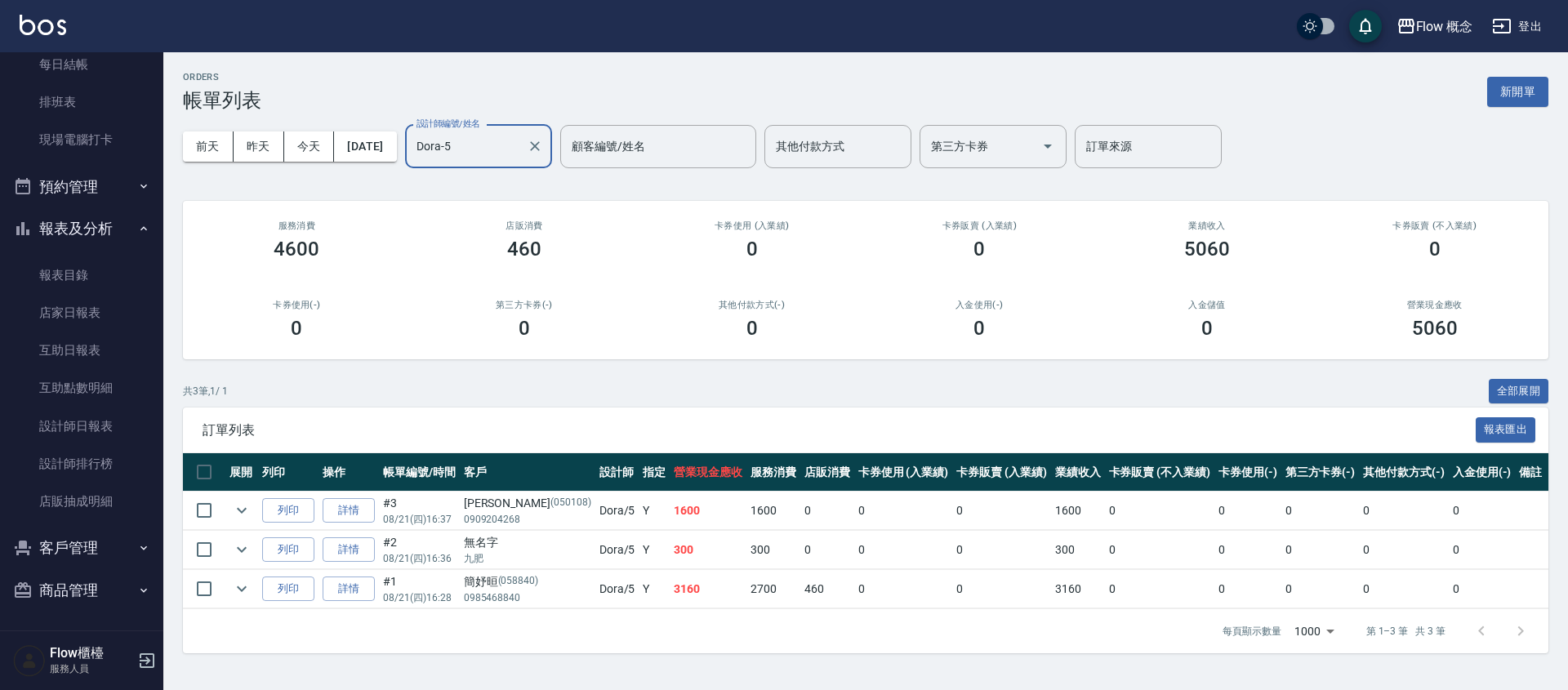
click at [69, 548] on button "客戶管理" at bounding box center [82, 548] width 151 height 43
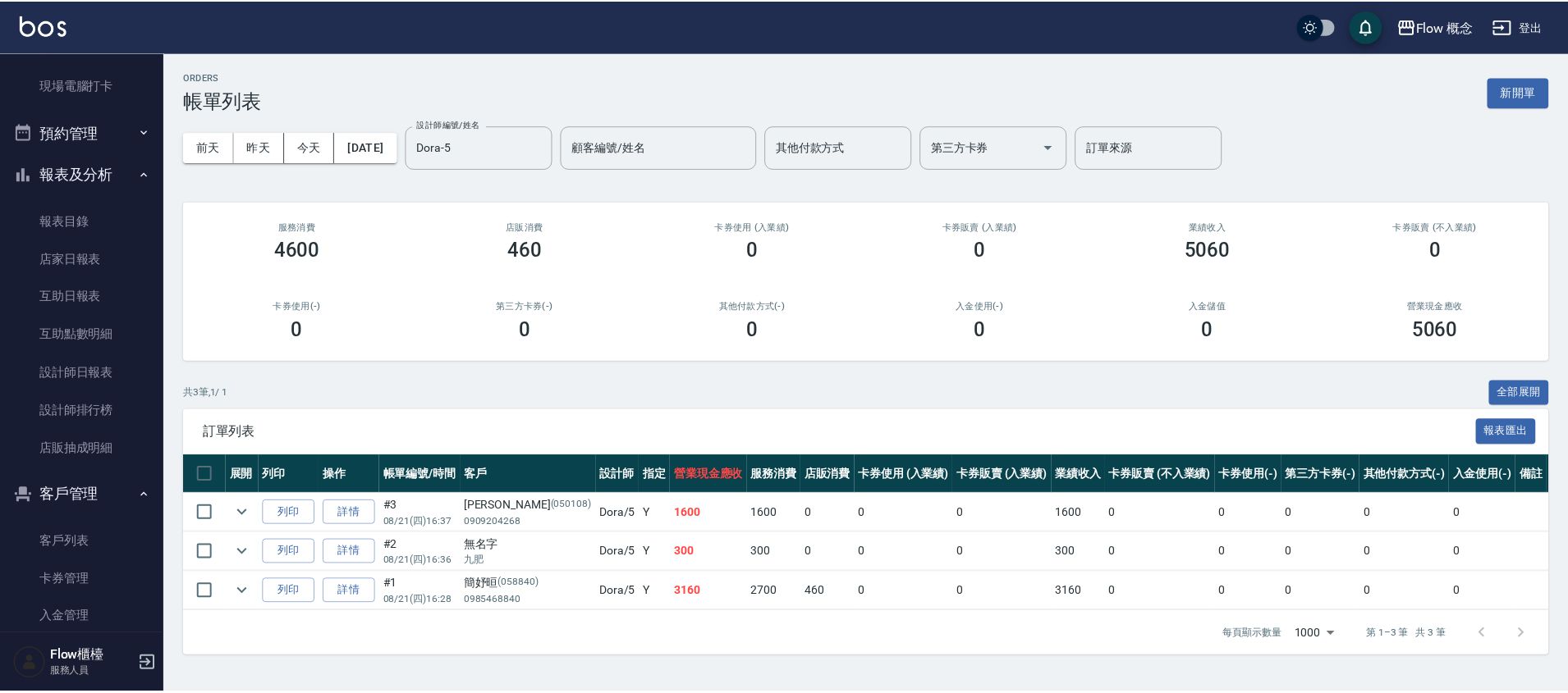
scroll to position [379, 0]
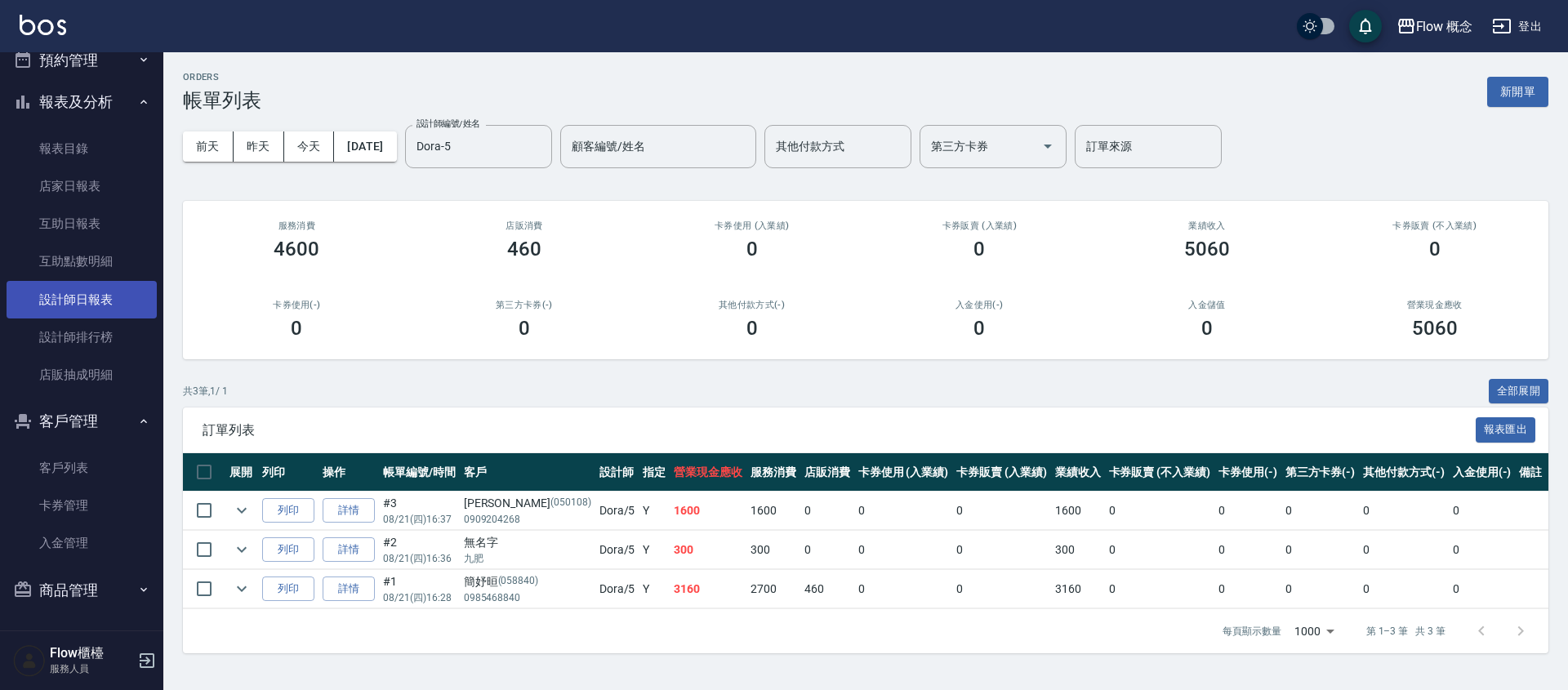
click at [106, 286] on link "設計師日報表" at bounding box center [82, 299] width 151 height 37
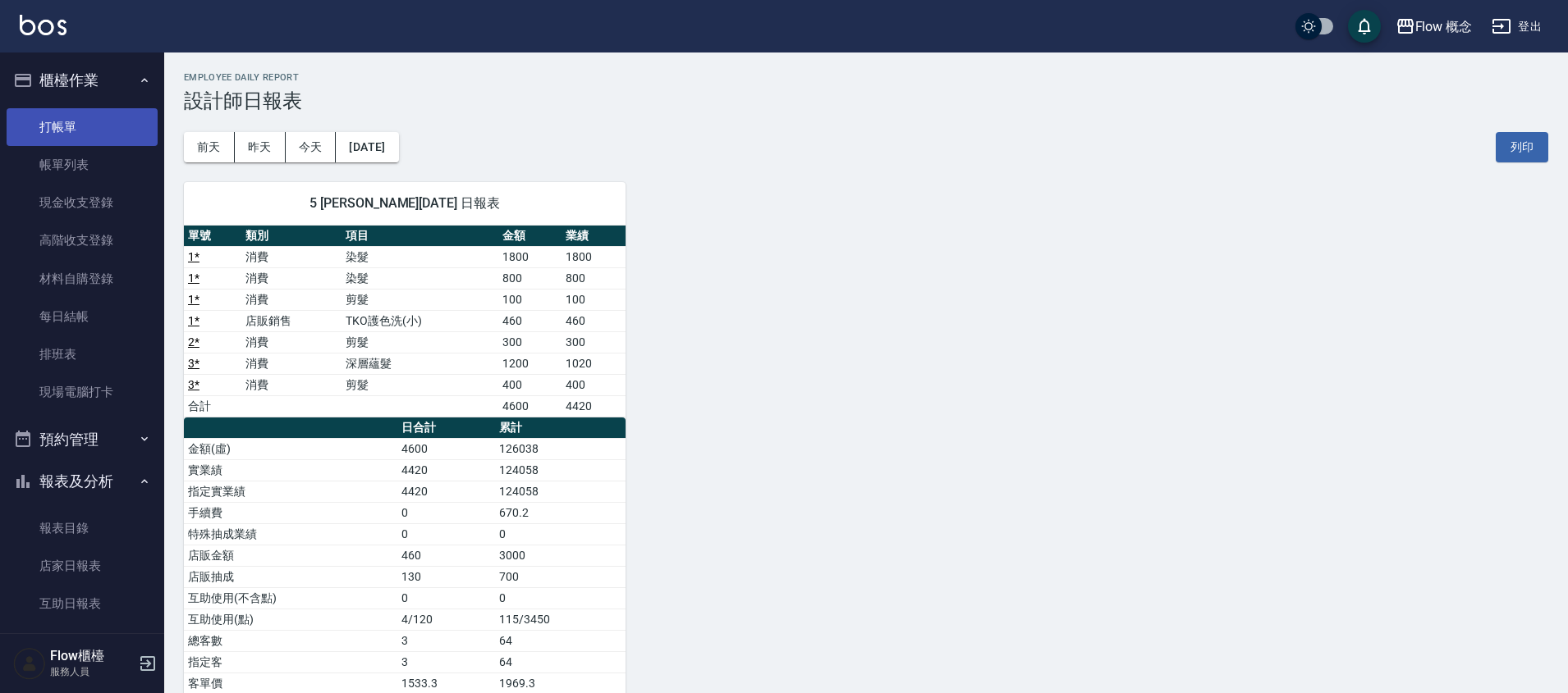
click at [95, 126] on link "打帳單" at bounding box center [82, 126] width 151 height 37
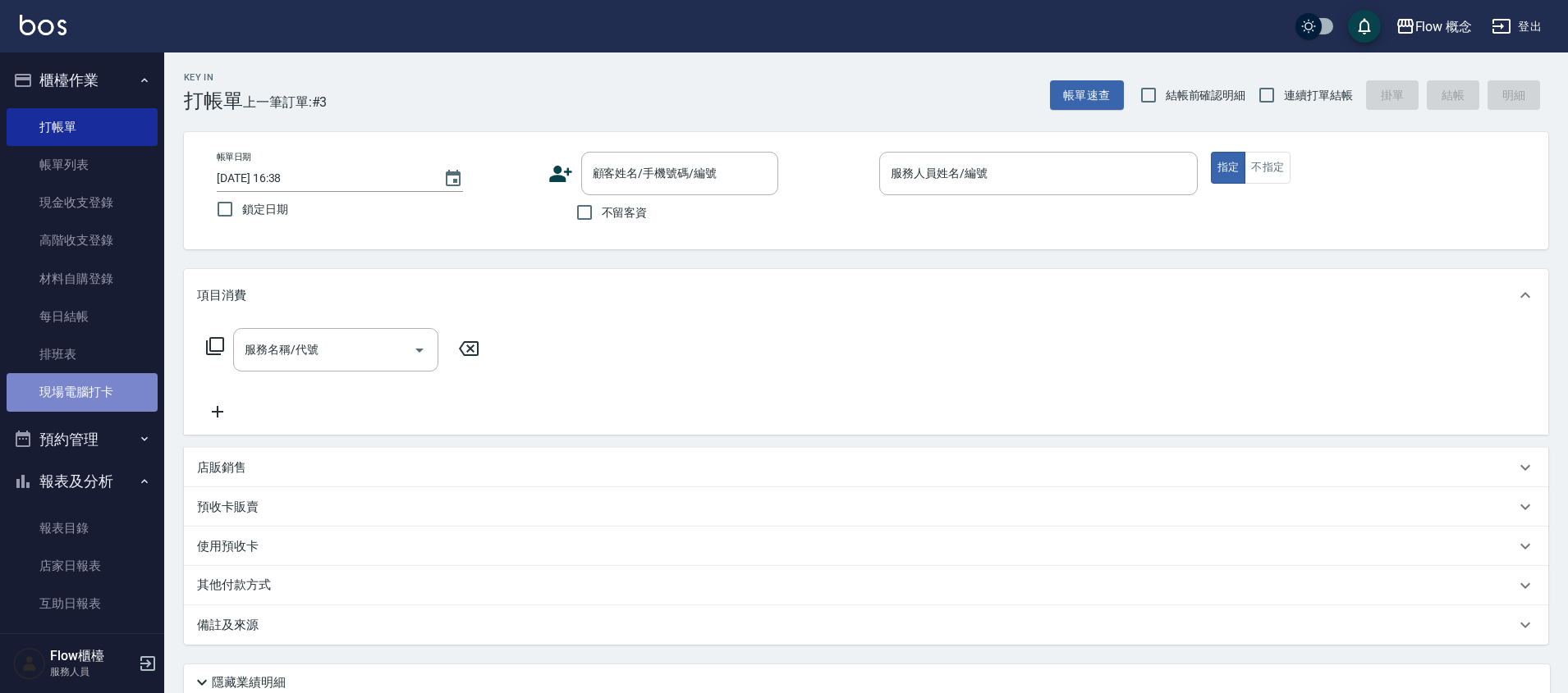
click at [122, 380] on link "現場電腦打卡" at bounding box center [82, 391] width 151 height 37
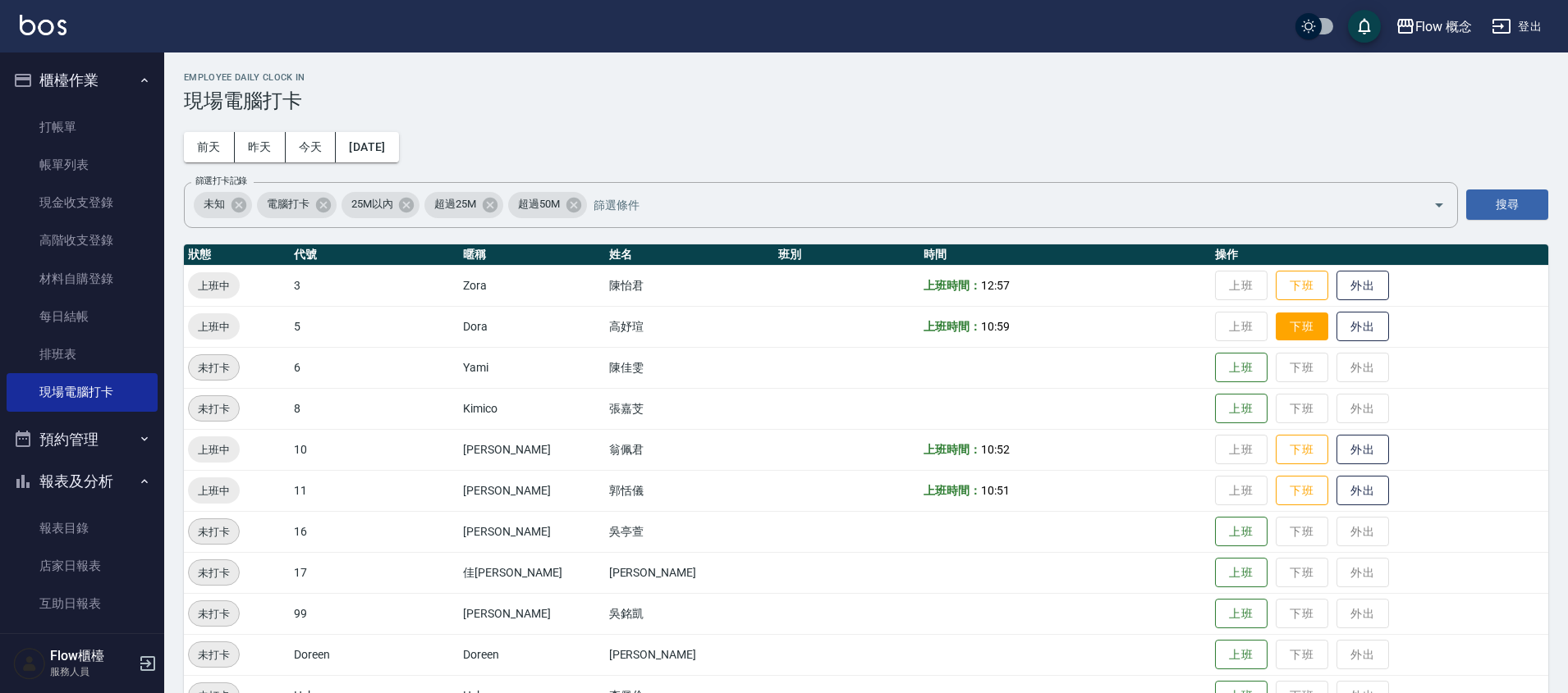
click at [1276, 317] on button "下班" at bounding box center [1302, 326] width 53 height 29
